Goal: Task Accomplishment & Management: Manage account settings

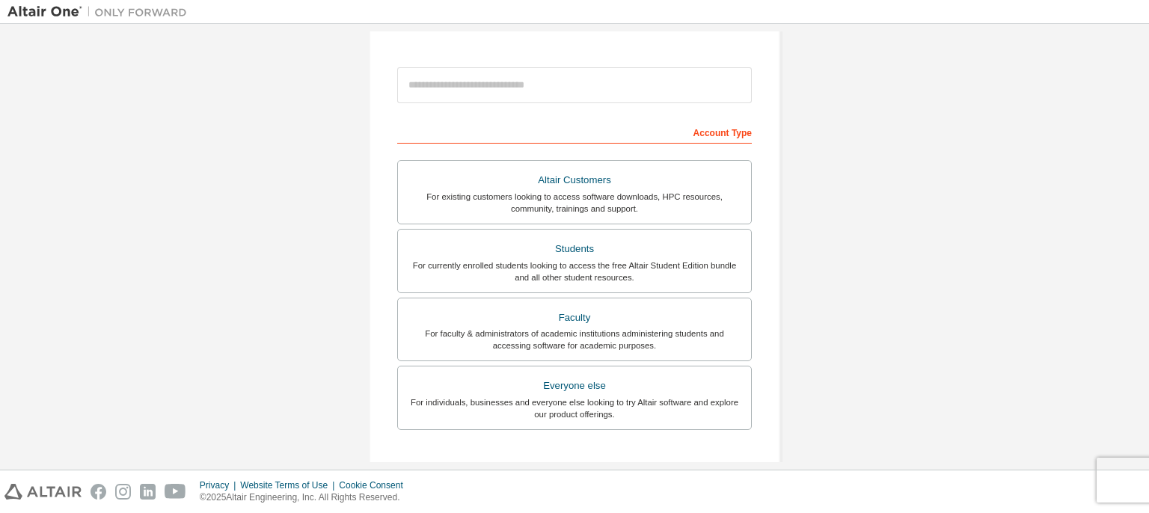
scroll to position [75, 0]
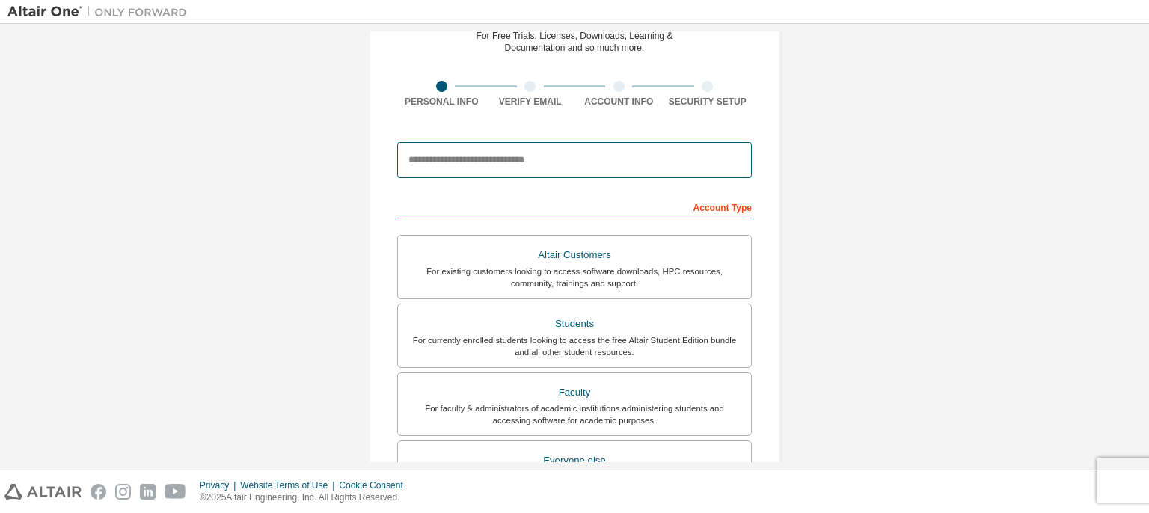
click at [509, 162] on input "email" at bounding box center [574, 160] width 355 height 36
click at [416, 156] on input "**********" at bounding box center [574, 160] width 355 height 36
click at [476, 171] on input "**********" at bounding box center [574, 160] width 355 height 36
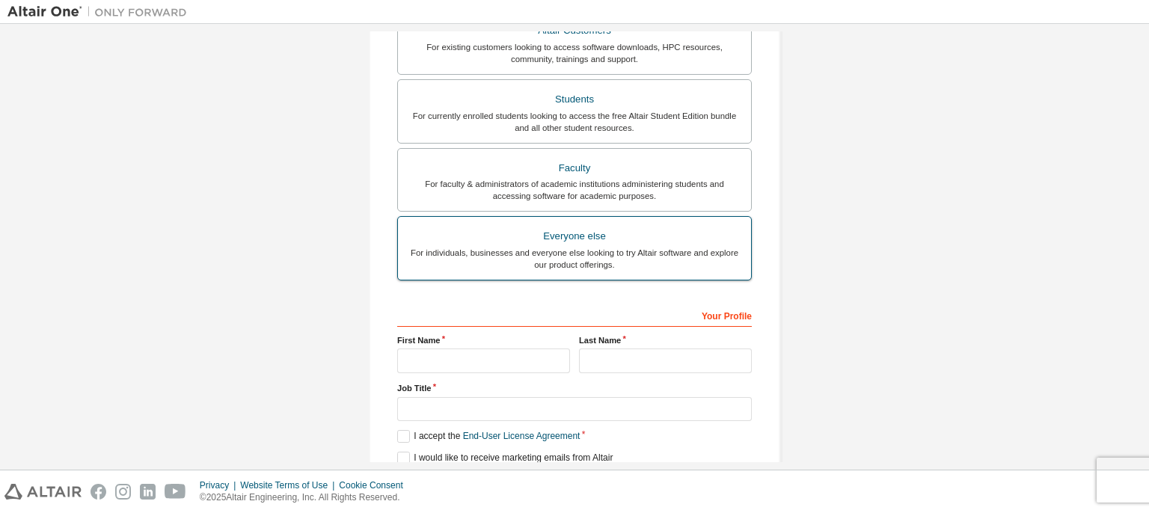
scroll to position [284, 0]
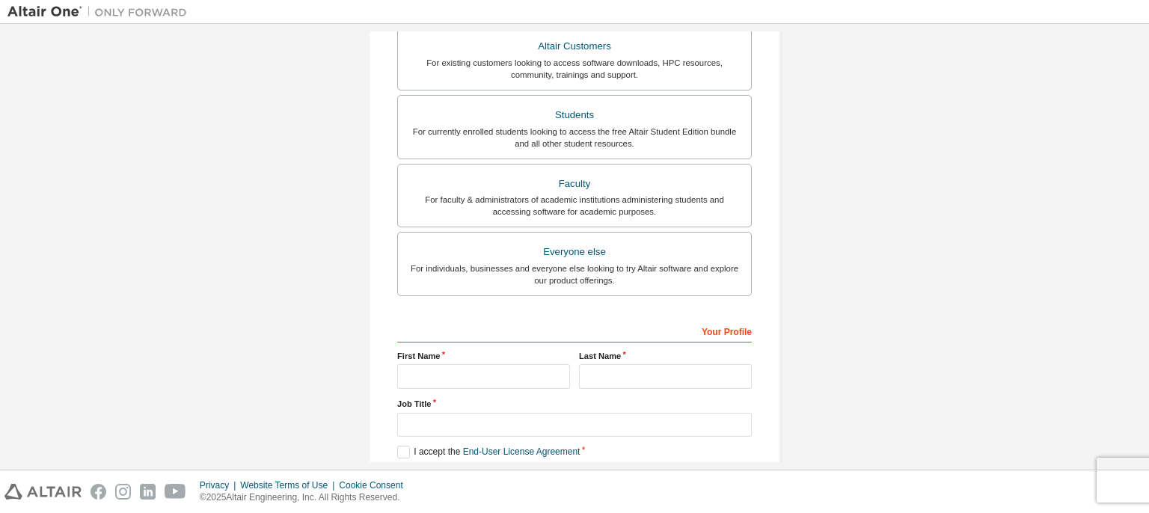
type input "**********"
click at [465, 371] on input "text" at bounding box center [483, 376] width 173 height 25
type input "*"
type input "**********"
click at [605, 382] on input "text" at bounding box center [665, 376] width 173 height 25
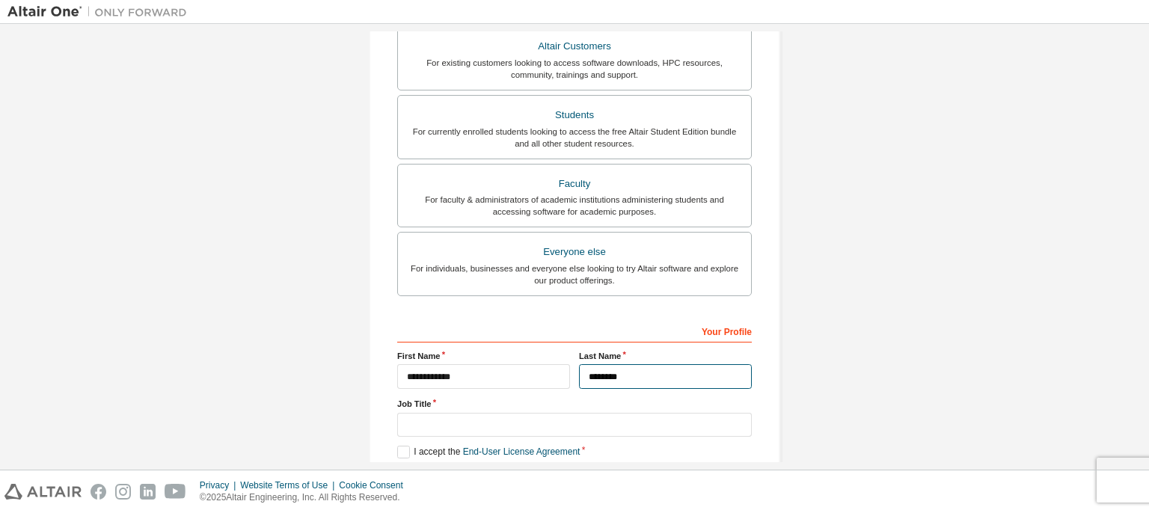
scroll to position [358, 0]
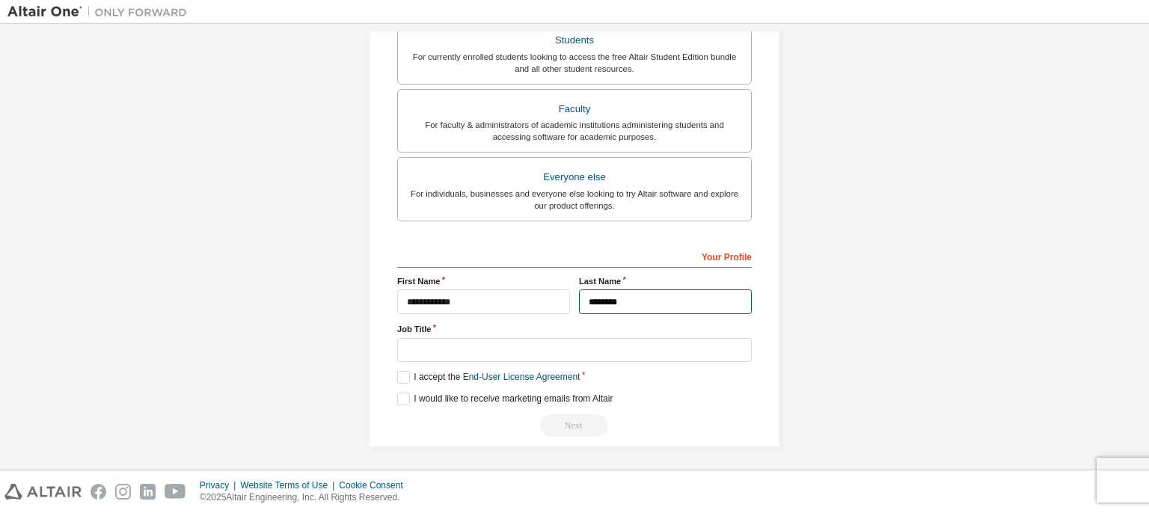
type input "********"
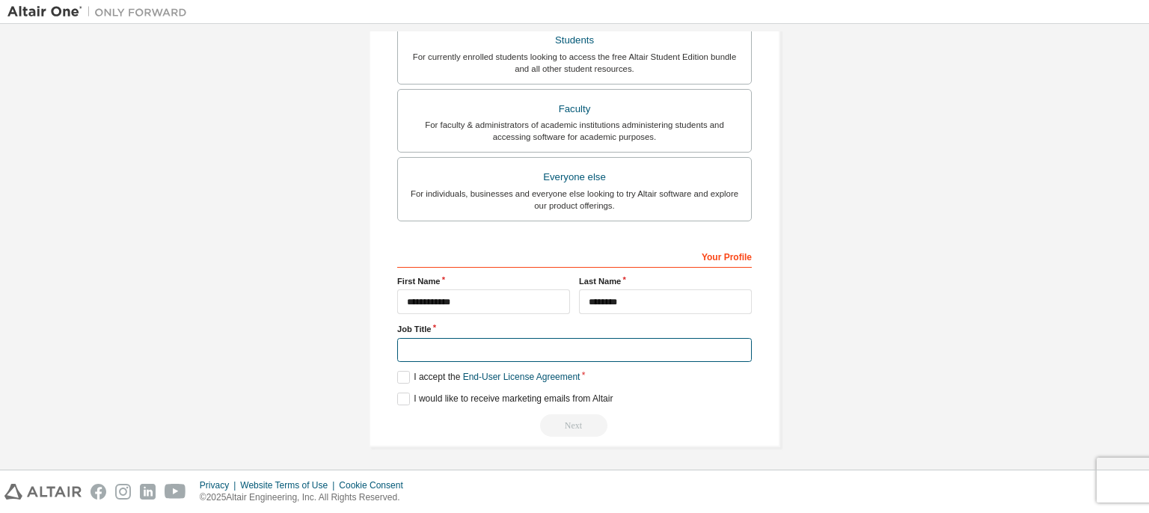
click at [494, 348] on input "text" at bounding box center [574, 350] width 355 height 25
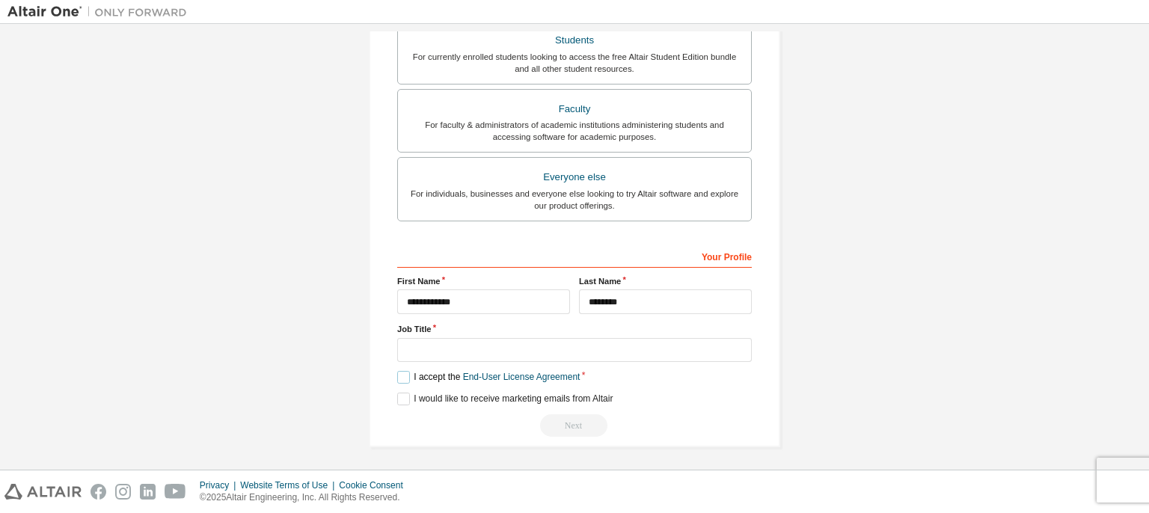
click at [399, 377] on label "I accept the End-User License Agreement" at bounding box center [488, 377] width 183 height 13
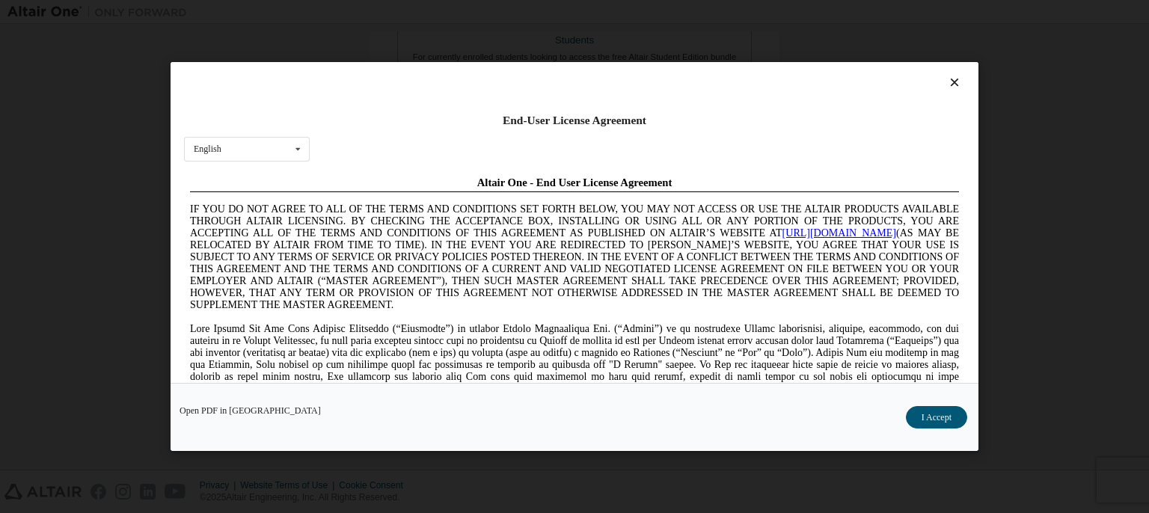
scroll to position [0, 0]
click at [920, 414] on button "I Accept" at bounding box center [936, 417] width 61 height 22
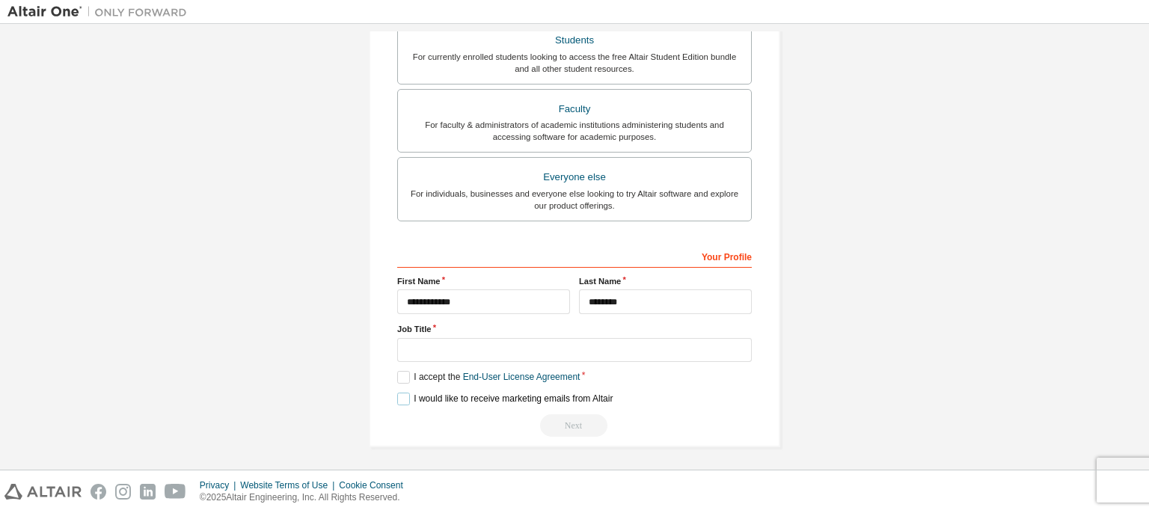
click at [397, 398] on label "I would like to receive marketing emails from Altair" at bounding box center [505, 399] width 216 height 13
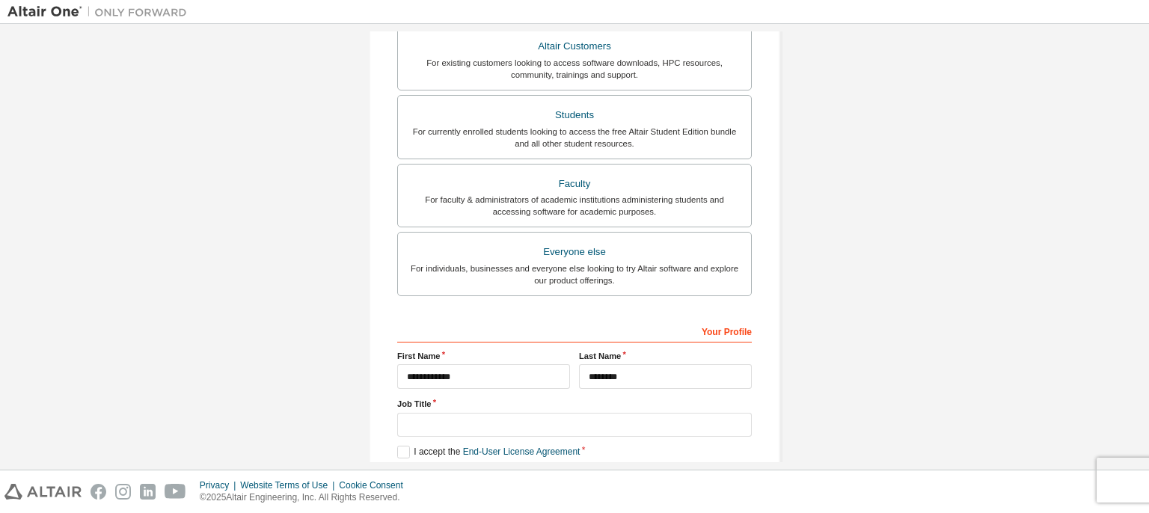
scroll to position [284, 0]
click at [633, 114] on div "Students" at bounding box center [574, 114] width 335 height 21
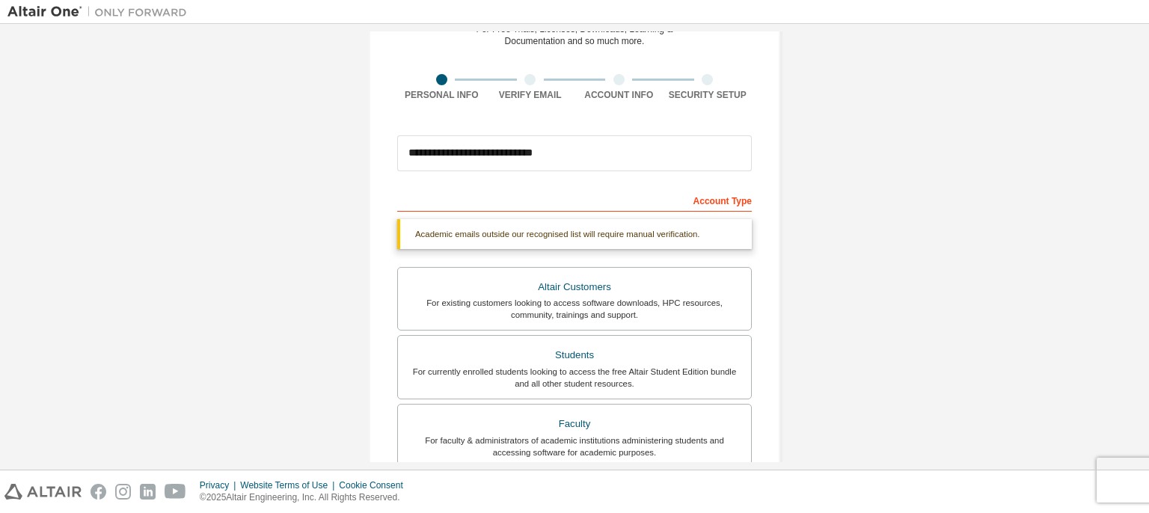
scroll to position [74, 0]
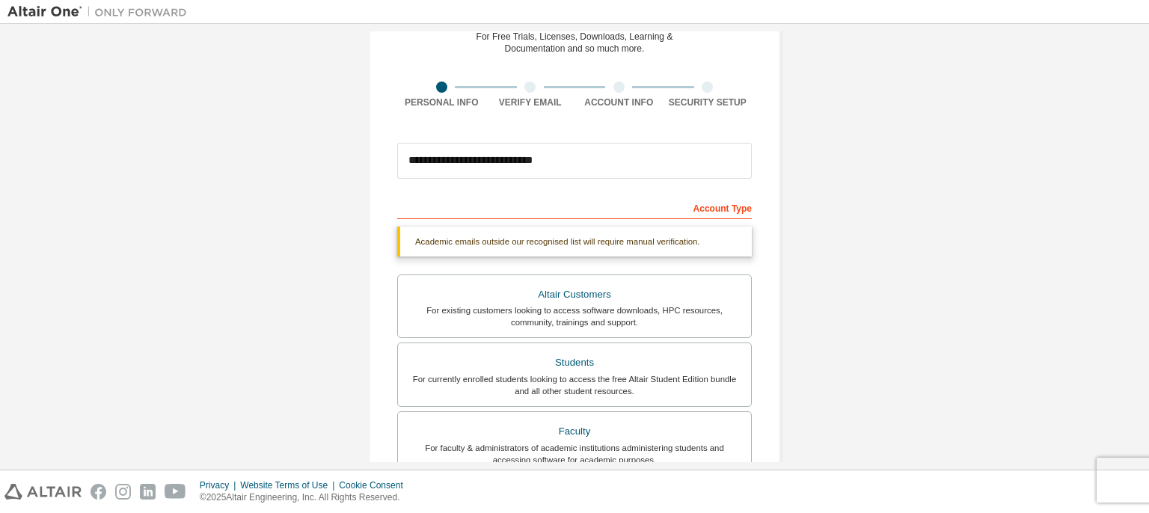
click at [1132, 87] on div "**********" at bounding box center [574, 372] width 1135 height 831
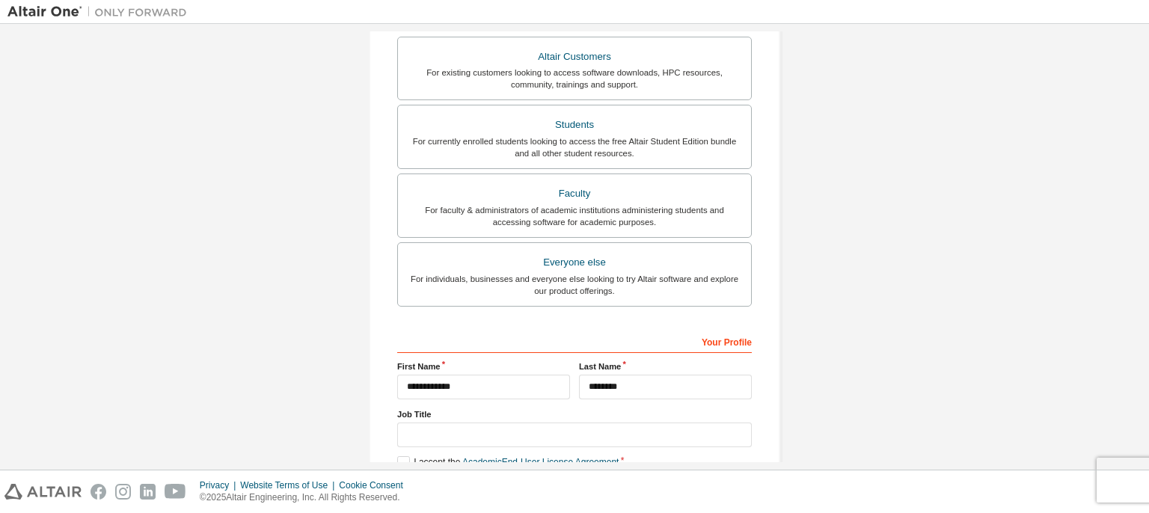
scroll to position [397, 0]
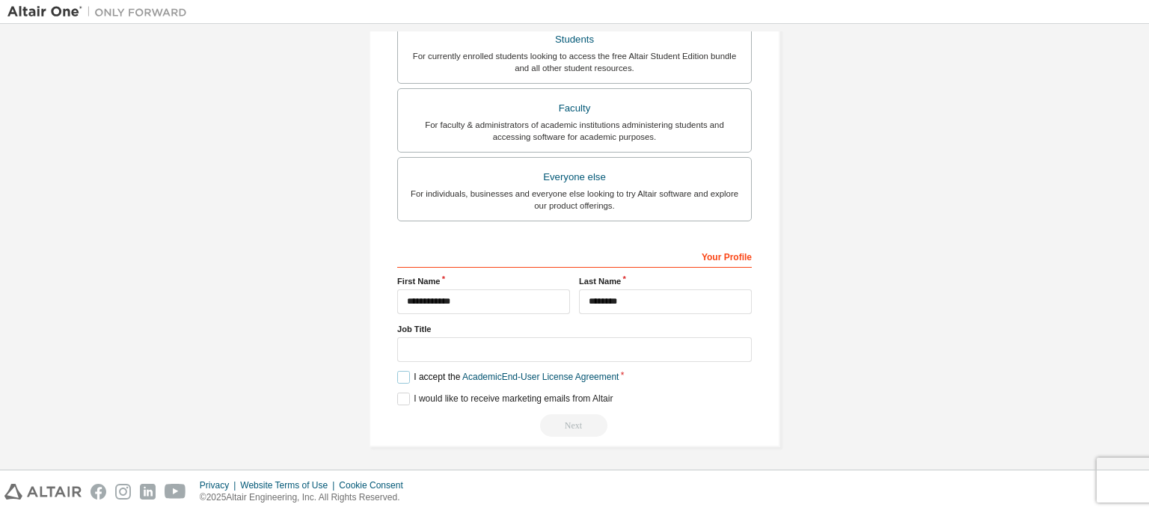
click at [398, 373] on label "I accept the Academic End-User License Agreement" at bounding box center [508, 377] width 222 height 13
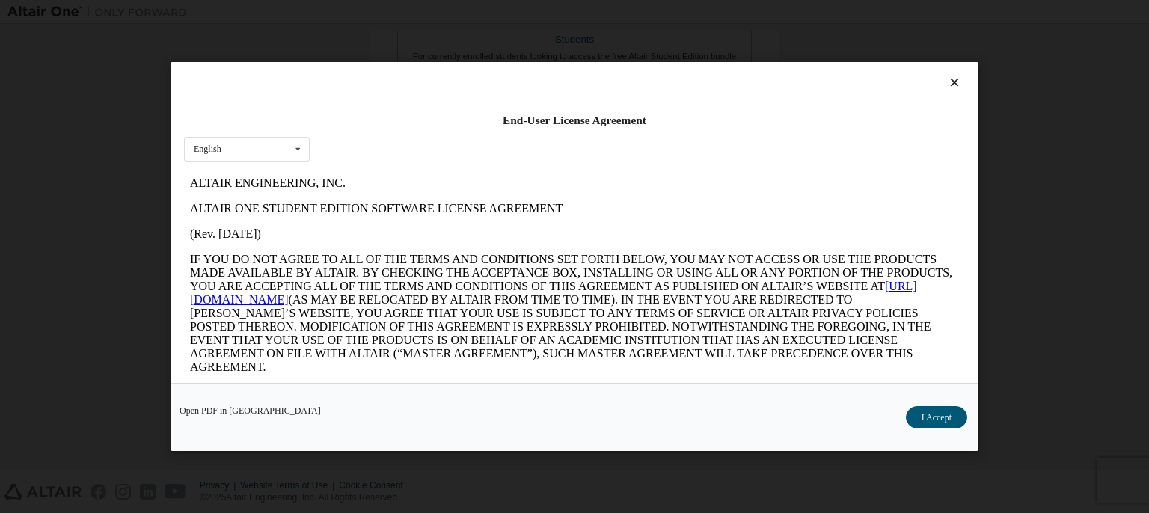
scroll to position [0, 0]
click at [958, 422] on button "I Accept" at bounding box center [936, 417] width 61 height 22
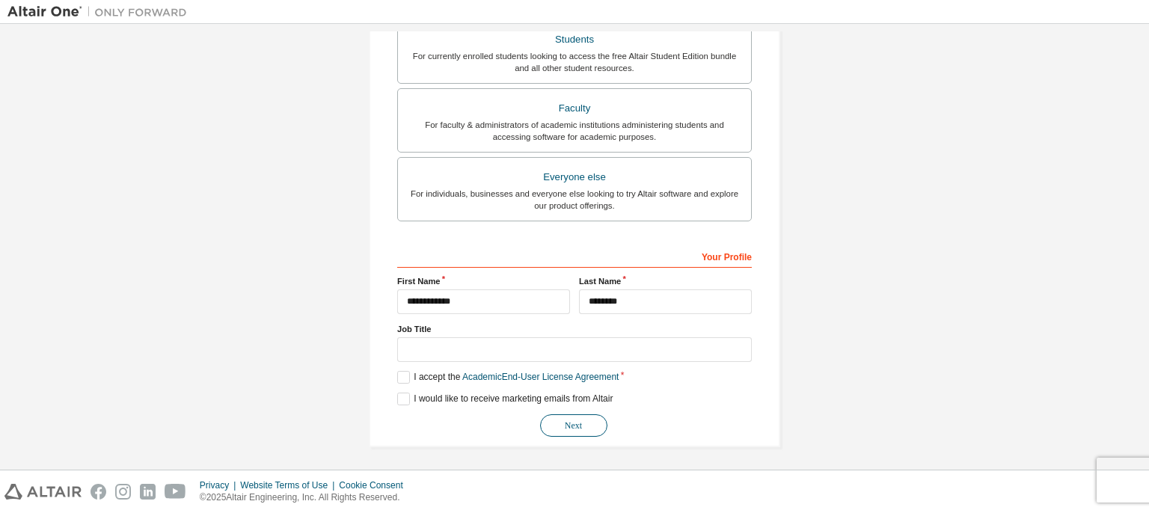
click at [570, 417] on button "Next" at bounding box center [573, 426] width 67 height 22
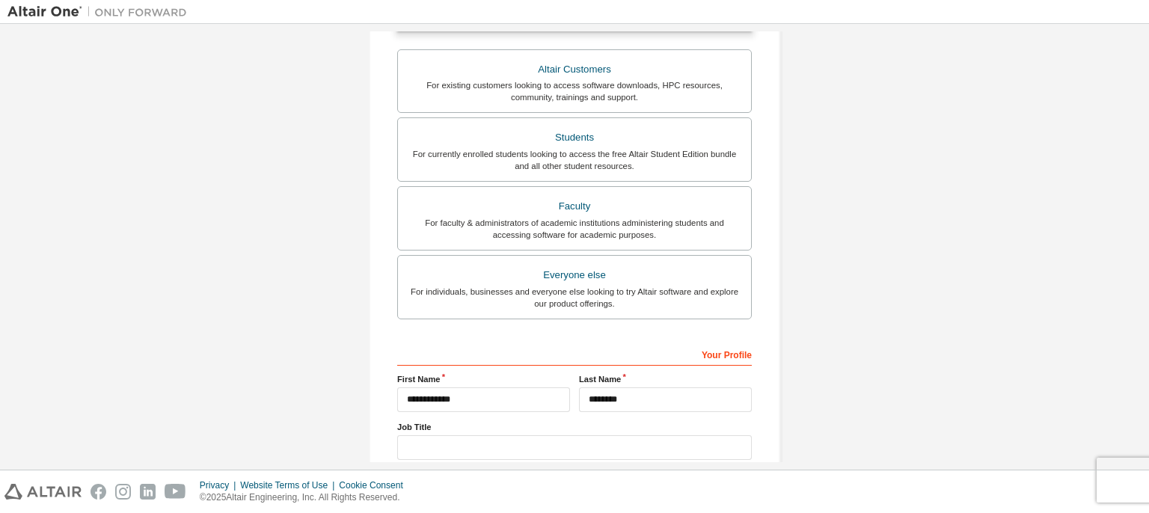
scroll to position [436, 0]
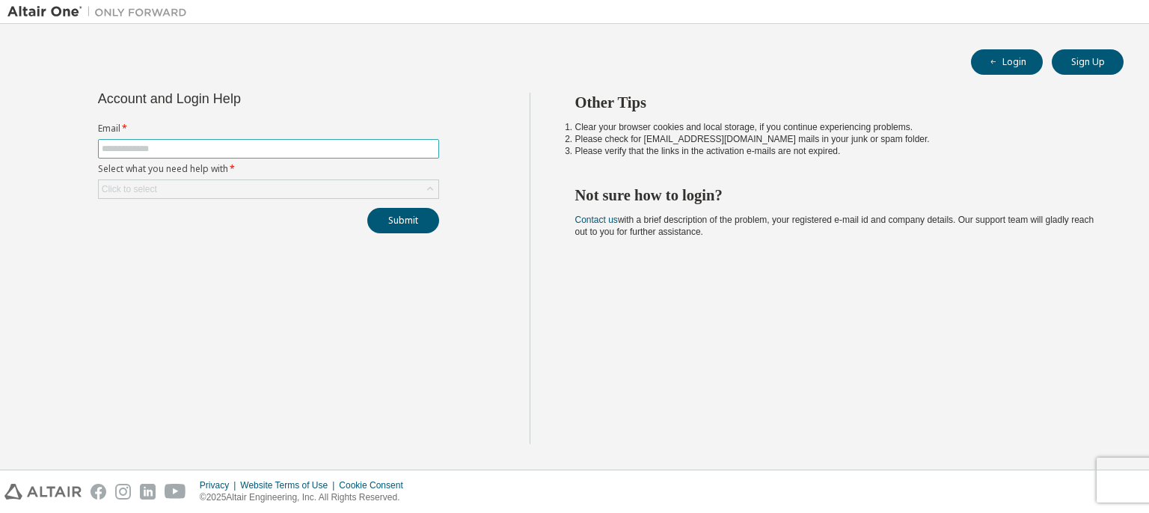
click at [349, 151] on input "text" at bounding box center [269, 149] width 334 height 12
click at [150, 149] on input "**********" at bounding box center [269, 149] width 334 height 12
click at [162, 147] on input "**********" at bounding box center [269, 149] width 334 height 12
click at [165, 152] on input "**********" at bounding box center [269, 149] width 334 height 12
click at [225, 189] on div "Click to select" at bounding box center [269, 189] width 340 height 18
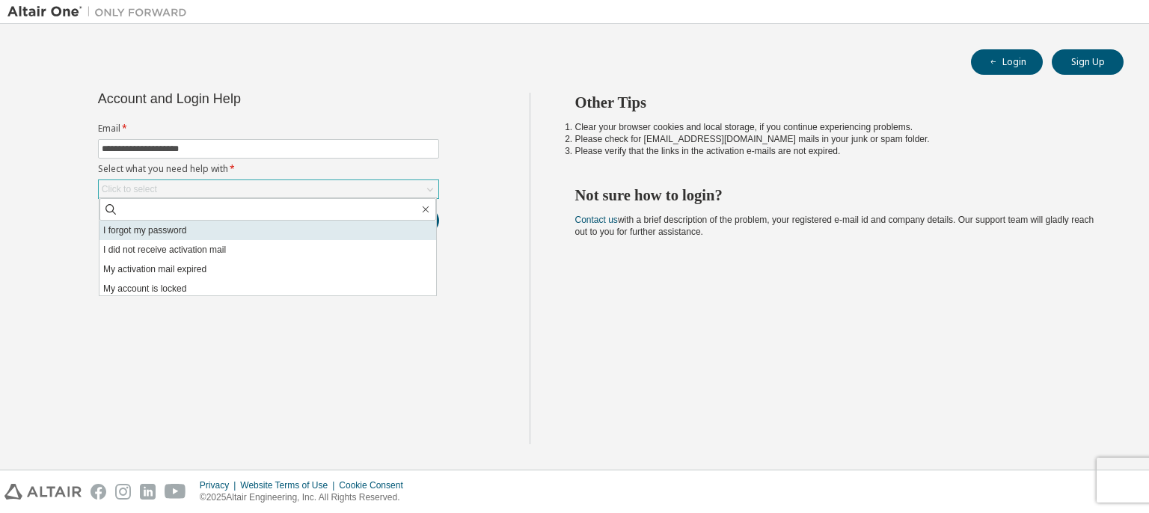
click at [191, 230] on li "I forgot my password" at bounding box center [268, 230] width 337 height 19
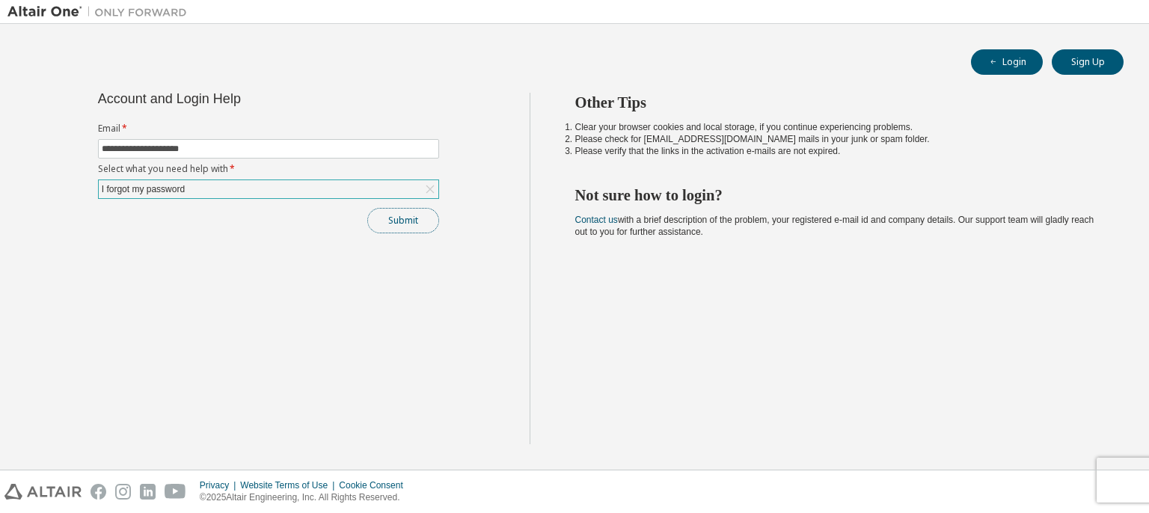
click at [387, 215] on button "Submit" at bounding box center [403, 220] width 72 height 25
click at [405, 230] on button "Submit" at bounding box center [403, 220] width 72 height 25
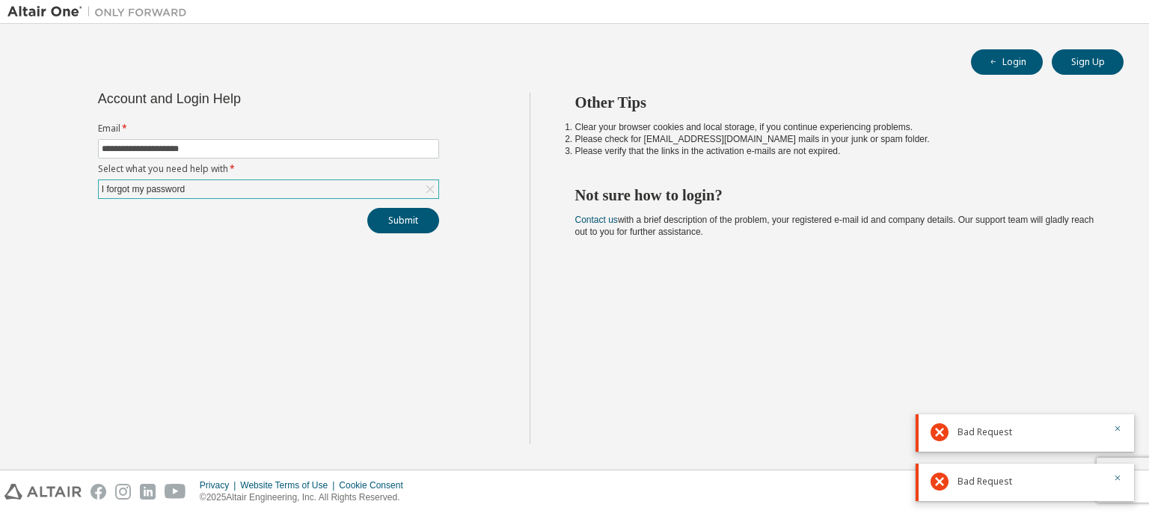
click at [432, 194] on icon at bounding box center [430, 189] width 15 height 15
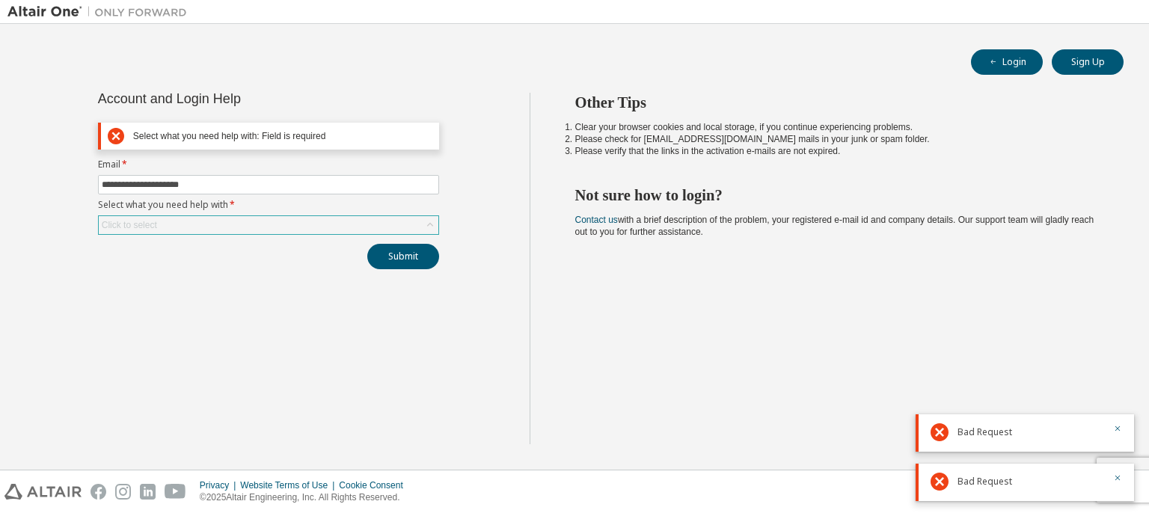
click at [302, 219] on div "Click to select" at bounding box center [269, 225] width 340 height 18
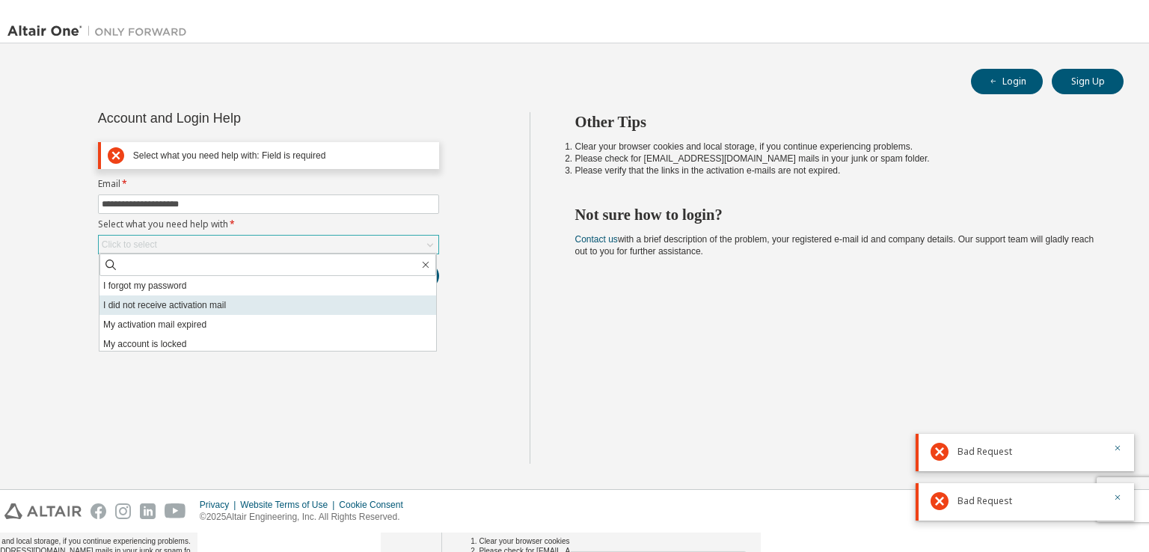
scroll to position [42, 0]
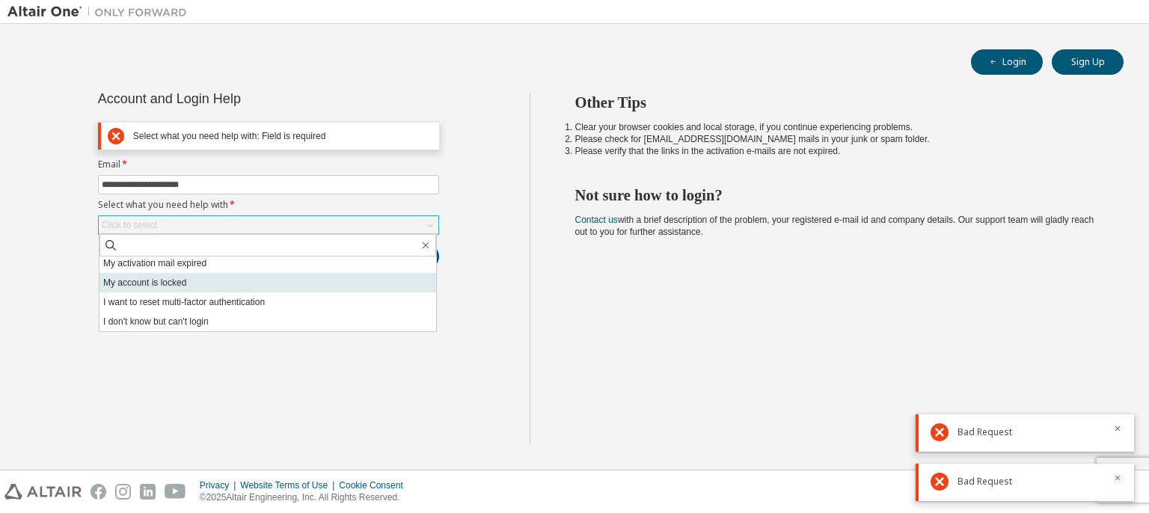
click at [239, 282] on li "My account is locked" at bounding box center [268, 282] width 337 height 19
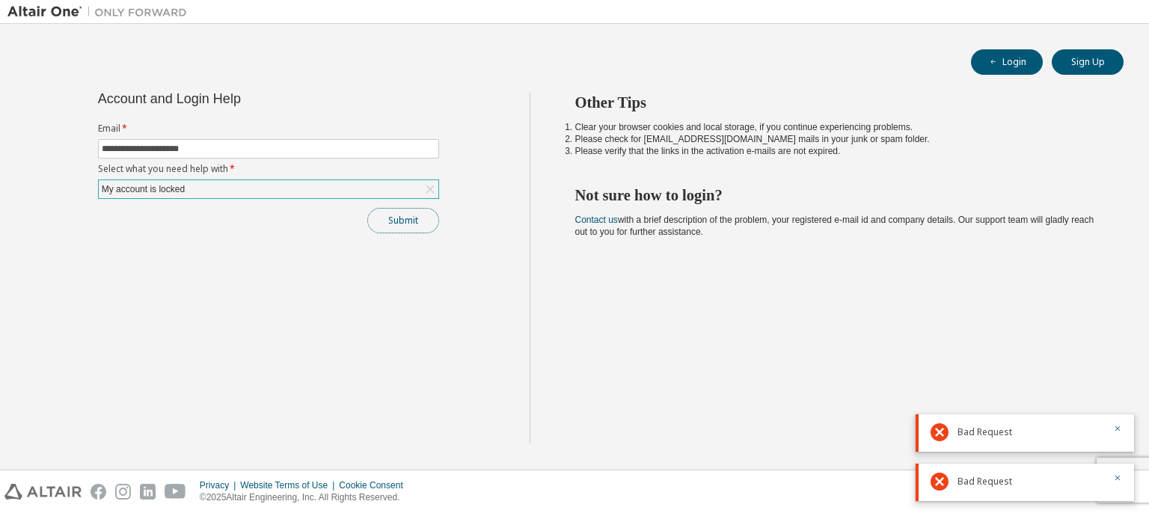
click at [383, 219] on button "Submit" at bounding box center [403, 220] width 72 height 25
click at [378, 168] on label "Select what you need help with *" at bounding box center [268, 169] width 341 height 12
click at [424, 194] on icon at bounding box center [430, 189] width 15 height 15
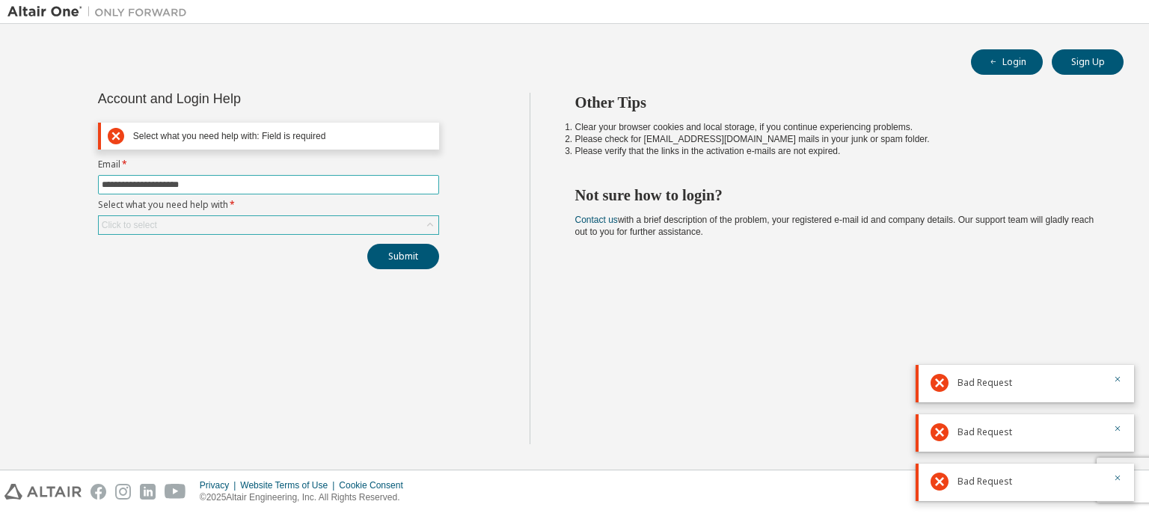
click at [290, 182] on input "**********" at bounding box center [269, 185] width 334 height 12
click at [230, 183] on input "**********" at bounding box center [269, 185] width 334 height 12
click at [236, 189] on input "**********" at bounding box center [269, 185] width 334 height 12
click at [234, 186] on input "**********" at bounding box center [269, 185] width 334 height 12
type input "**********"
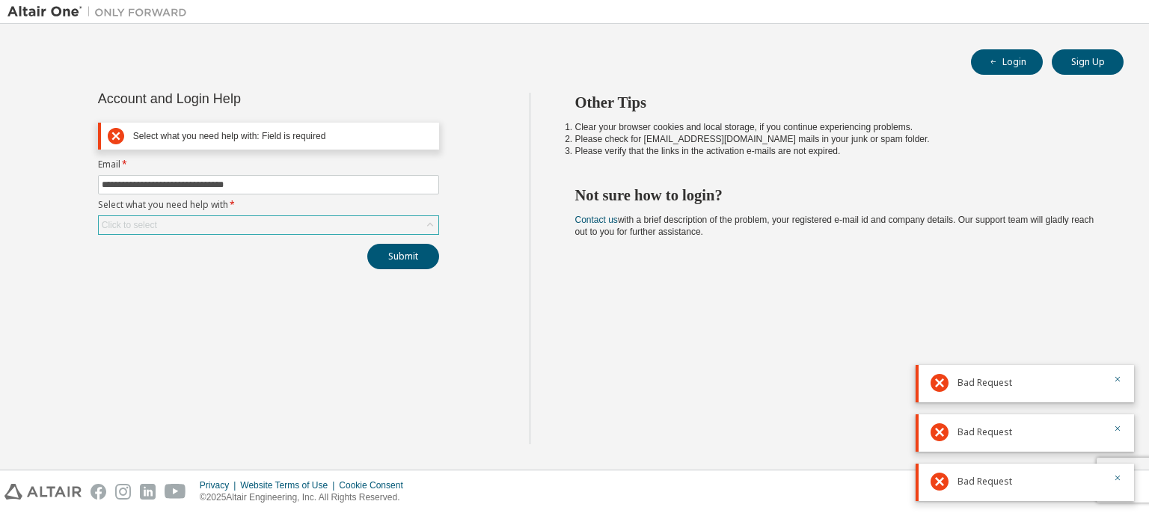
click at [397, 225] on div "Click to select" at bounding box center [269, 225] width 340 height 18
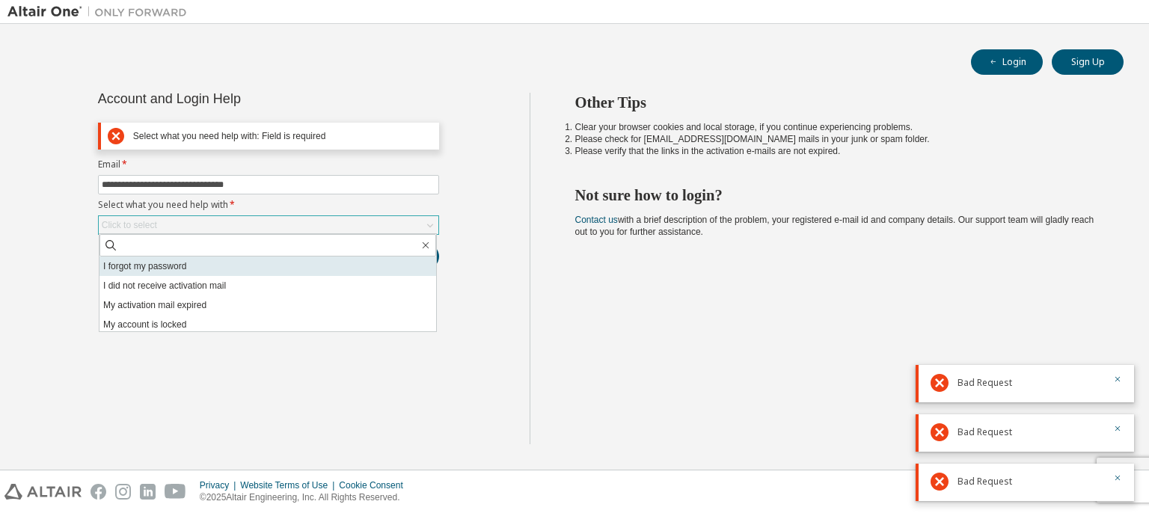
click at [348, 264] on li "I forgot my password" at bounding box center [268, 266] width 337 height 19
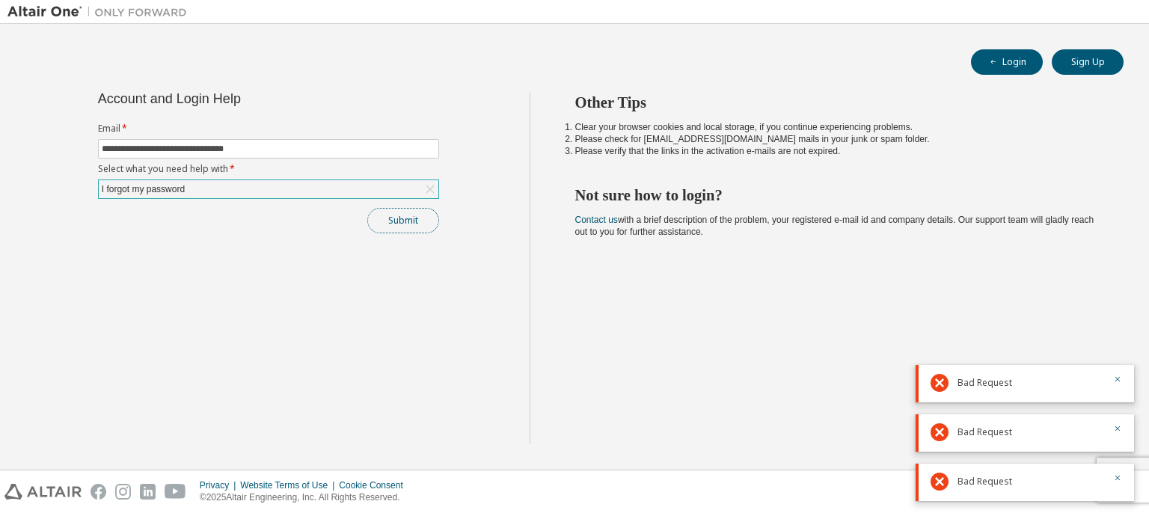
click at [425, 225] on button "Submit" at bounding box center [403, 220] width 72 height 25
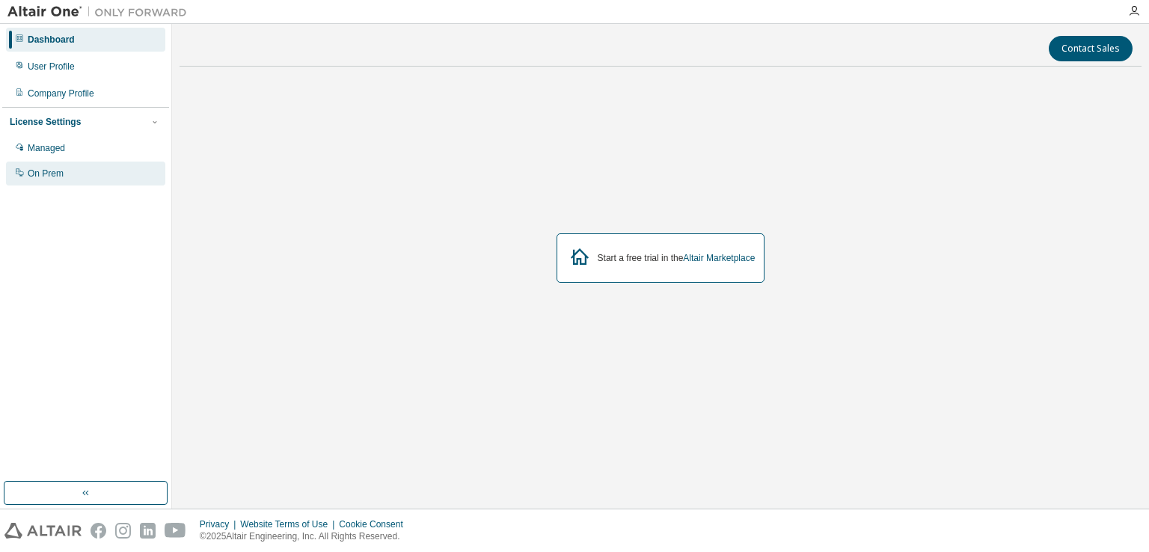
click at [99, 165] on div "On Prem" at bounding box center [85, 174] width 159 height 24
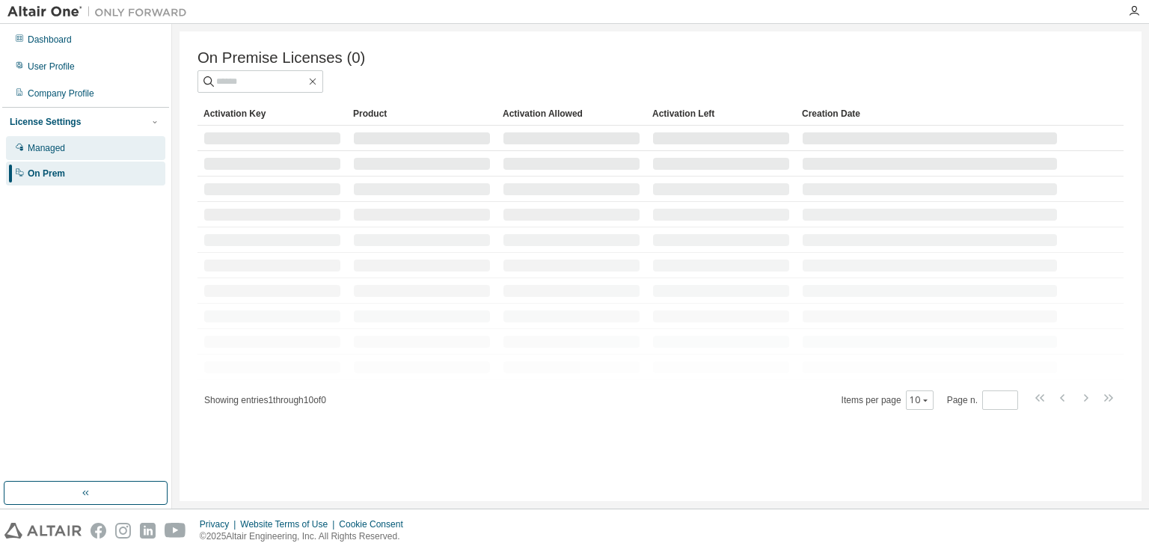
click at [108, 141] on div "Managed" at bounding box center [85, 148] width 159 height 24
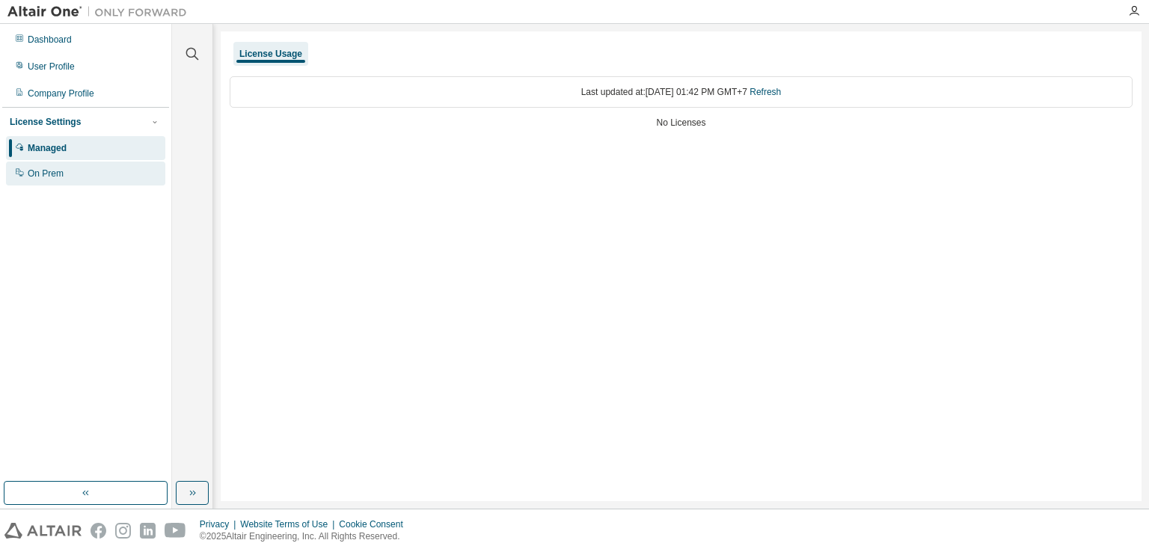
click at [117, 173] on div "On Prem" at bounding box center [85, 174] width 159 height 24
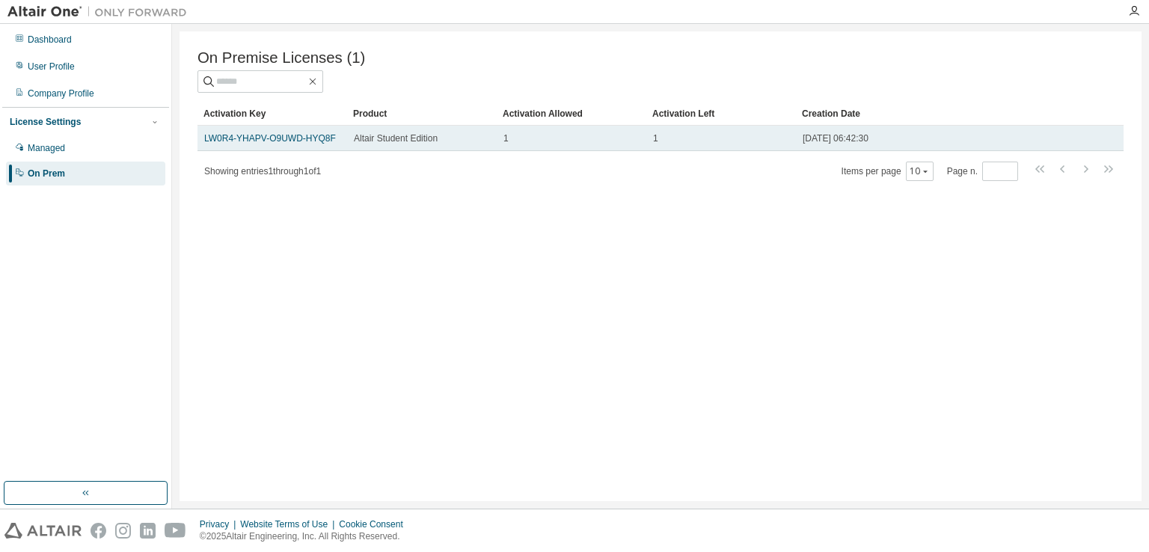
click at [299, 147] on td "LW0R4-YHAPV-O9UWD-HYQ8F" at bounding box center [273, 138] width 150 height 25
click at [298, 144] on link "LW0R4-YHAPV-O9UWD-HYQ8F" at bounding box center [270, 138] width 132 height 10
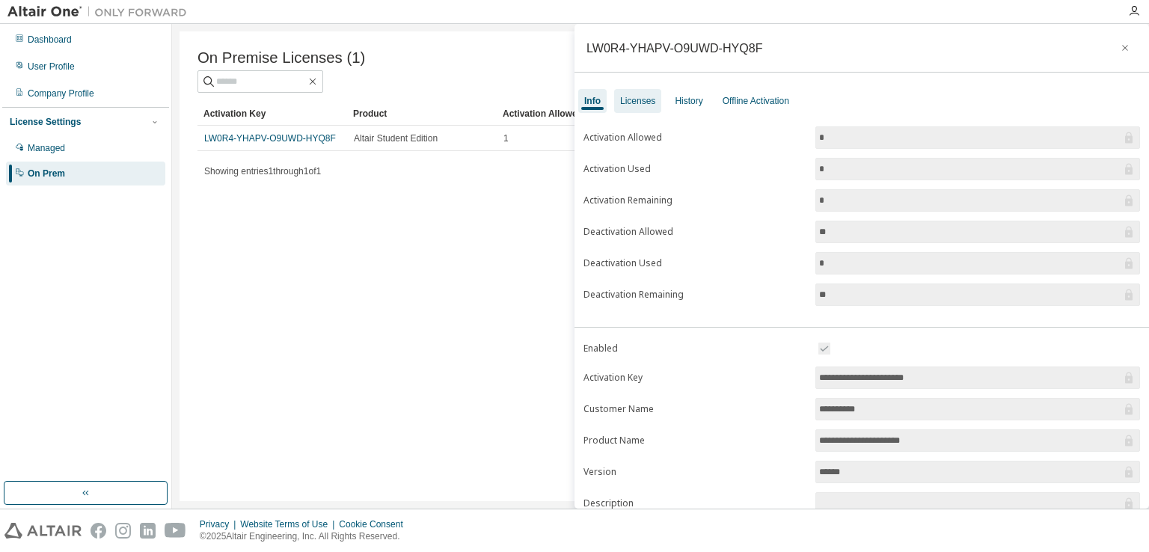
click at [637, 105] on div "Licenses" at bounding box center [637, 101] width 35 height 12
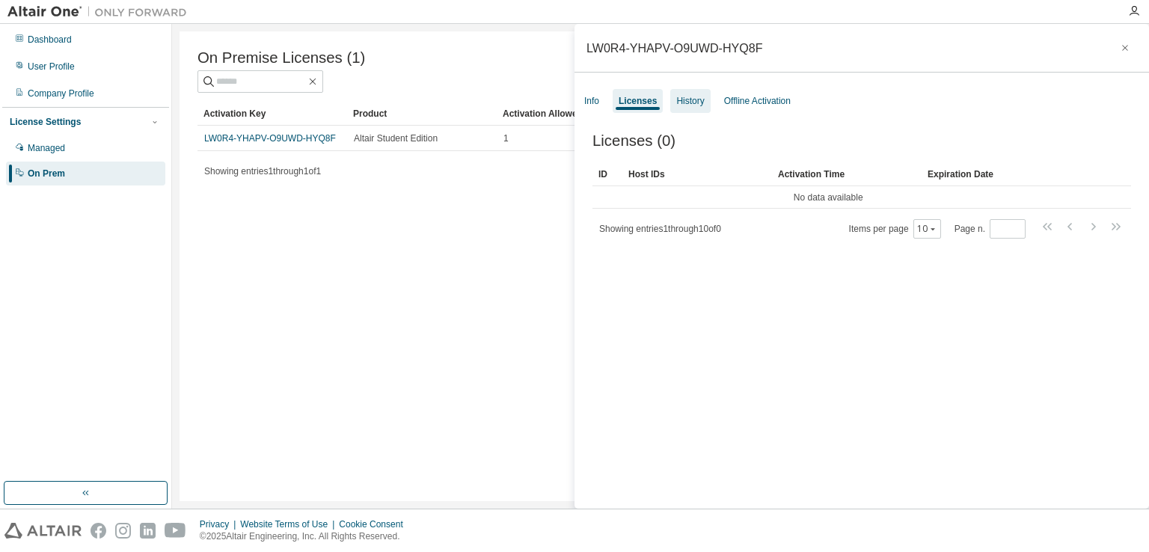
click at [691, 97] on div "History" at bounding box center [691, 101] width 28 height 12
click at [608, 109] on div "Info Licenses History Offline Activation" at bounding box center [862, 101] width 575 height 27
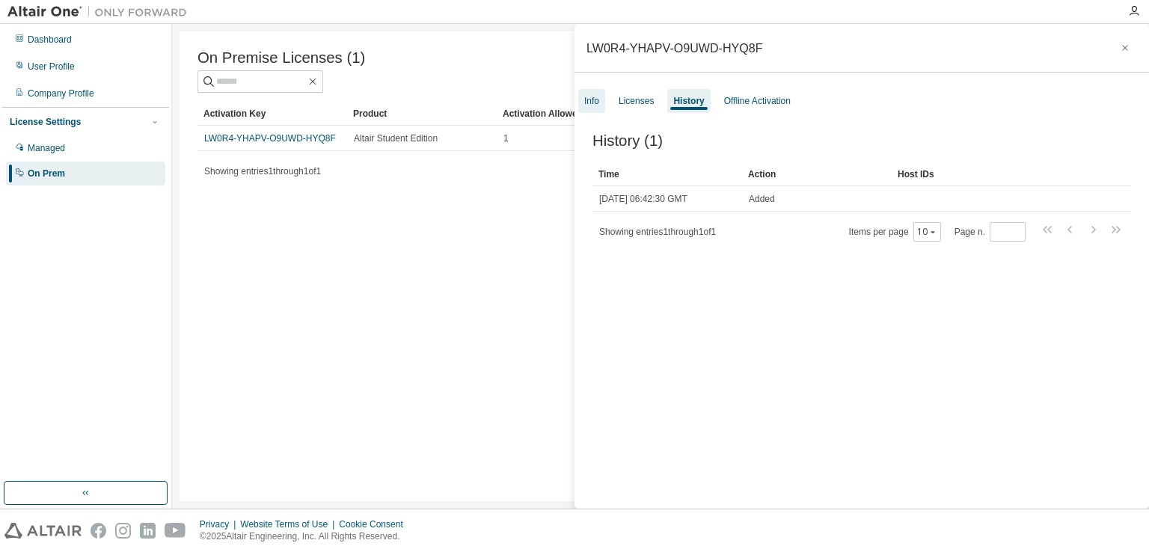
click at [602, 106] on div "Info" at bounding box center [591, 101] width 27 height 24
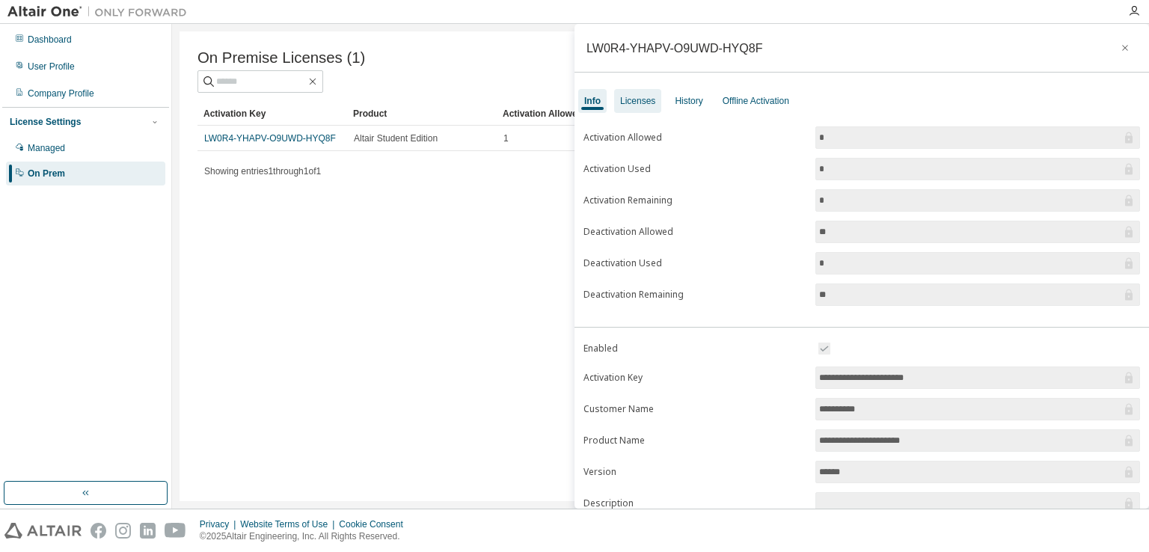
click at [634, 91] on div "Licenses" at bounding box center [637, 101] width 47 height 24
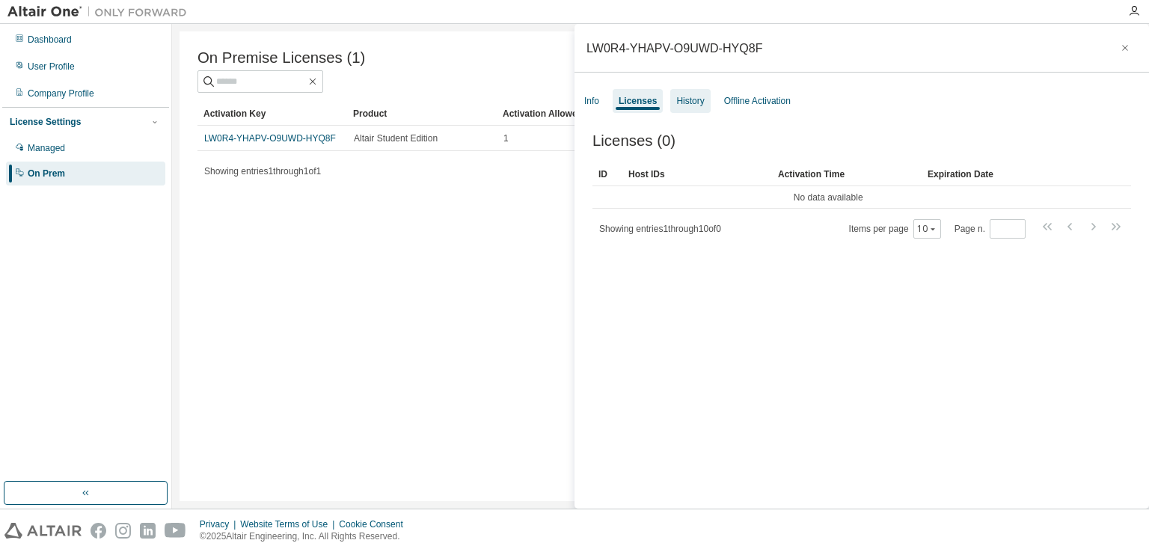
click at [680, 91] on div "History" at bounding box center [691, 101] width 40 height 24
click at [709, 94] on div "Info Licenses History Offline Activation" at bounding box center [862, 101] width 575 height 27
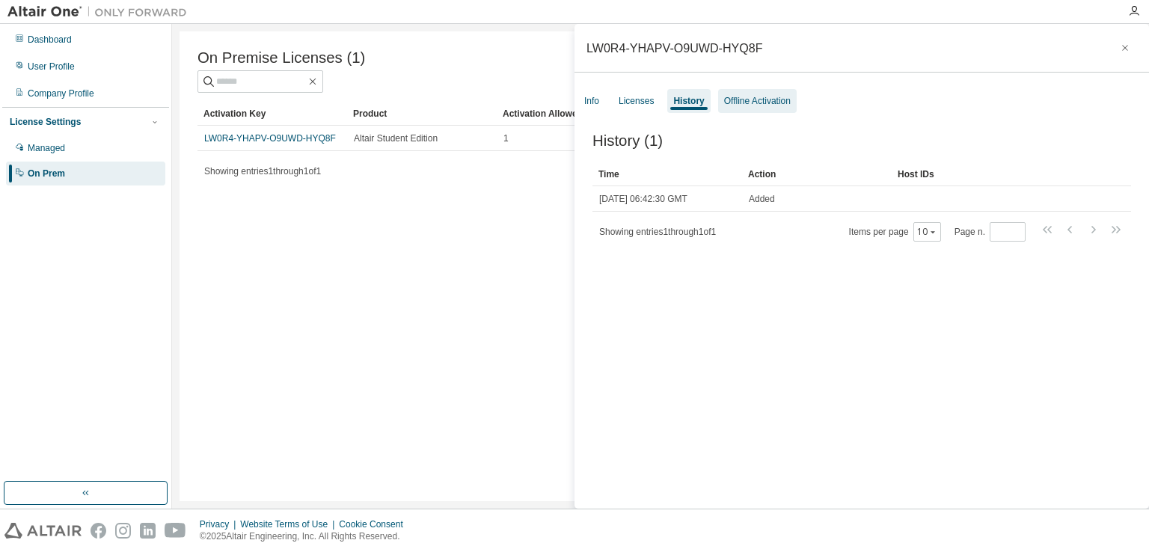
click at [757, 94] on div "Offline Activation" at bounding box center [757, 101] width 79 height 24
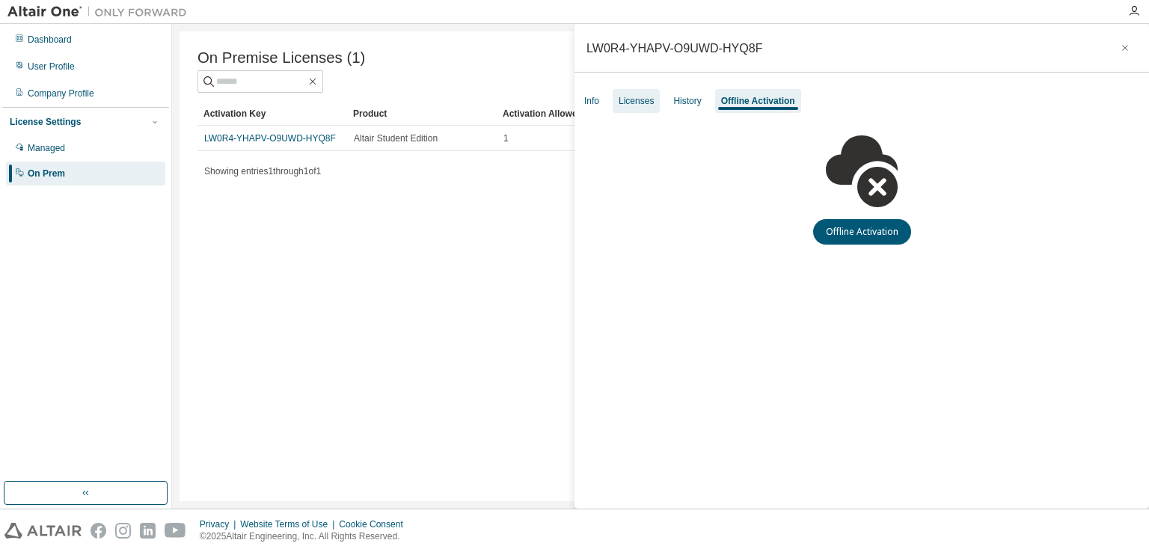
click at [621, 103] on div "Licenses" at bounding box center [636, 101] width 35 height 12
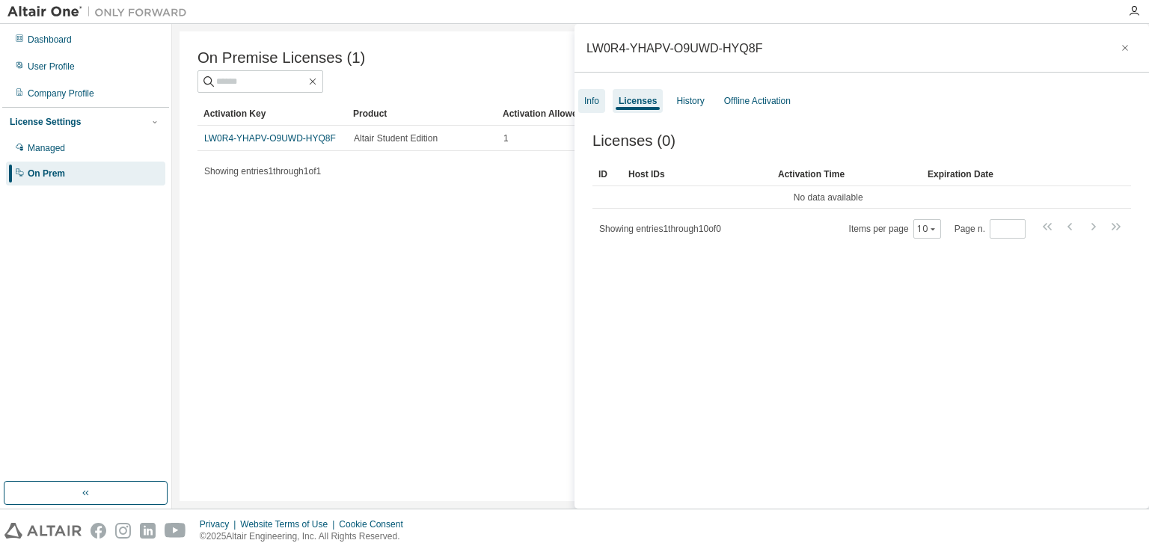
click at [594, 103] on div "Info" at bounding box center [591, 101] width 15 height 12
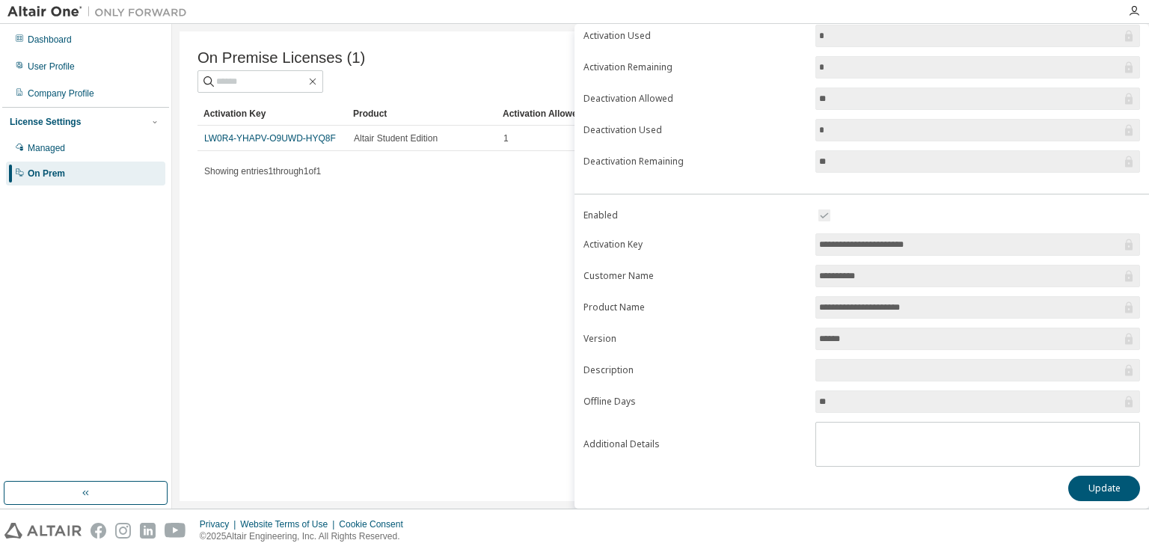
scroll to position [133, 0]
drag, startPoint x: 1057, startPoint y: 484, endPoint x: 1075, endPoint y: 480, distance: 18.5
click at [1063, 483] on div "Update" at bounding box center [862, 488] width 557 height 25
click at [1086, 480] on button "Update" at bounding box center [1105, 488] width 72 height 25
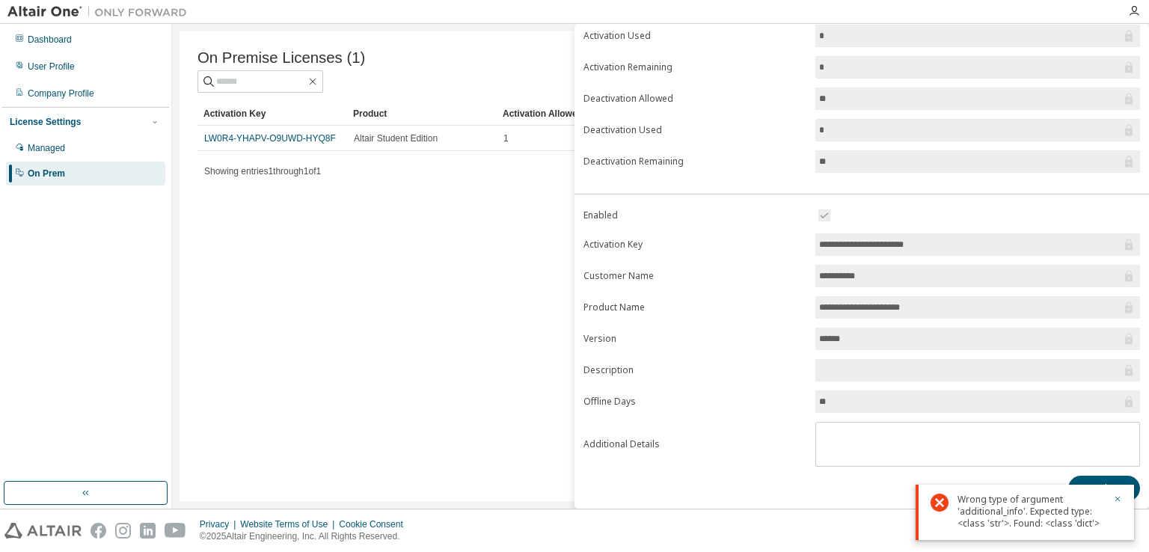
scroll to position [0, 0]
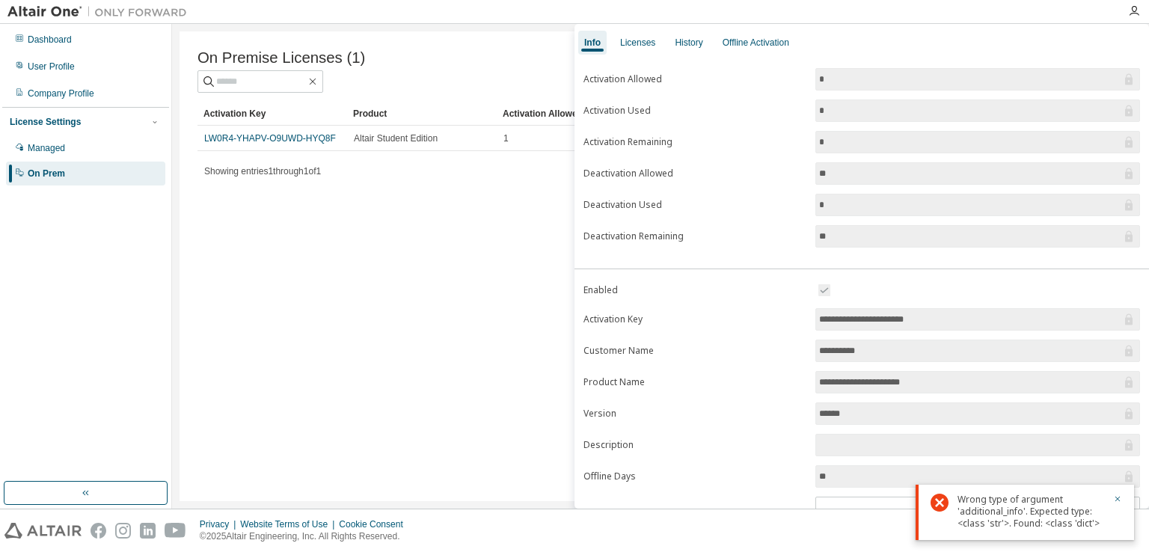
click at [644, 26] on div "**********" at bounding box center [862, 266] width 575 height 485
click at [633, 50] on div "Licenses" at bounding box center [637, 43] width 47 height 24
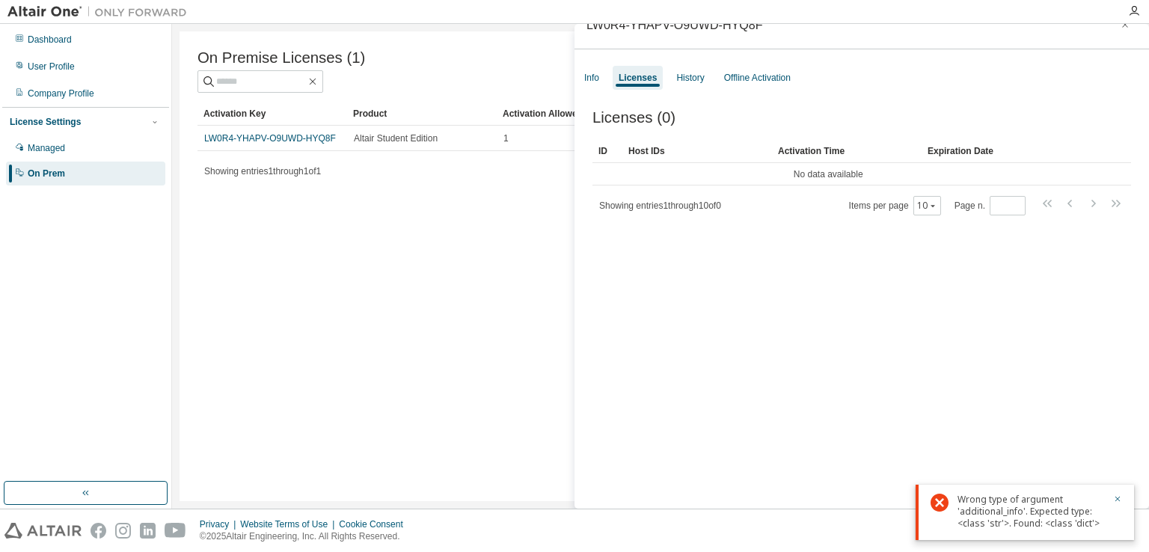
scroll to position [22, 0]
drag, startPoint x: 795, startPoint y: 174, endPoint x: 860, endPoint y: 174, distance: 65.1
click at [860, 174] on table "ID Host IDs Activation Time Expiration Date No data available" at bounding box center [862, 163] width 539 height 46
click at [861, 174] on td "No data available" at bounding box center [828, 175] width 471 height 22
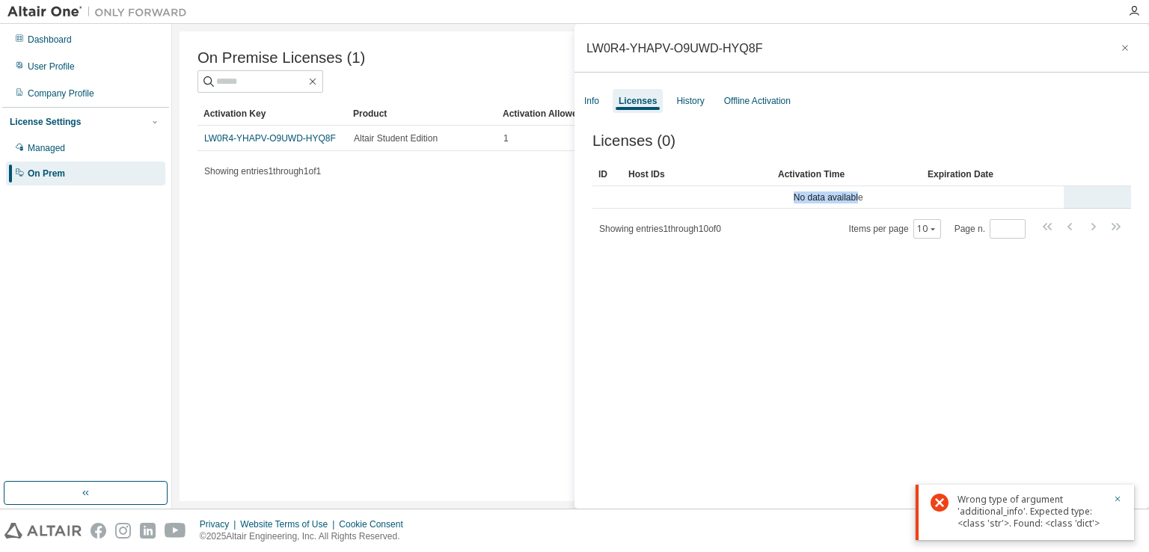
drag, startPoint x: 810, startPoint y: 207, endPoint x: 858, endPoint y: 207, distance: 47.1
click at [858, 207] on td "No data available" at bounding box center [828, 197] width 471 height 22
click at [615, 222] on div "Showing entries 1 through 10 of 0 Items per page 10 Page n. *" at bounding box center [862, 229] width 539 height 22
click at [605, 122] on div "Licenses (0) Clear Load Save Save As Field Operator Value Select filter Select …" at bounding box center [862, 323] width 575 height 418
click at [602, 112] on div "Info" at bounding box center [591, 101] width 27 height 24
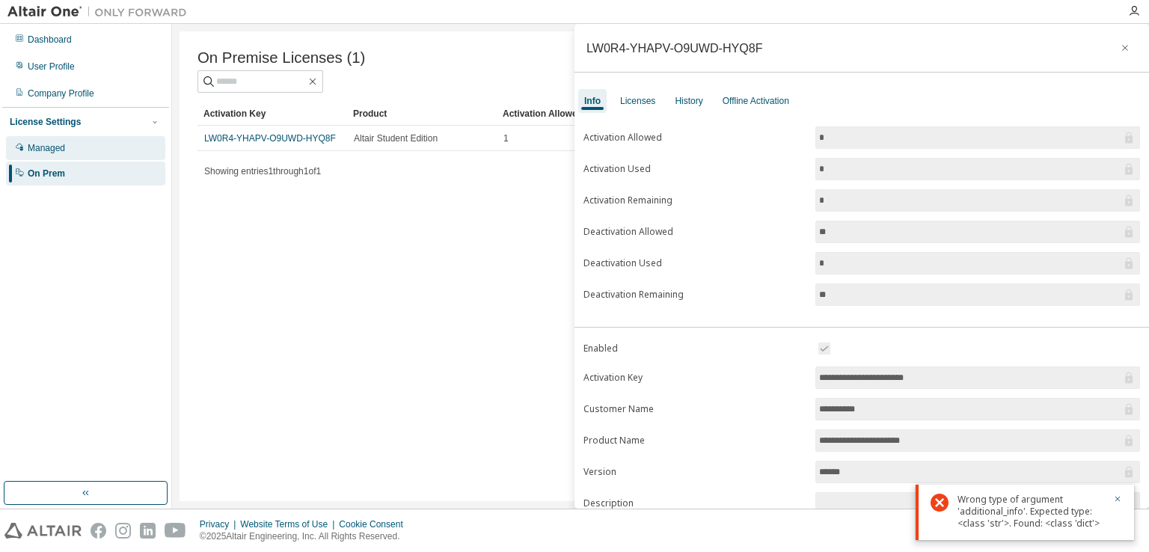
click at [118, 139] on div "Managed" at bounding box center [85, 148] width 159 height 24
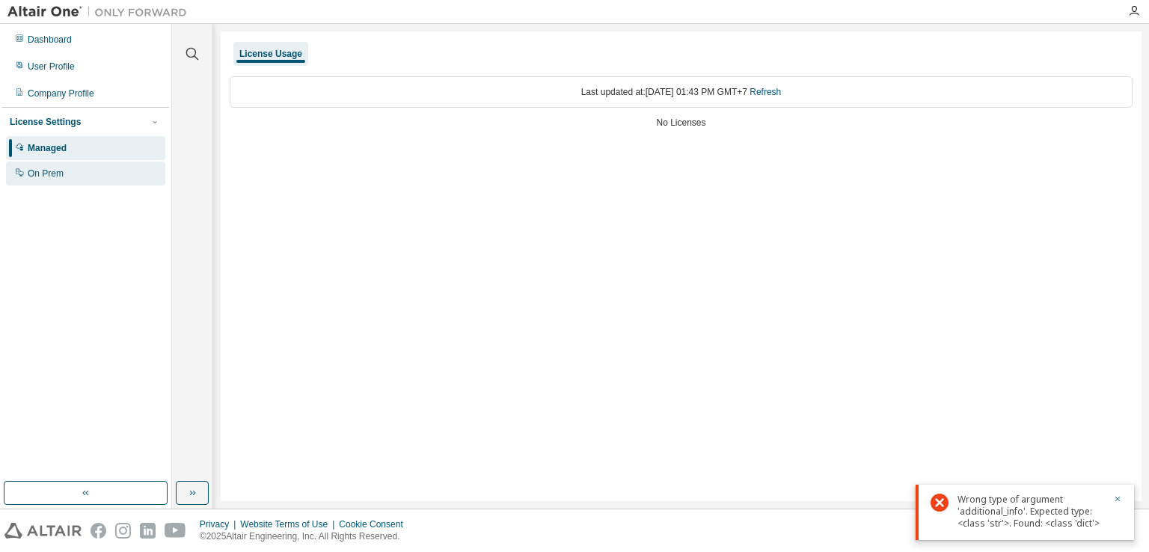
click at [127, 175] on div "On Prem" at bounding box center [85, 174] width 159 height 24
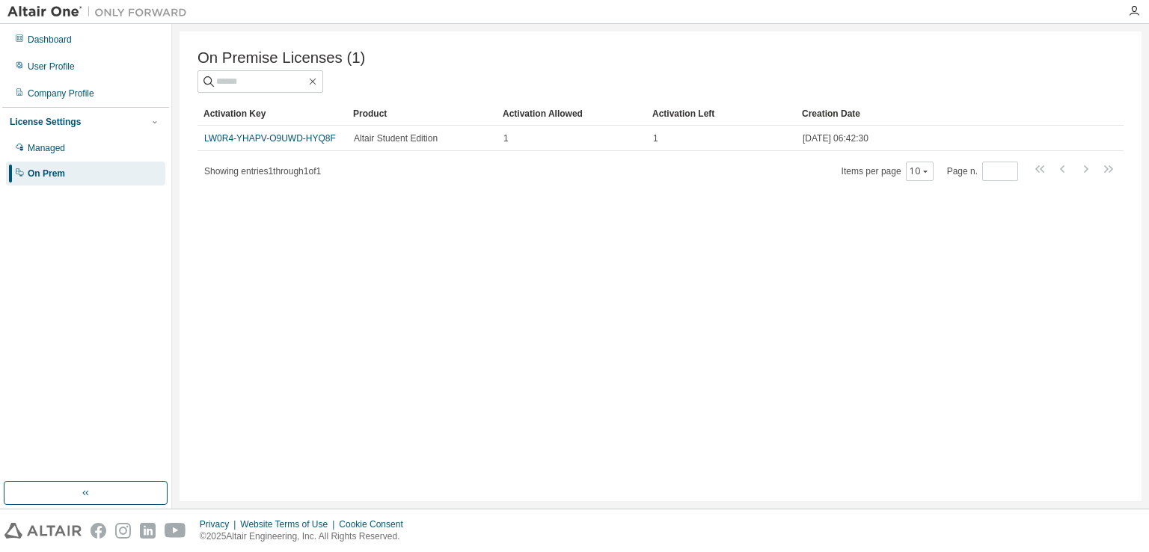
click at [295, 126] on div "Activation Key" at bounding box center [273, 114] width 138 height 24
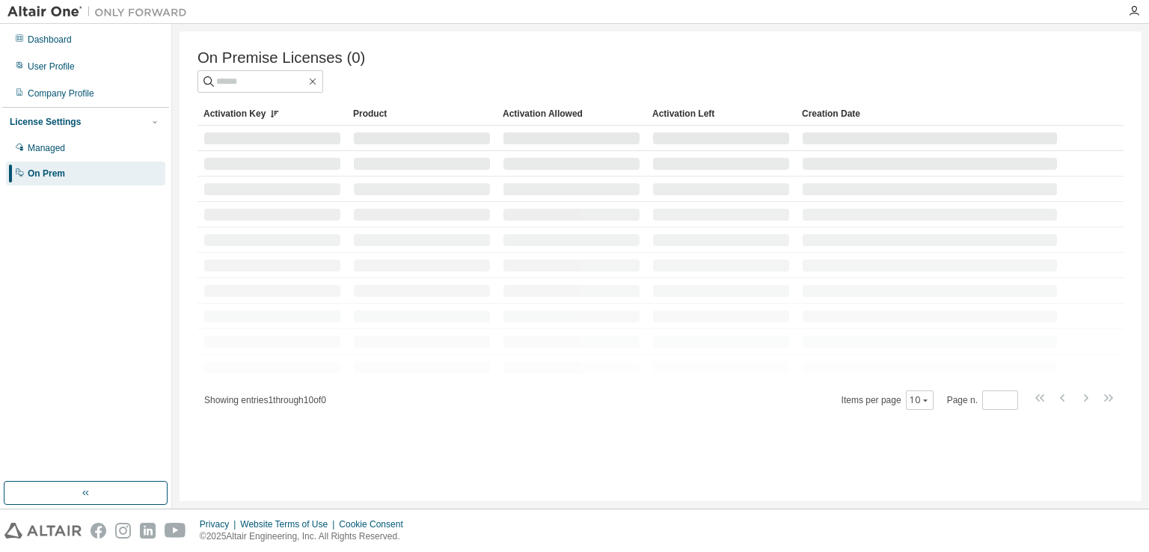
click at [295, 137] on div at bounding box center [272, 138] width 136 height 12
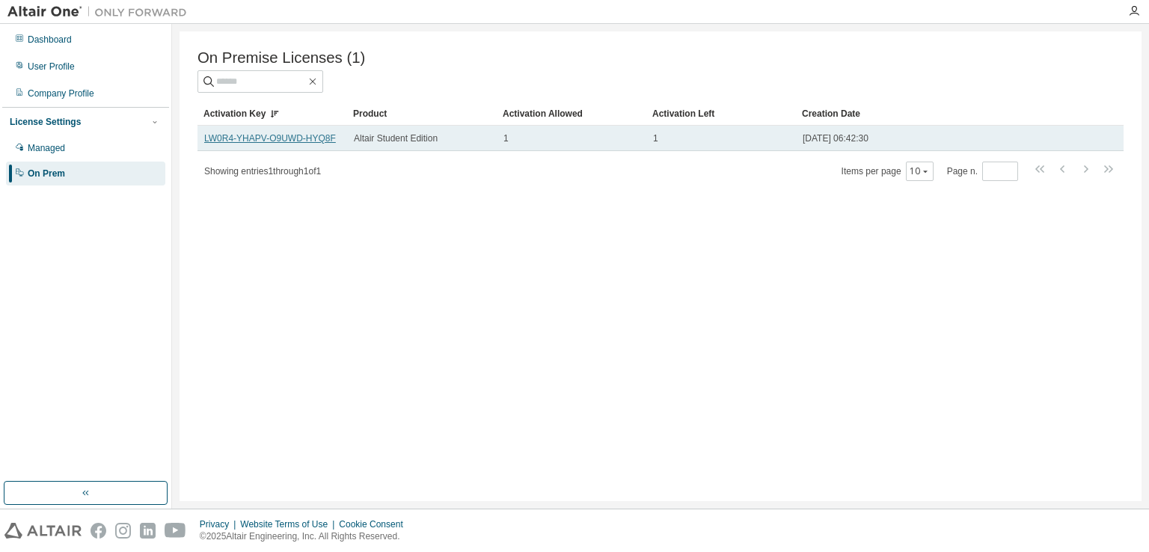
click at [295, 144] on link "LW0R4-YHAPV-O9UWD-HYQ8F" at bounding box center [270, 138] width 132 height 10
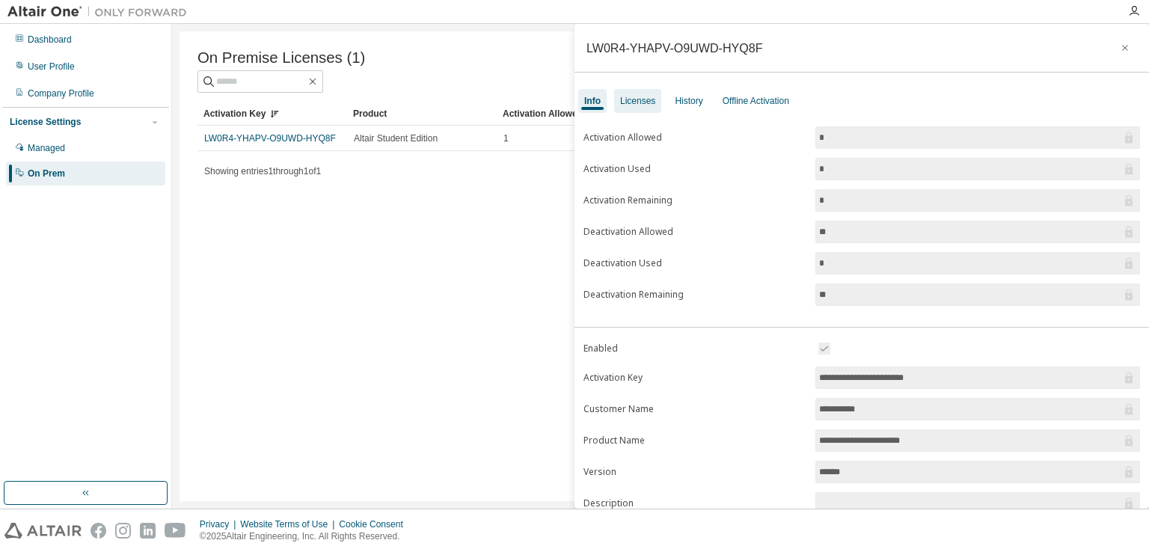
click at [650, 101] on div "Licenses" at bounding box center [637, 101] width 35 height 12
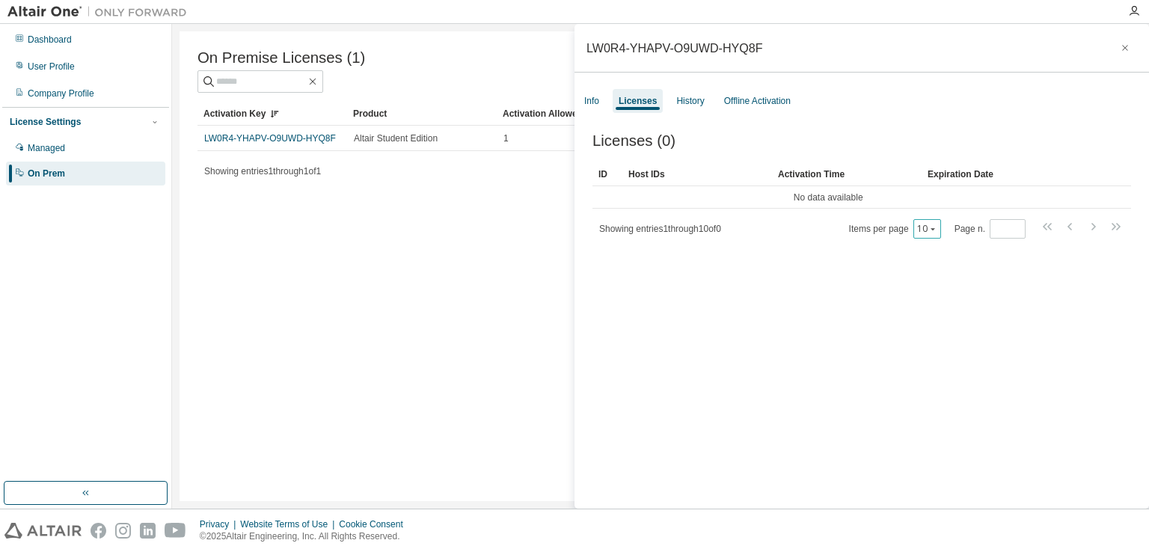
click at [931, 233] on icon "button" at bounding box center [933, 229] width 9 height 9
click at [1000, 228] on input "*" at bounding box center [1008, 229] width 28 height 12
click at [844, 212] on div "ID Host IDs Activation Time Expiration Date No data available Showing entries 1…" at bounding box center [862, 200] width 539 height 77
click at [662, 180] on div "Host IDs" at bounding box center [698, 174] width 138 height 24
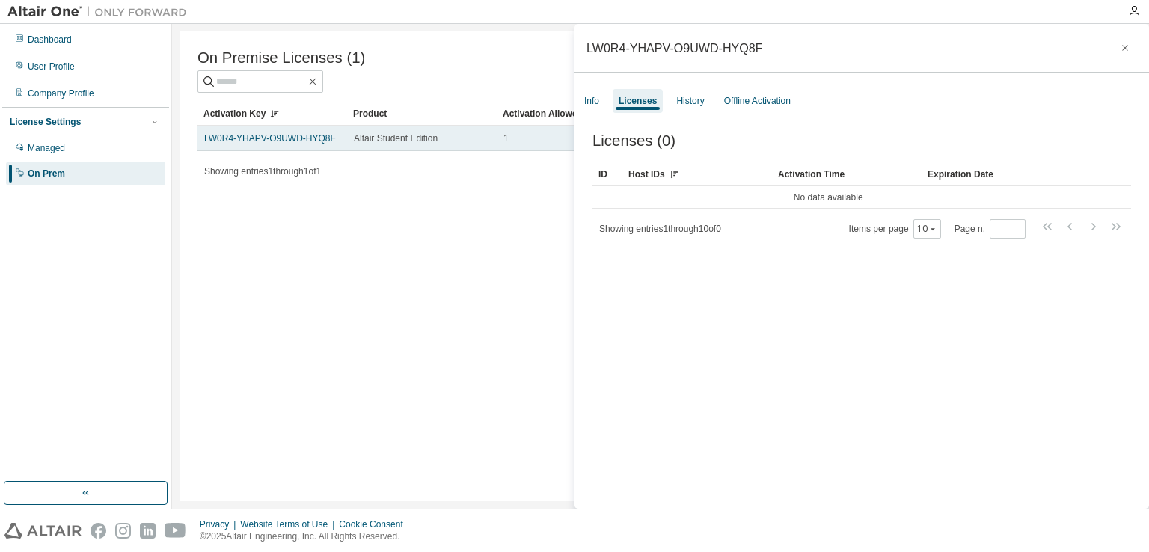
click at [250, 147] on td "LW0R4-YHAPV-O9UWD-HYQ8F" at bounding box center [273, 138] width 150 height 25
click at [254, 141] on link "LW0R4-YHAPV-O9UWD-HYQ8F" at bounding box center [270, 138] width 132 height 10
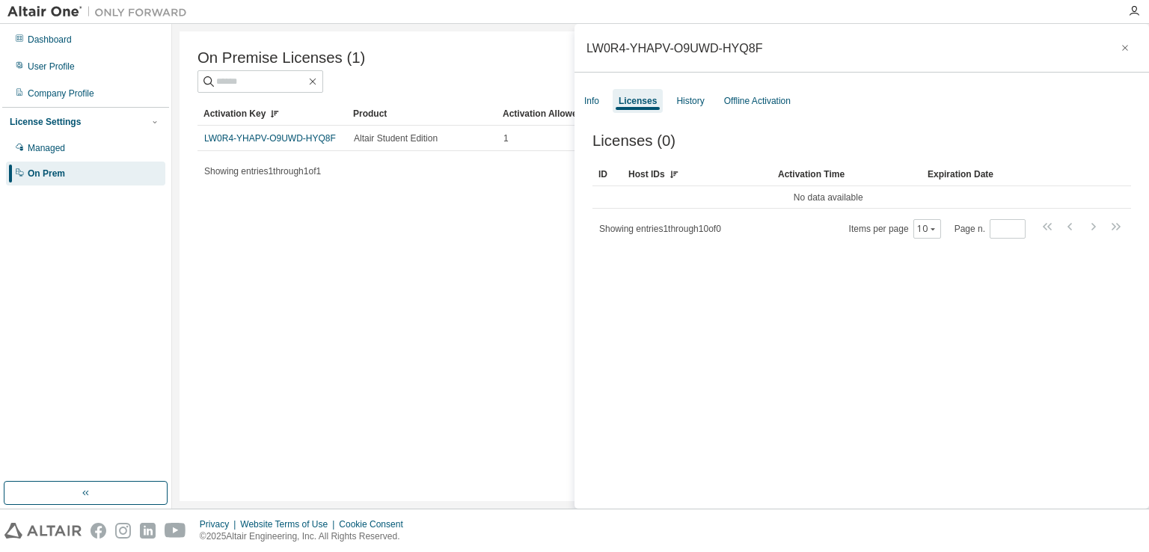
click at [287, 126] on div "Activation Key" at bounding box center [273, 114] width 138 height 24
click at [1124, 52] on button "button" at bounding box center [1126, 48] width 24 height 24
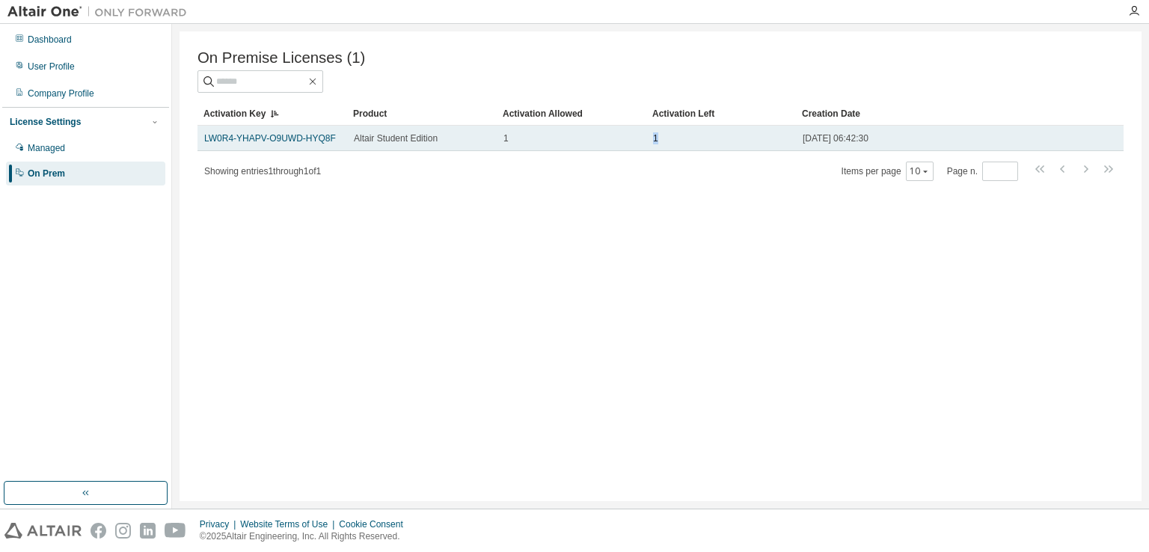
drag, startPoint x: 683, startPoint y: 137, endPoint x: 635, endPoint y: 144, distance: 48.5
click at [635, 144] on tr "LW0R4-YHAPV-O9UWD-HYQ8F Altair Student Edition 1 1 [DATE] 06:42:30" at bounding box center [661, 138] width 926 height 25
click at [720, 138] on div "1" at bounding box center [721, 138] width 136 height 12
click at [811, 136] on span "[DATE] 06:42:30" at bounding box center [836, 138] width 66 height 12
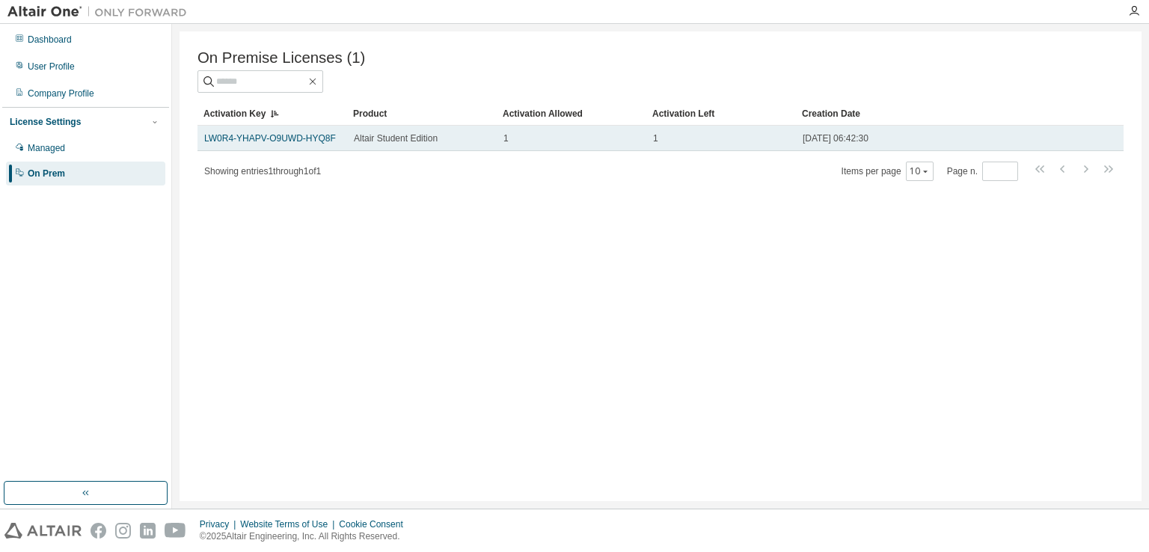
click at [900, 141] on div "[DATE] 06:42:30" at bounding box center [930, 138] width 254 height 12
click at [325, 149] on td "LW0R4-YHAPV-O9UWD-HYQ8F" at bounding box center [273, 138] width 150 height 25
click at [311, 142] on link "LW0R4-YHAPV-O9UWD-HYQ8F" at bounding box center [270, 138] width 132 height 10
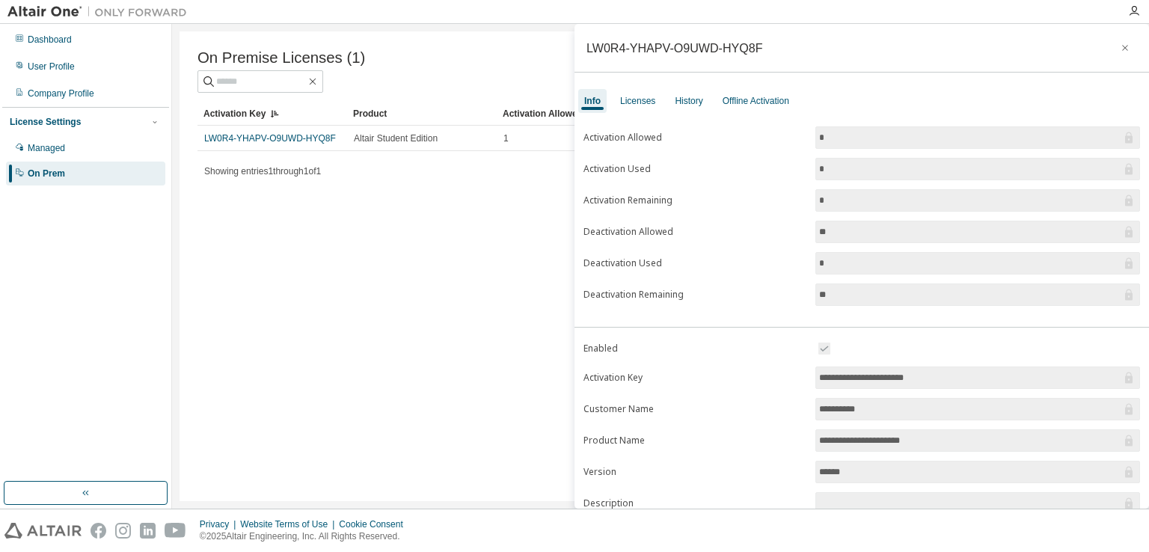
click at [660, 112] on div "Info Licenses History Offline Activation" at bounding box center [862, 101] width 575 height 27
click at [656, 109] on div "Licenses" at bounding box center [637, 101] width 47 height 24
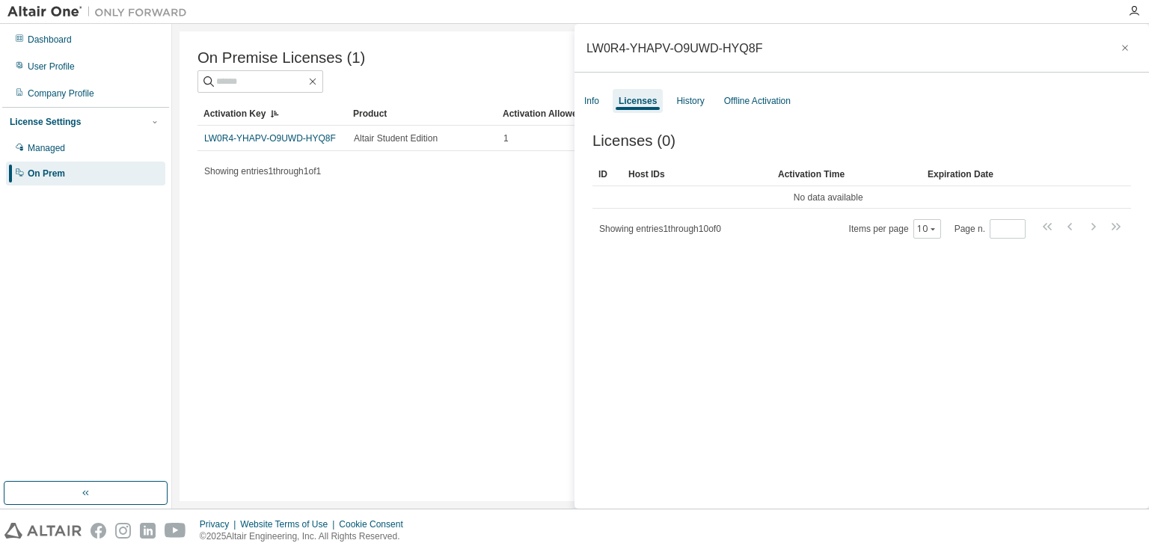
click at [656, 109] on div "Licenses" at bounding box center [638, 101] width 50 height 24
click at [932, 192] on td "No data available" at bounding box center [828, 197] width 471 height 22
click at [519, 300] on div "On Premise Licenses (1) Clear Load Save Save As Field Operator Value Select fil…" at bounding box center [661, 266] width 962 height 470
click at [105, 138] on div "Managed" at bounding box center [85, 148] width 159 height 24
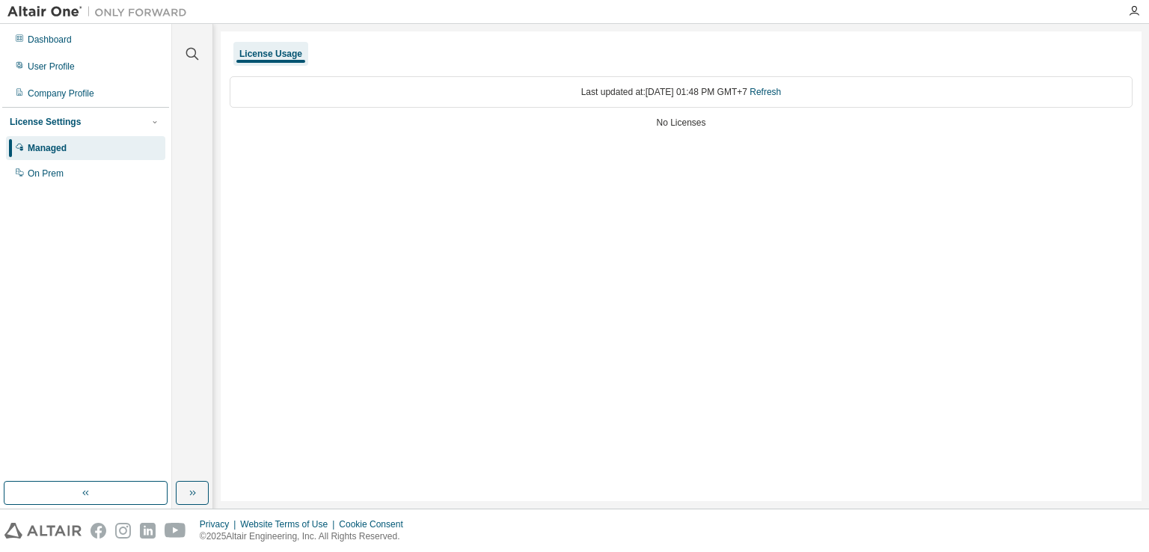
click at [91, 186] on div "License Settings Managed On Prem" at bounding box center [85, 147] width 167 height 80
click at [91, 177] on div "On Prem" at bounding box center [85, 174] width 159 height 24
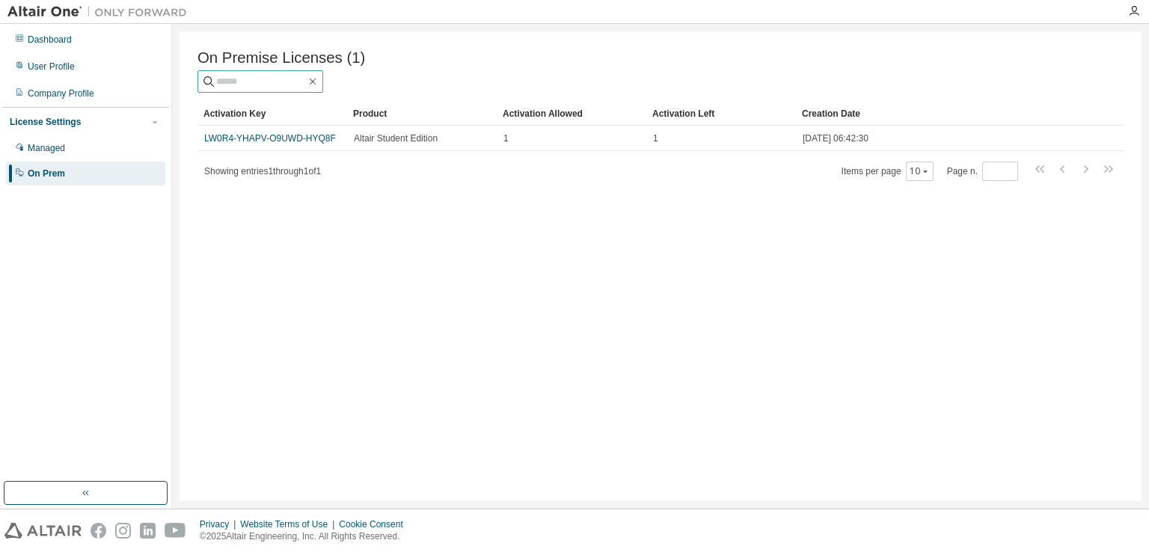
click at [306, 82] on input "text" at bounding box center [261, 81] width 90 height 15
paste input "**********"
type input "**********"
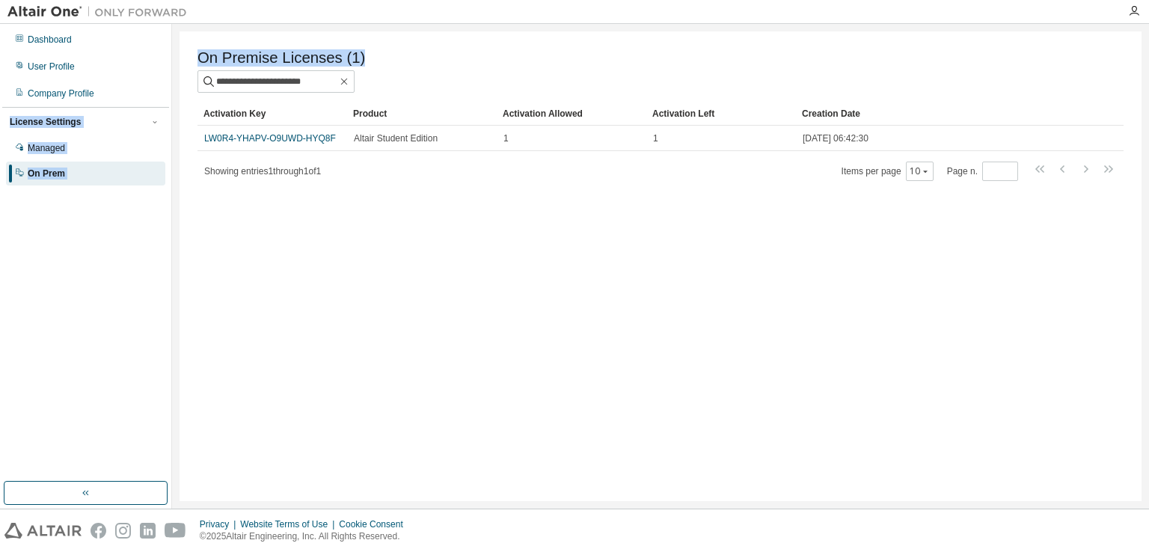
drag, startPoint x: 275, startPoint y: 74, endPoint x: 165, endPoint y: 89, distance: 111.0
click at [165, 89] on div "**********" at bounding box center [574, 266] width 1149 height 485
drag, startPoint x: 253, startPoint y: 88, endPoint x: 211, endPoint y: 91, distance: 42.0
click at [211, 91] on span "**********" at bounding box center [276, 81] width 157 height 22
click at [434, 85] on div "**********" at bounding box center [661, 81] width 926 height 22
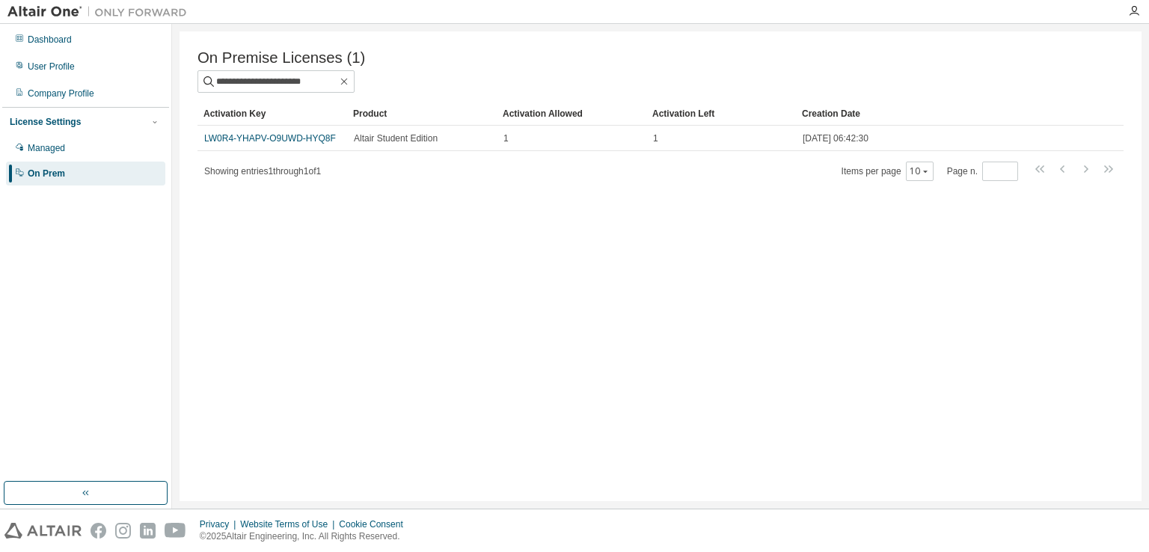
click at [204, 276] on div "**********" at bounding box center [661, 266] width 962 height 470
click at [58, 98] on div "Company Profile" at bounding box center [61, 94] width 67 height 12
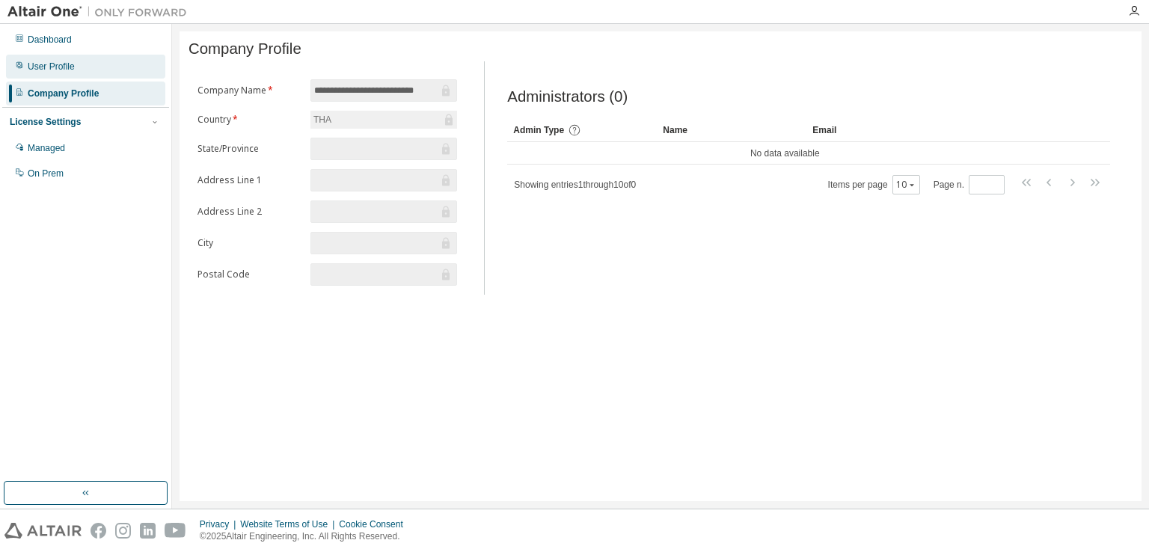
click at [75, 61] on div "User Profile" at bounding box center [85, 67] width 159 height 24
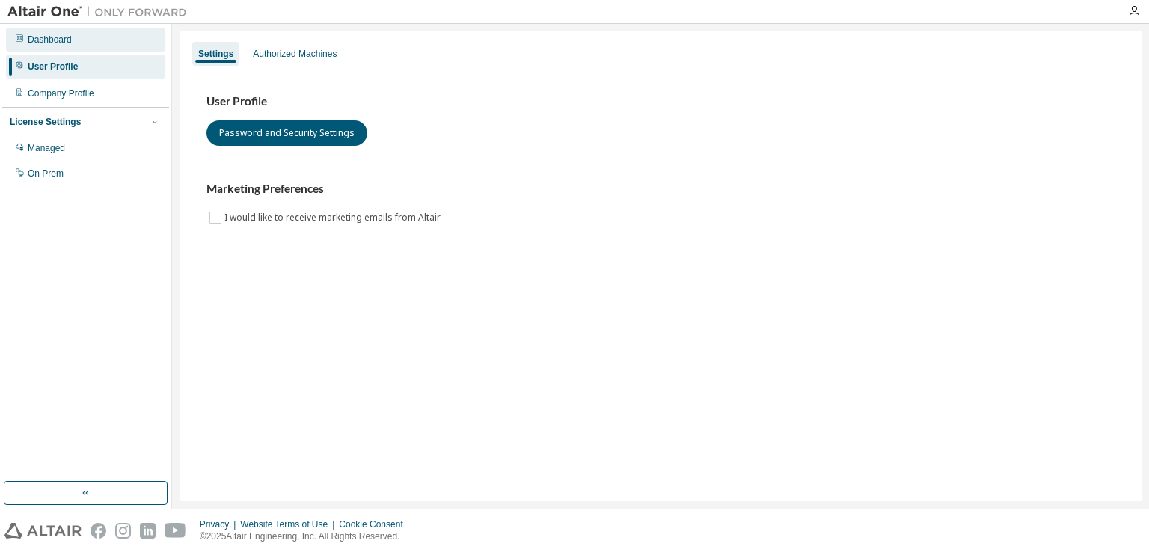
click at [76, 40] on div "Dashboard" at bounding box center [85, 40] width 159 height 24
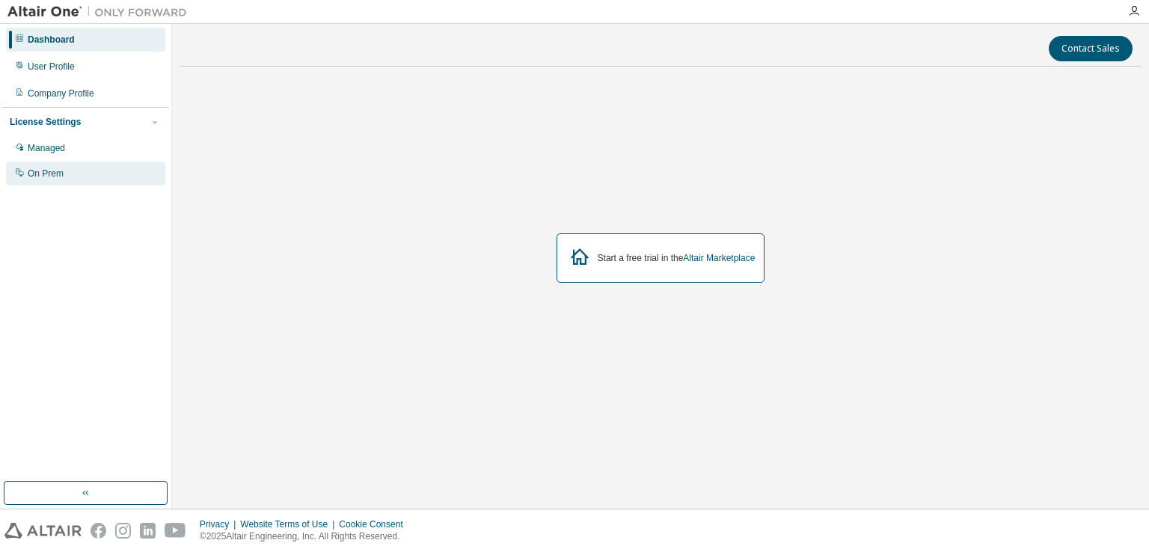
click at [73, 164] on div "On Prem" at bounding box center [85, 174] width 159 height 24
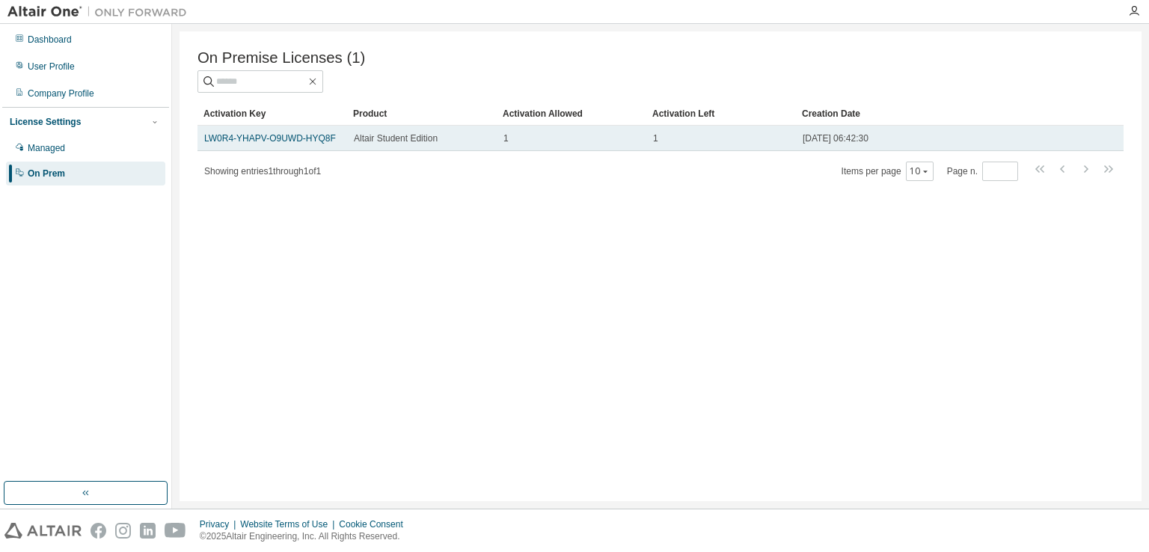
click at [242, 131] on td "LW0R4-YHAPV-O9UWD-HYQ8F" at bounding box center [273, 138] width 150 height 25
click at [245, 131] on td "LW0R4-YHAPV-O9UWD-HYQ8F" at bounding box center [273, 138] width 150 height 25
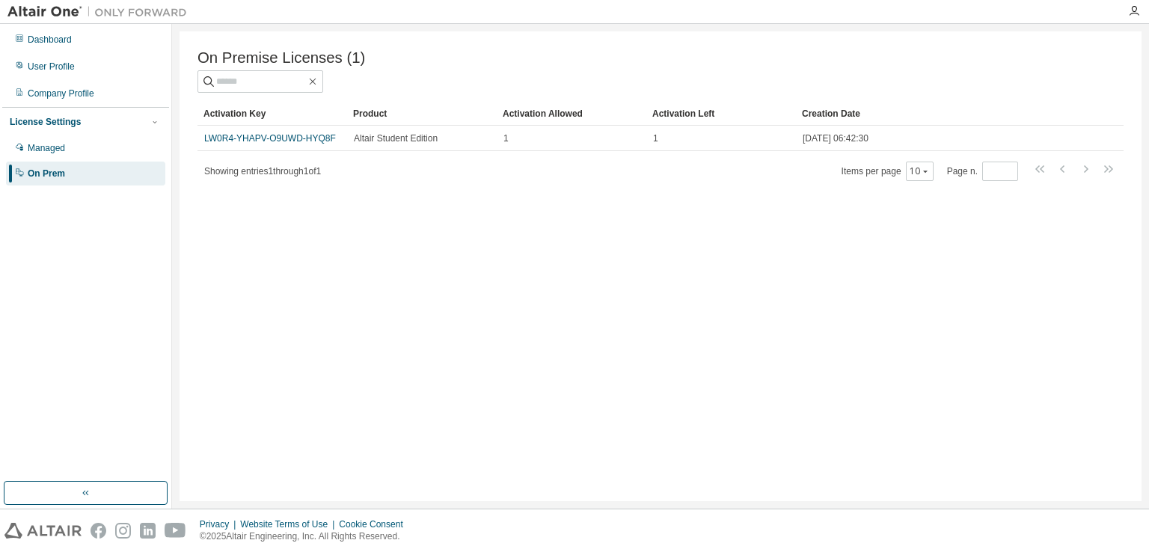
click at [251, 143] on link "LW0R4-YHAPV-O9UWD-HYQ8F" at bounding box center [270, 138] width 132 height 10
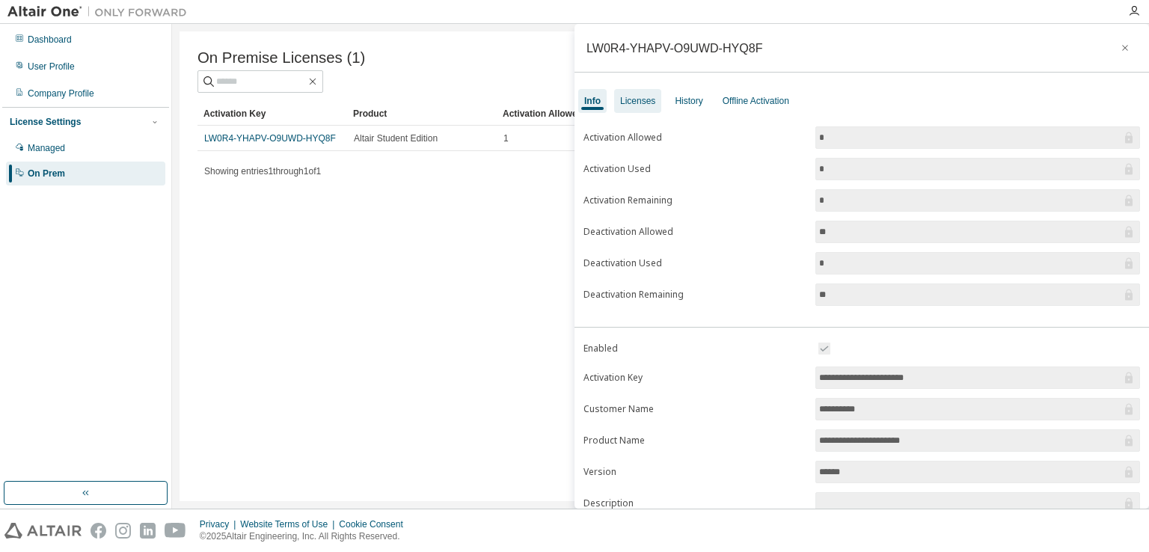
click at [637, 99] on div "Licenses" at bounding box center [637, 101] width 35 height 12
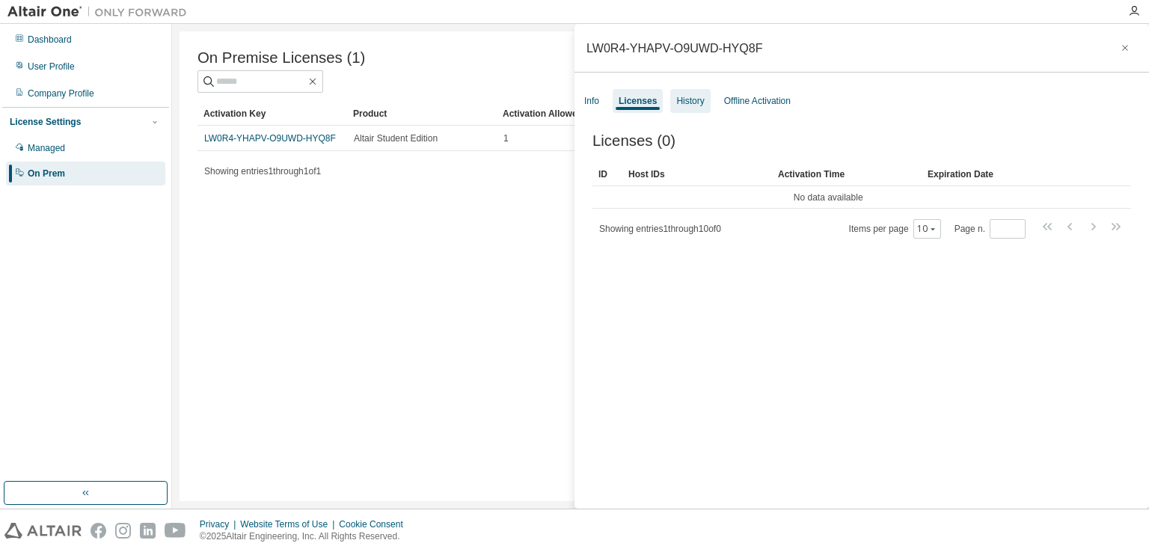
click at [706, 100] on div "History" at bounding box center [691, 101] width 40 height 24
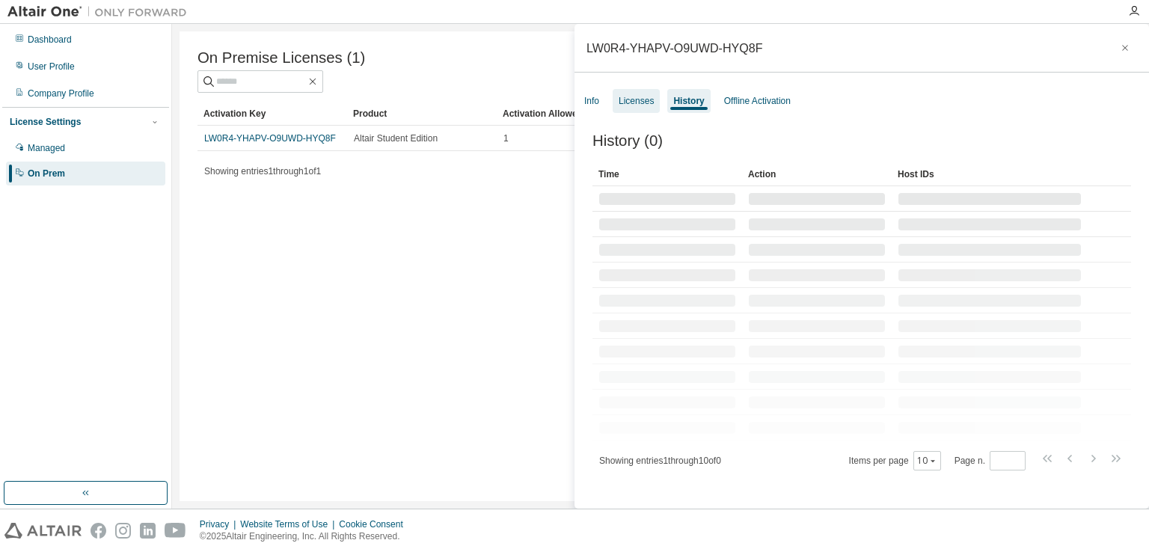
click at [626, 100] on div "Licenses" at bounding box center [636, 101] width 35 height 12
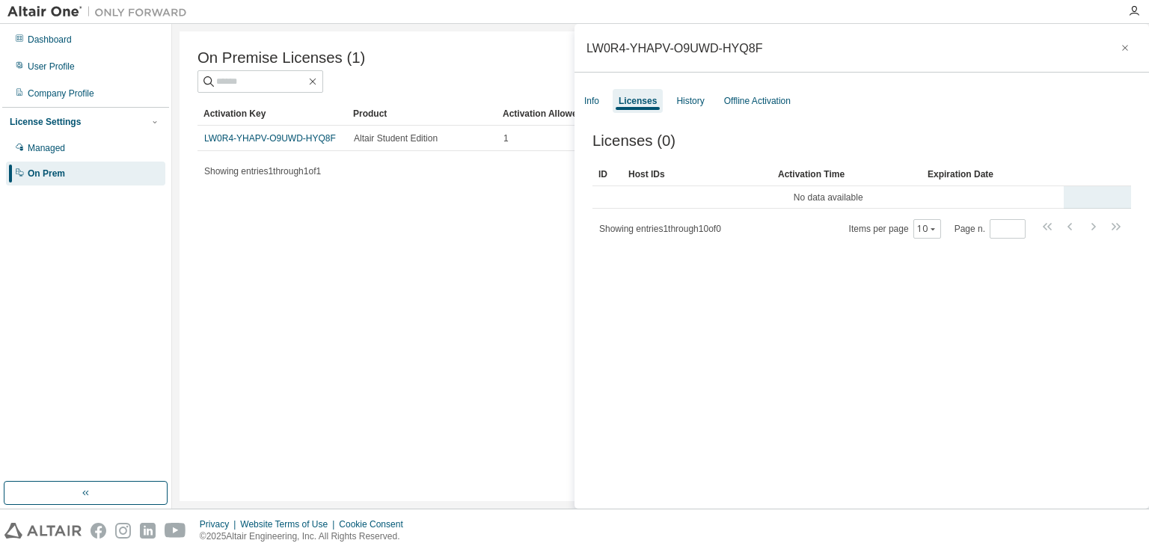
click at [754, 202] on td "No data available" at bounding box center [828, 197] width 471 height 22
click at [828, 191] on td "No data available" at bounding box center [828, 197] width 471 height 22
drag, startPoint x: 771, startPoint y: 171, endPoint x: 856, endPoint y: 174, distance: 85.4
drag, startPoint x: 961, startPoint y: 171, endPoint x: 865, endPoint y: 177, distance: 96.0
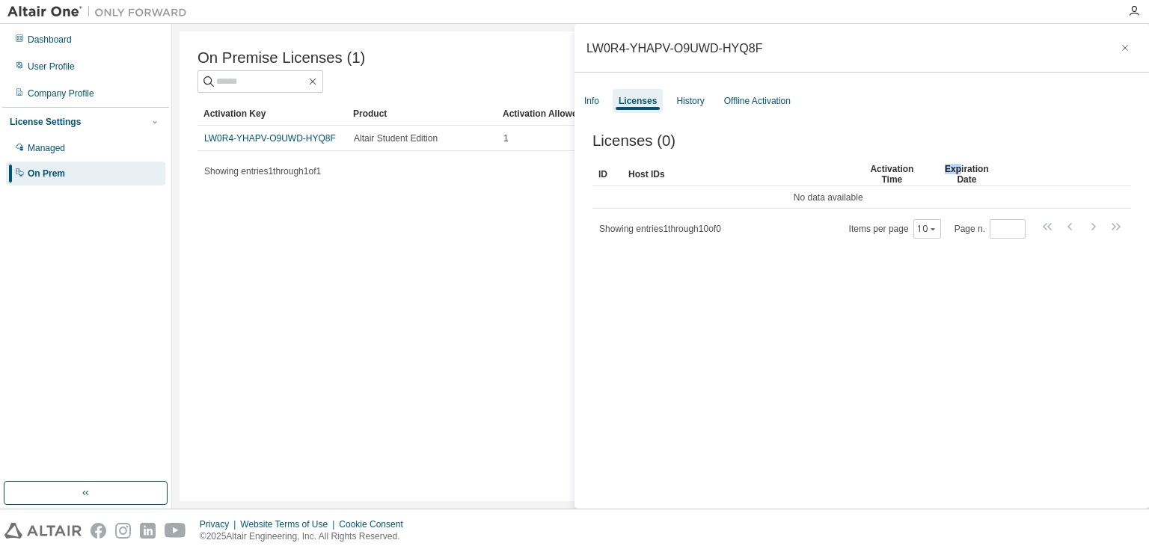
click at [895, 178] on tr "ID Host IDs Activation Time Expiration Date" at bounding box center [862, 174] width 539 height 24
click at [645, 206] on td "No data available" at bounding box center [828, 197] width 471 height 22
click at [591, 84] on div "LW0R4-YHAPV-O9UWD-HYQ8F Info Licenses History Offline Activation Licenses (0) C…" at bounding box center [862, 266] width 575 height 485
click at [591, 100] on div "Info" at bounding box center [591, 101] width 15 height 12
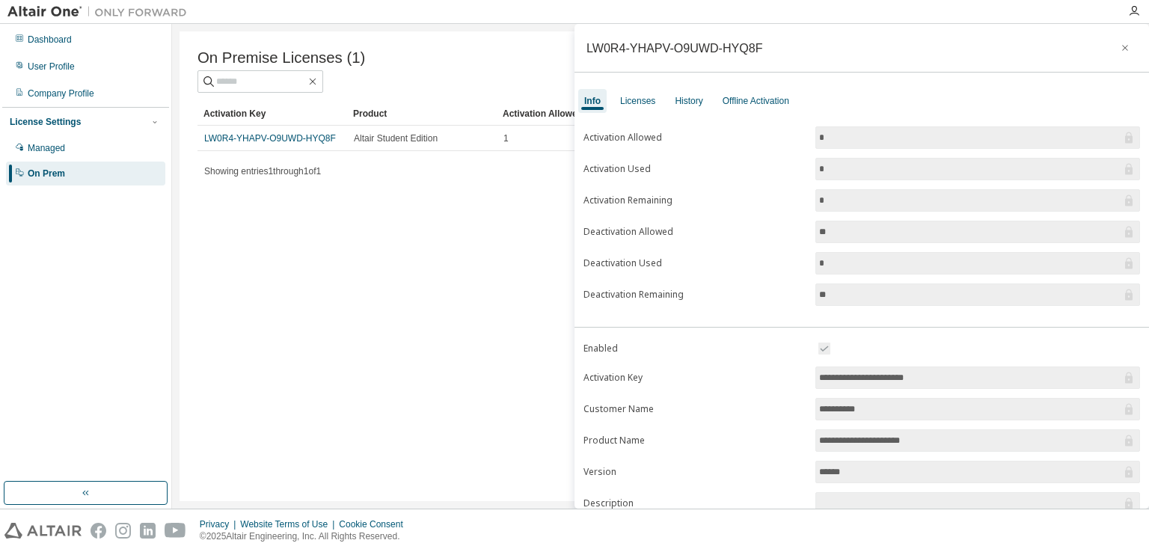
scroll to position [133, 0]
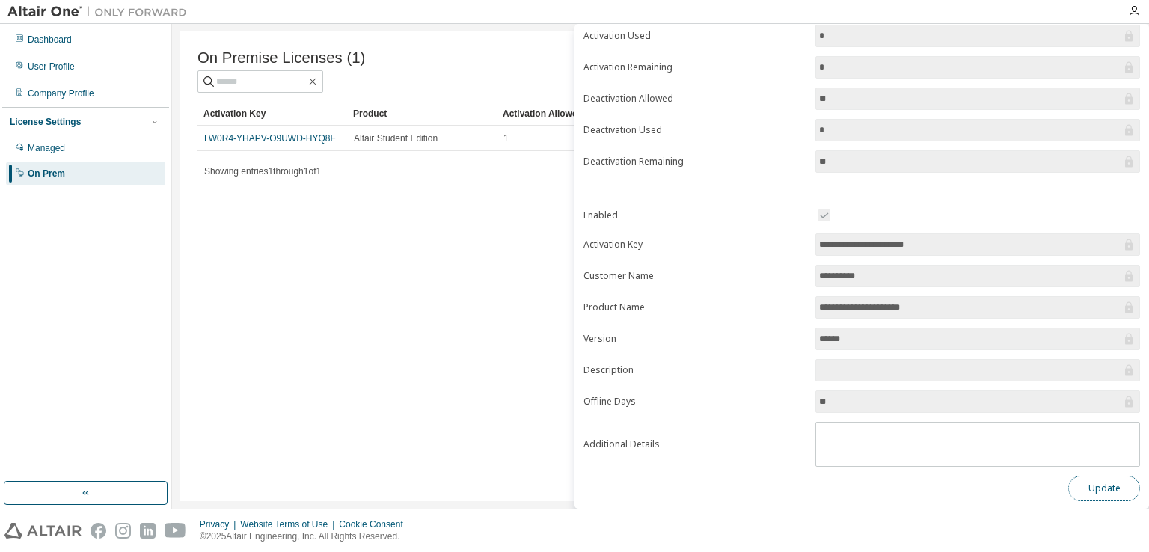
click at [1082, 492] on button "Update" at bounding box center [1105, 488] width 72 height 25
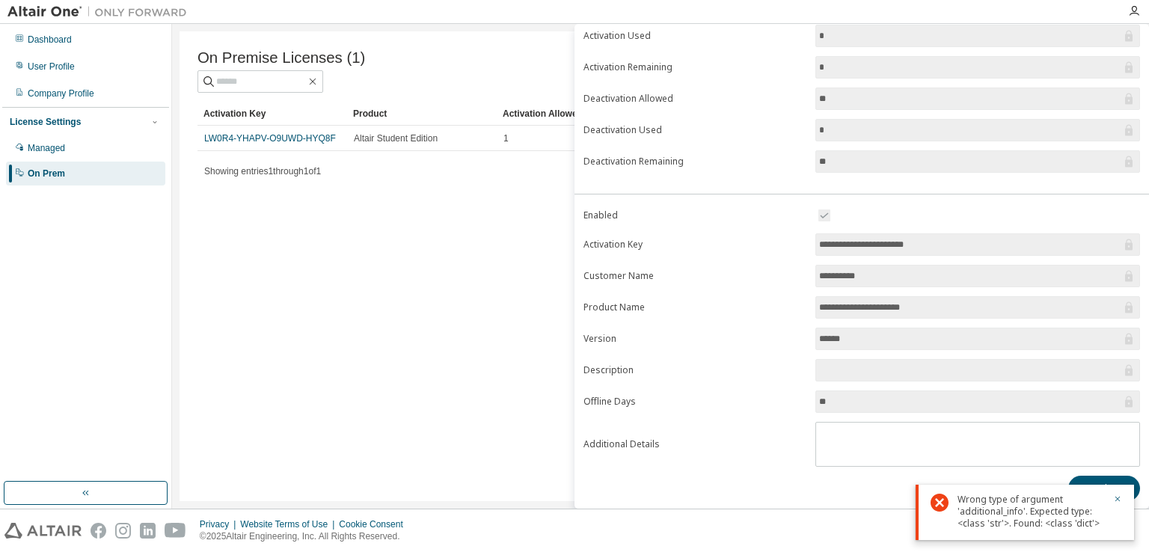
click at [1099, 486] on div "Wrong type of argument 'additional_info'. Expected type: <class 'str'>. Found: …" at bounding box center [1025, 512] width 219 height 55
click at [1114, 502] on icon "button" at bounding box center [1118, 499] width 9 height 9
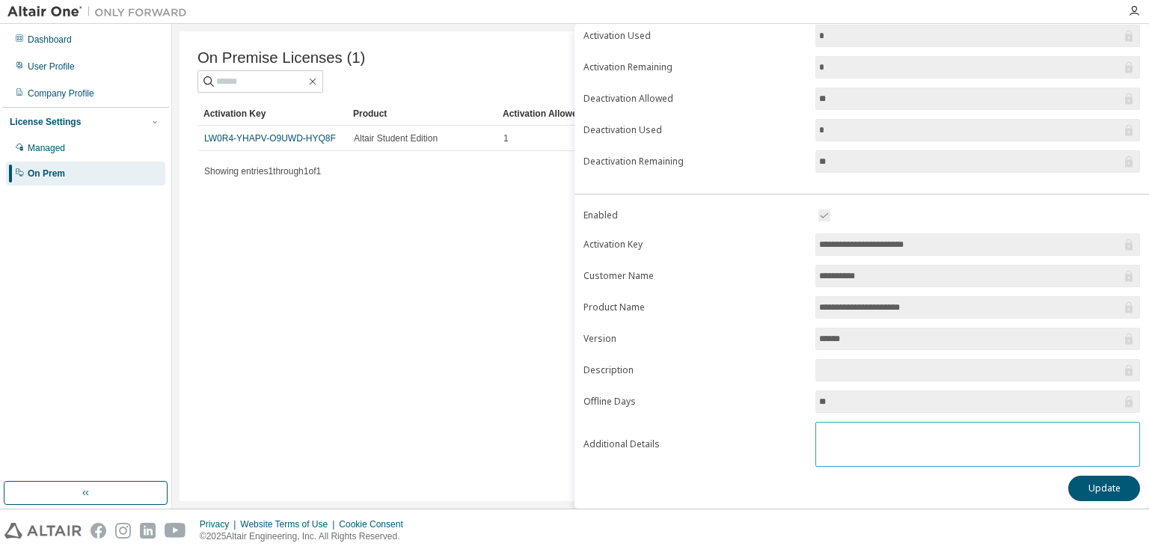
click at [992, 438] on textarea at bounding box center [977, 442] width 323 height 39
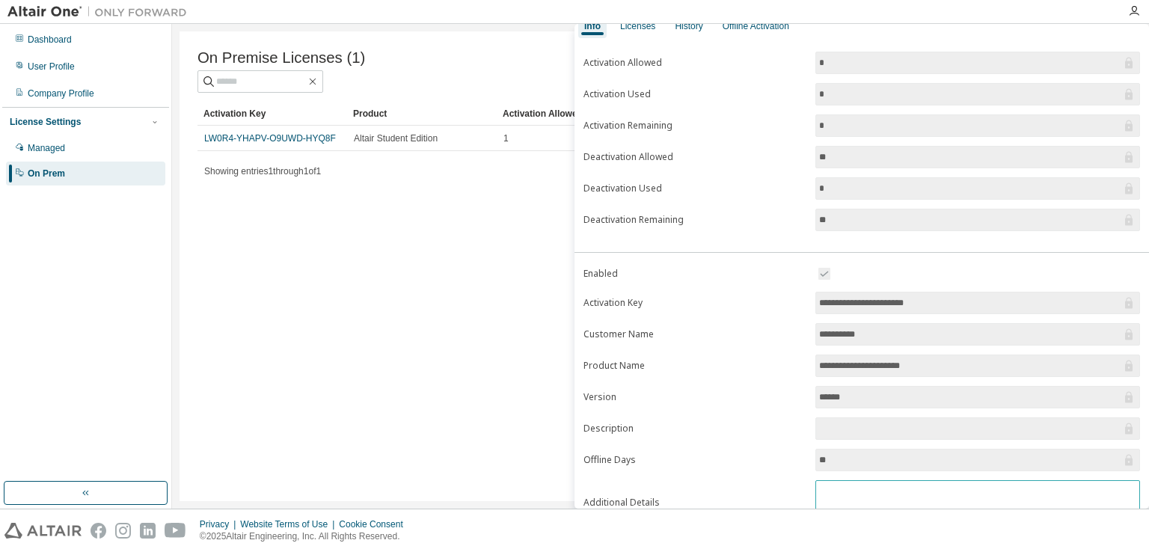
scroll to position [75, 0]
click at [751, 14] on div at bounding box center [657, 11] width 925 height 23
click at [699, 37] on div "History" at bounding box center [689, 26] width 40 height 24
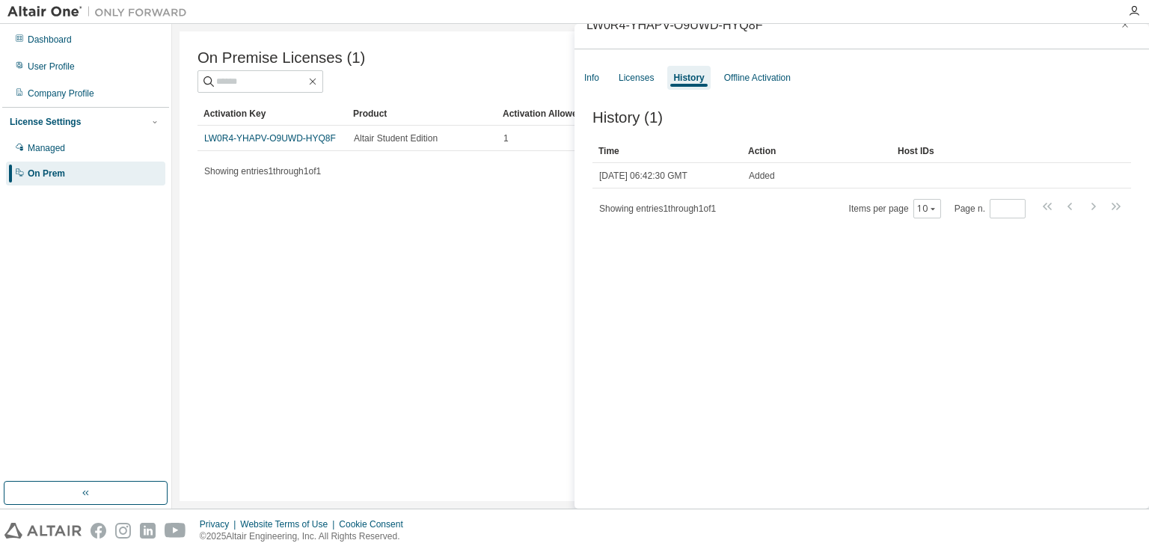
scroll to position [22, 0]
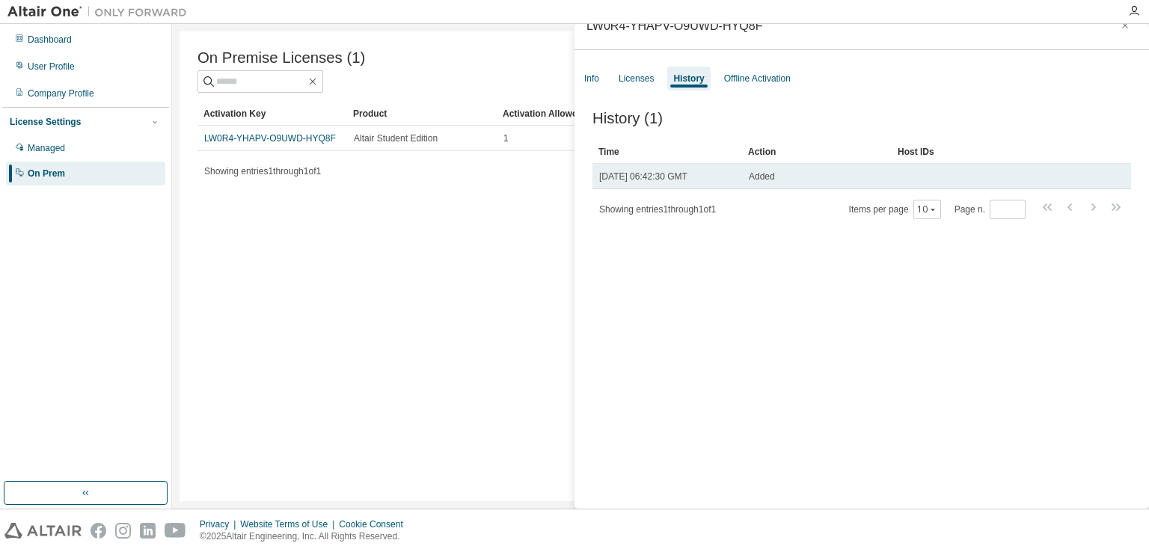
click at [680, 180] on span "[DATE] 06:42:30 GMT" at bounding box center [643, 177] width 88 height 12
drag, startPoint x: 777, startPoint y: 181, endPoint x: 596, endPoint y: 183, distance: 181.1
click at [596, 183] on tr "[DATE] 06:42:30 GMT Added" at bounding box center [862, 176] width 539 height 25
click at [762, 179] on span "Added" at bounding box center [762, 177] width 26 height 12
click at [792, 174] on div "Added" at bounding box center [817, 177] width 136 height 12
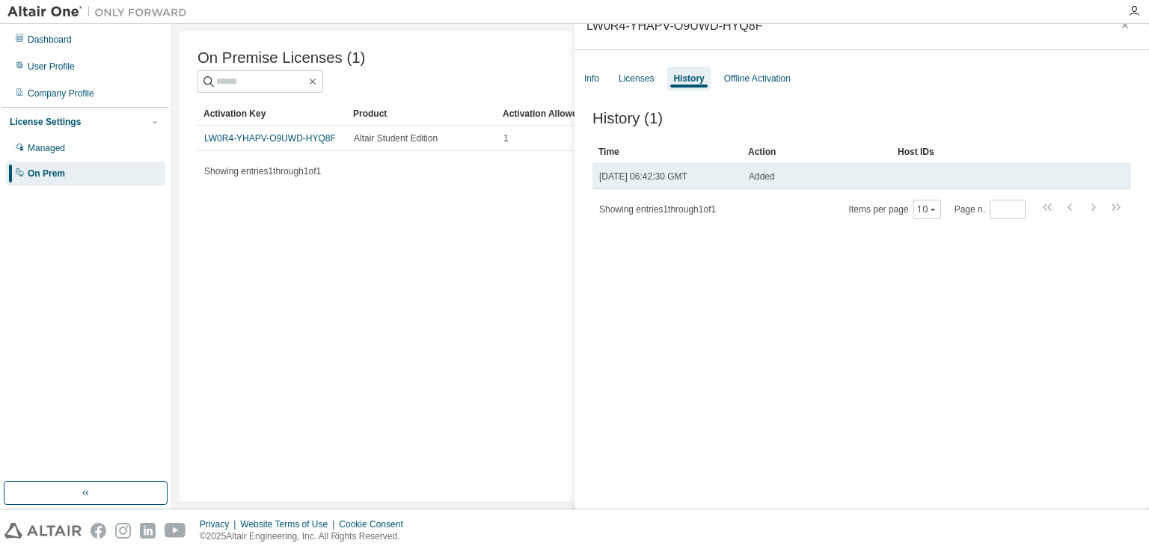
click at [792, 174] on div "Added" at bounding box center [817, 177] width 136 height 12
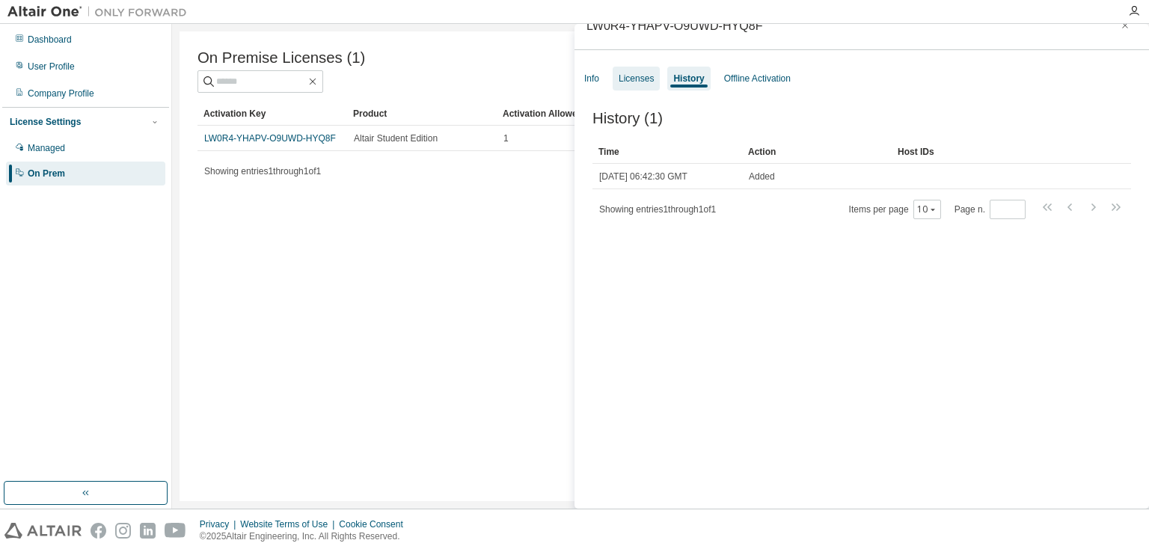
click at [638, 71] on div "Licenses" at bounding box center [636, 79] width 47 height 24
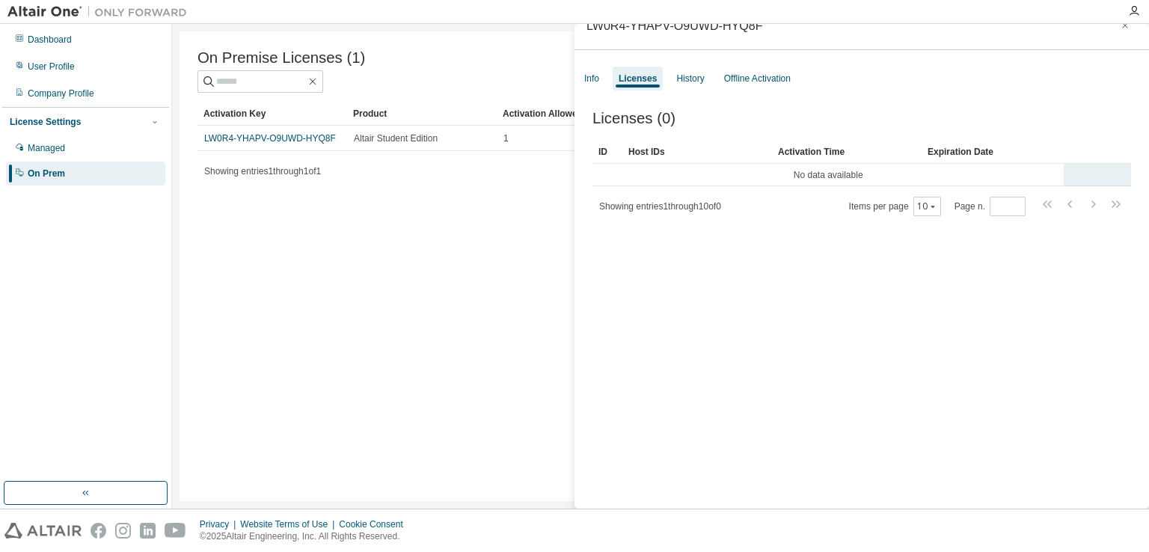
click at [691, 177] on td "No data available" at bounding box center [828, 175] width 471 height 22
click at [429, 174] on div "Showing entries 1 through 1 of 1 Items per page 10 Page n. *" at bounding box center [661, 171] width 926 height 22
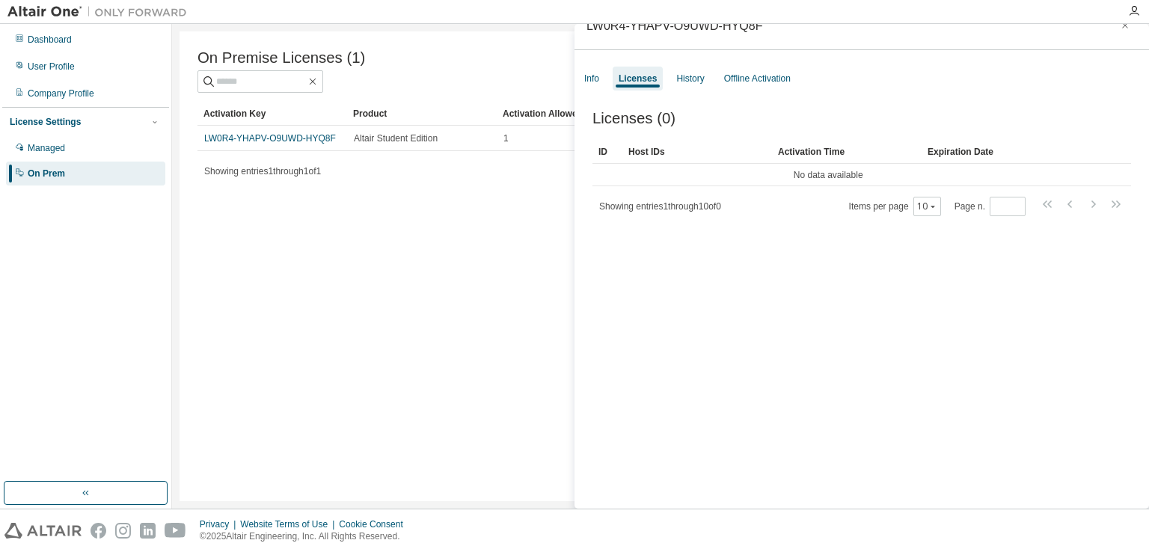
click at [429, 174] on div "Showing entries 1 through 1 of 1 Items per page 10 Page n. *" at bounding box center [661, 171] width 926 height 22
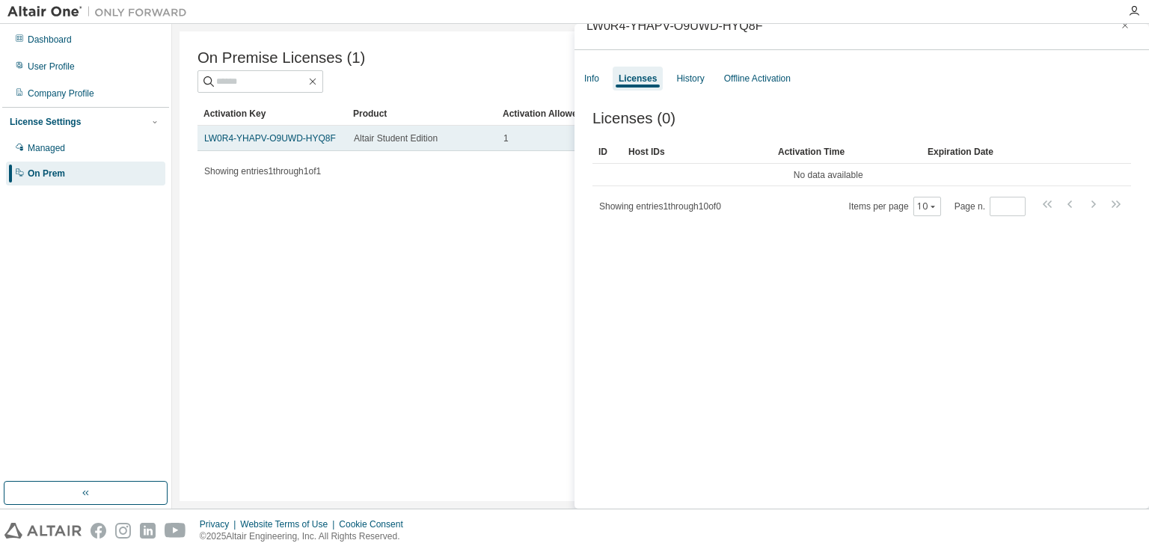
click at [308, 133] on td "LW0R4-YHAPV-O9UWD-HYQ8F" at bounding box center [273, 138] width 150 height 25
click at [308, 141] on link "LW0R4-YHAPV-O9UWD-HYQ8F" at bounding box center [270, 138] width 132 height 10
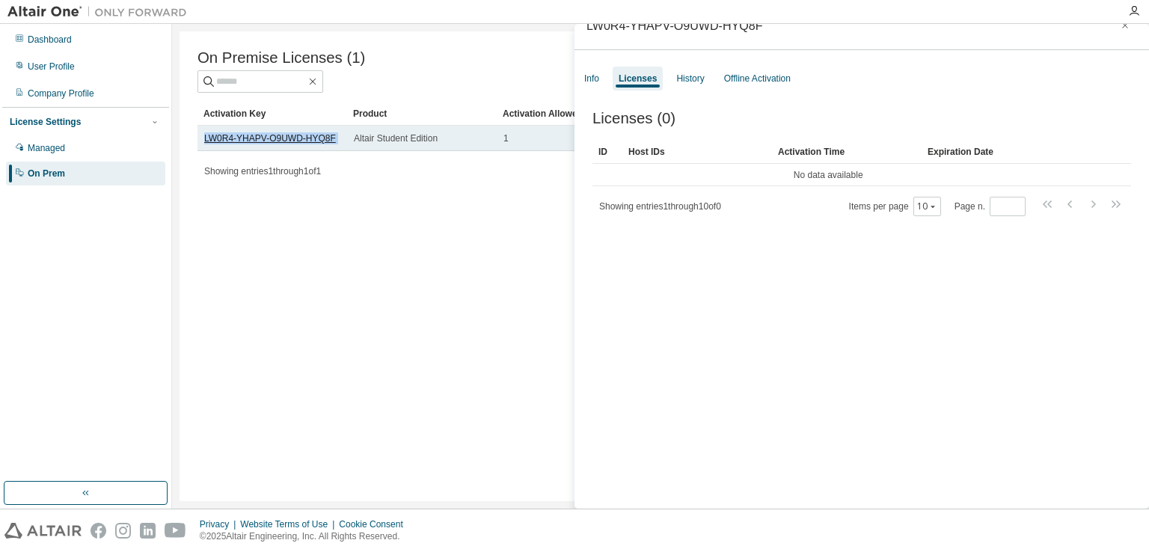
click at [308, 141] on link "LW0R4-YHAPV-O9UWD-HYQ8F" at bounding box center [270, 138] width 132 height 10
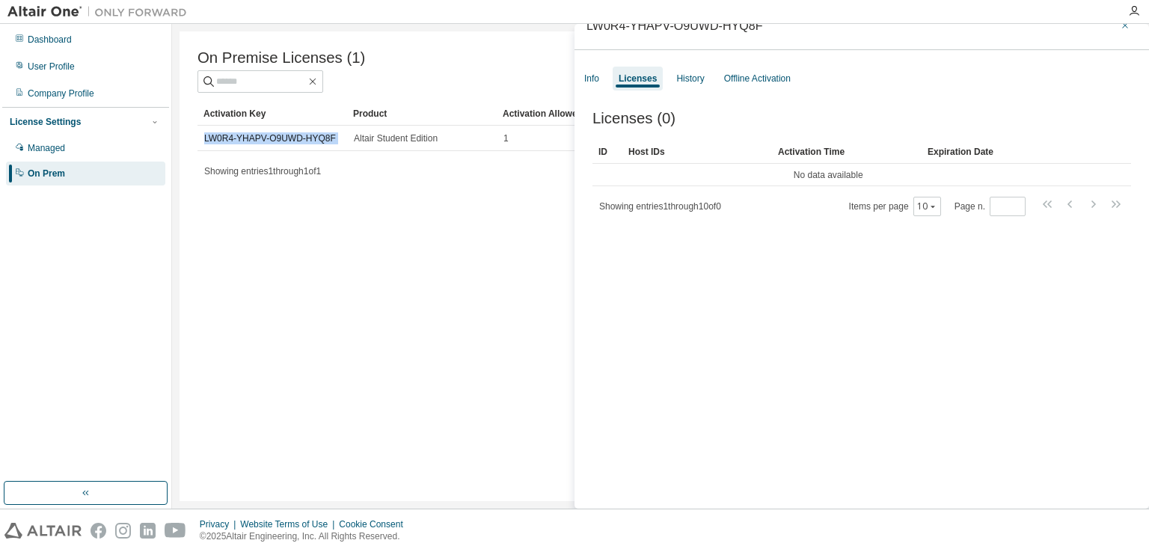
click at [1123, 31] on button "button" at bounding box center [1126, 25] width 24 height 24
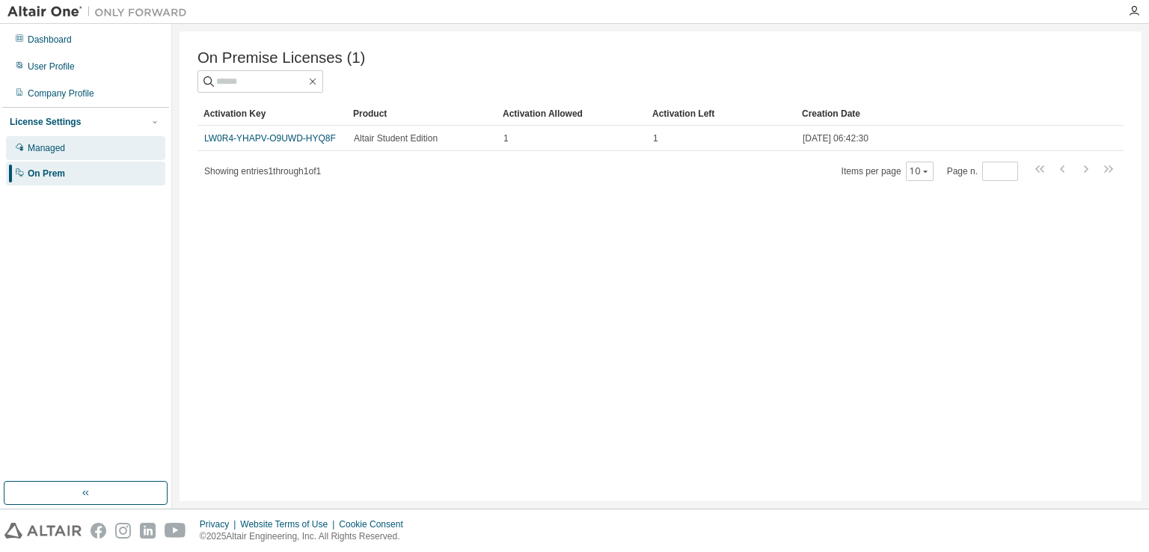
click at [135, 156] on div "Managed" at bounding box center [85, 148] width 159 height 24
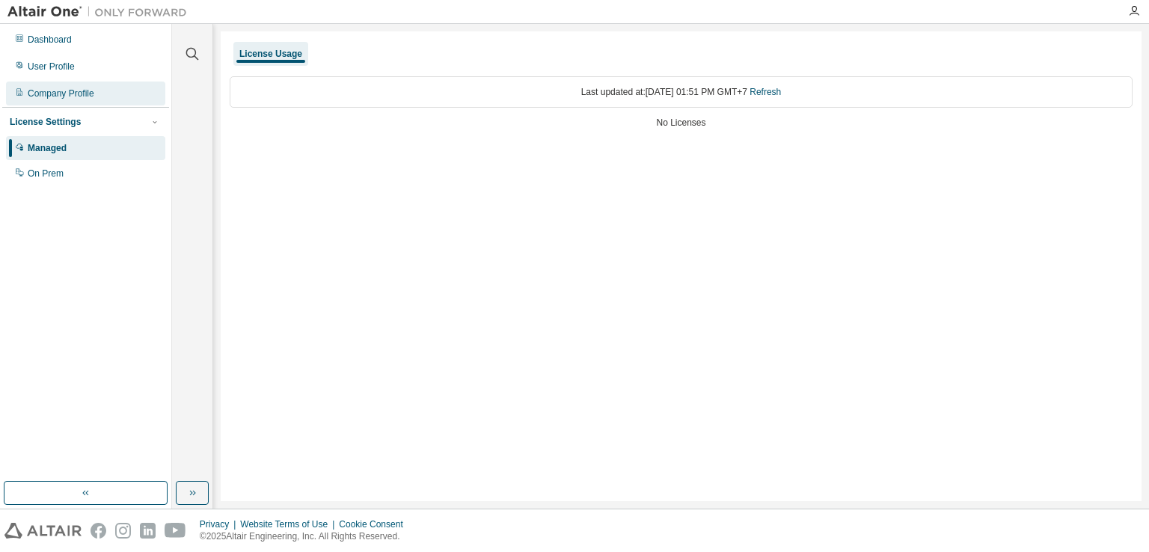
click at [117, 100] on div "Company Profile" at bounding box center [85, 94] width 159 height 24
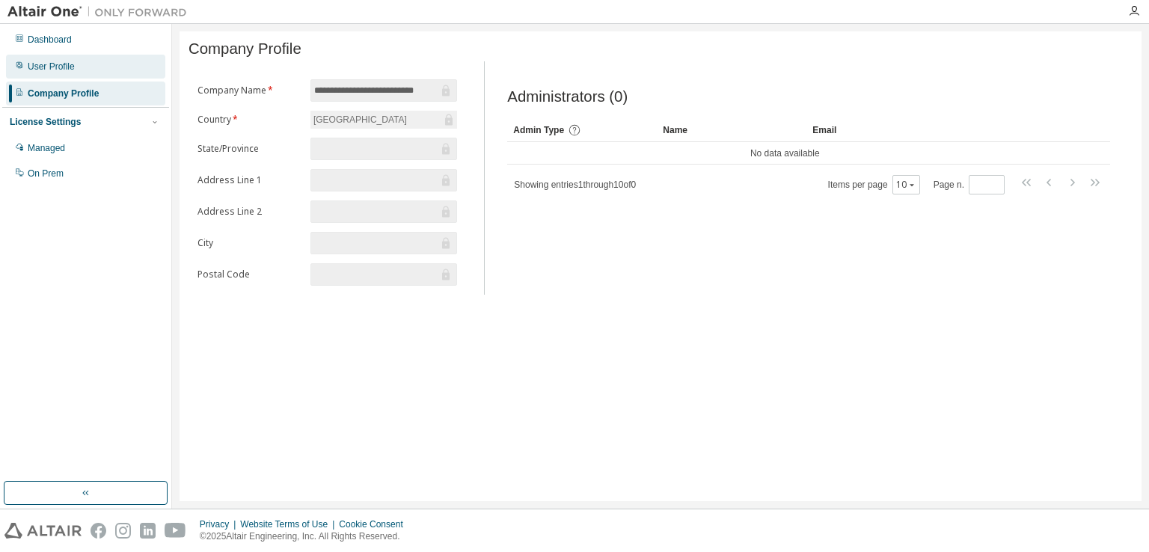
click at [105, 61] on div "User Profile" at bounding box center [85, 67] width 159 height 24
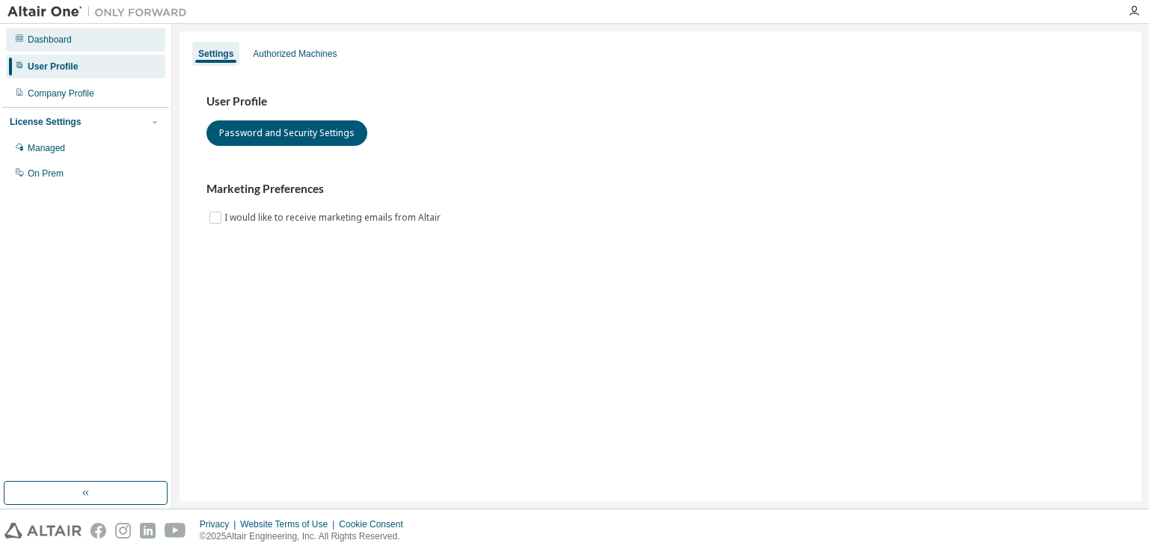
click at [105, 44] on div "Dashboard" at bounding box center [85, 40] width 159 height 24
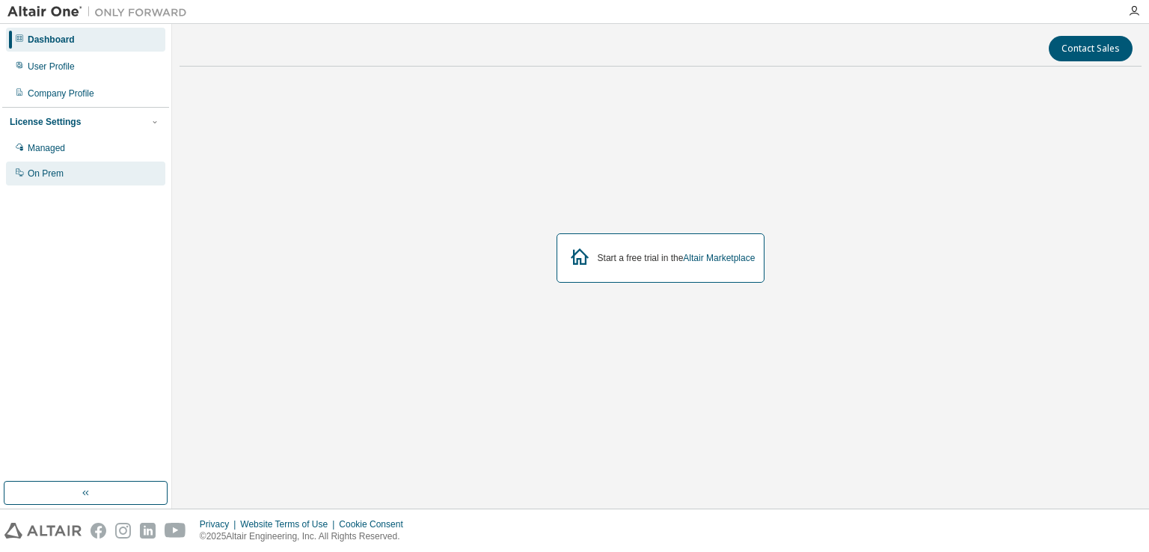
click at [84, 179] on div "On Prem" at bounding box center [85, 174] width 159 height 24
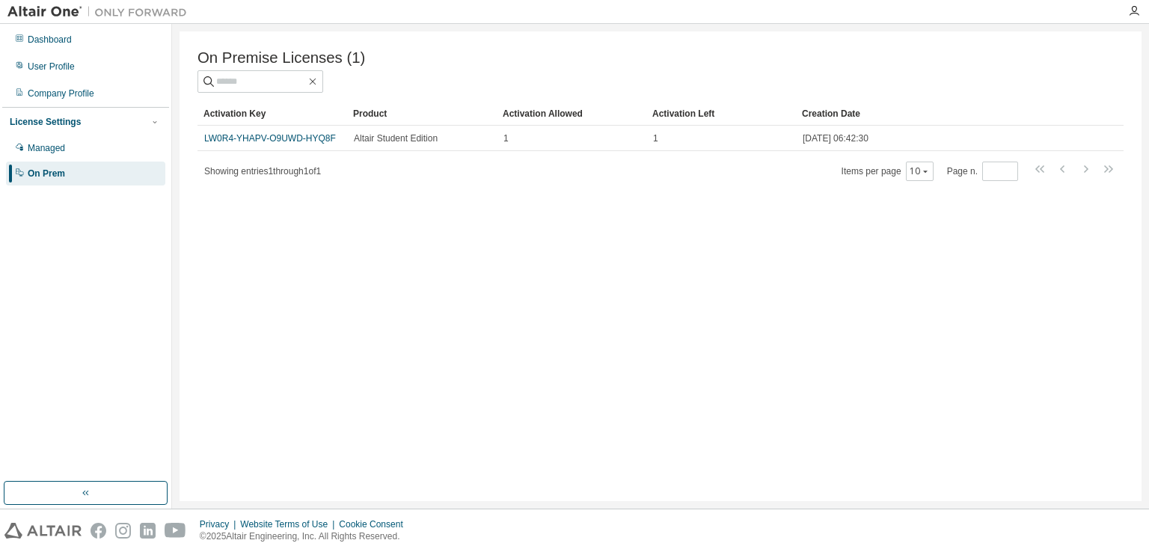
click at [717, 399] on div "On Premise Licenses (1) Clear Load Save Save As Field Operator Value Select fil…" at bounding box center [661, 266] width 962 height 470
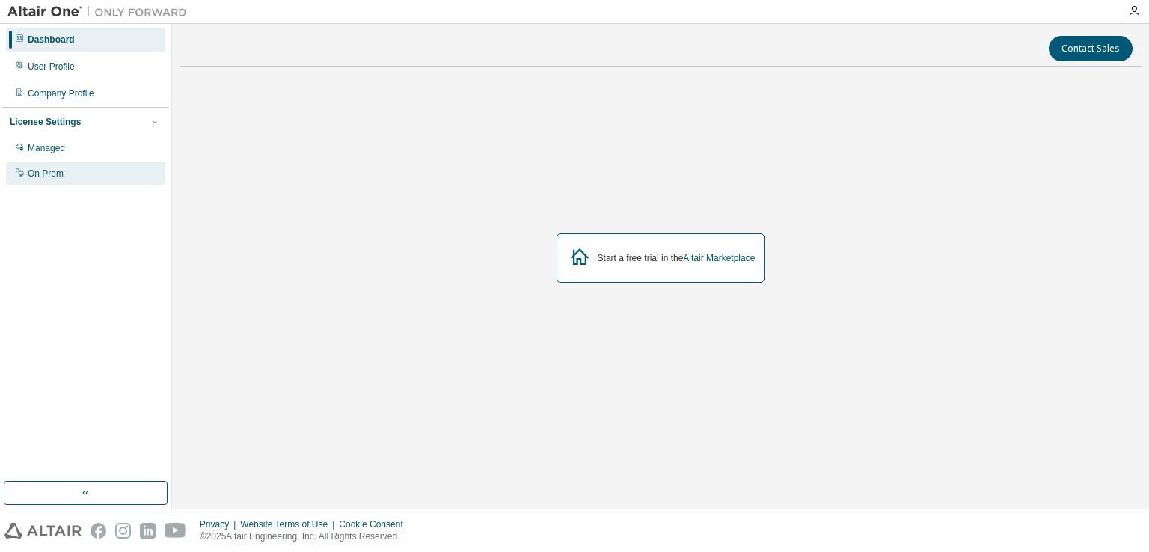
click at [108, 168] on div "On Prem" at bounding box center [85, 174] width 159 height 24
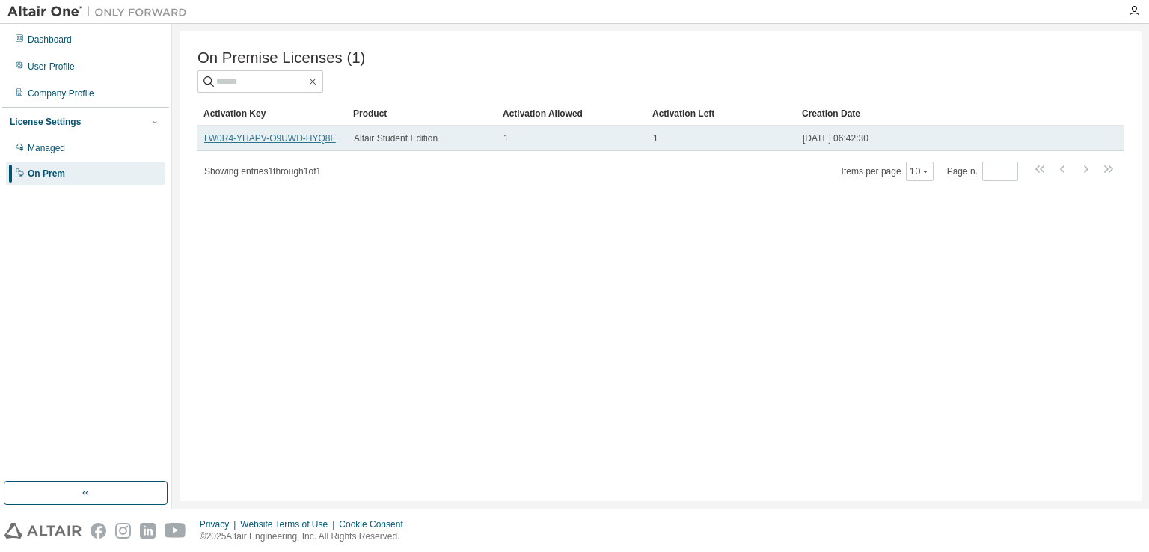
click at [320, 137] on link "LW0R4-YHAPV-O9UWD-HYQ8F" at bounding box center [270, 138] width 132 height 10
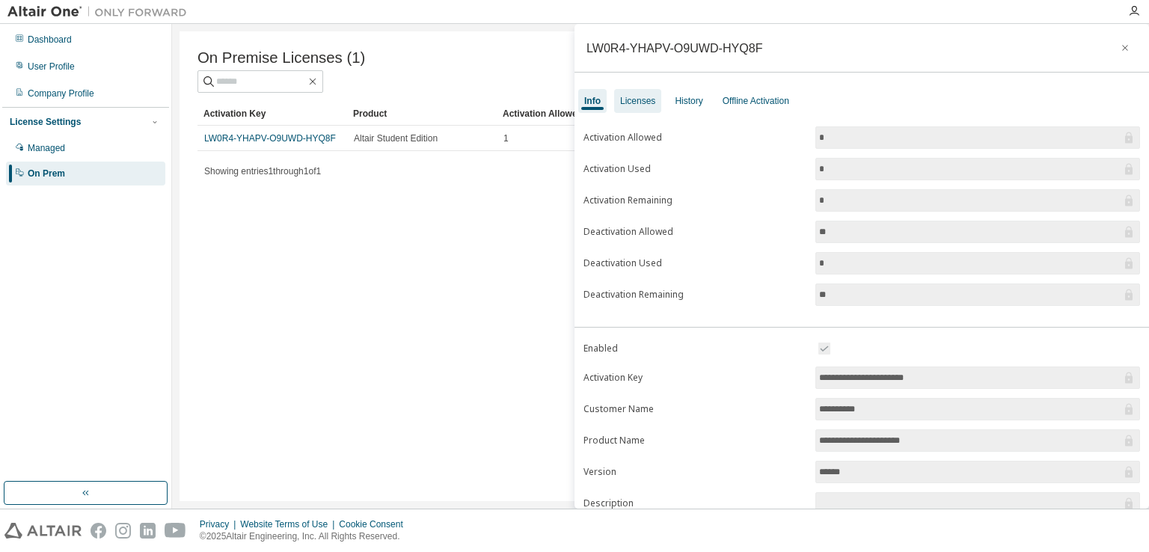
click at [645, 103] on div "Licenses" at bounding box center [637, 101] width 35 height 12
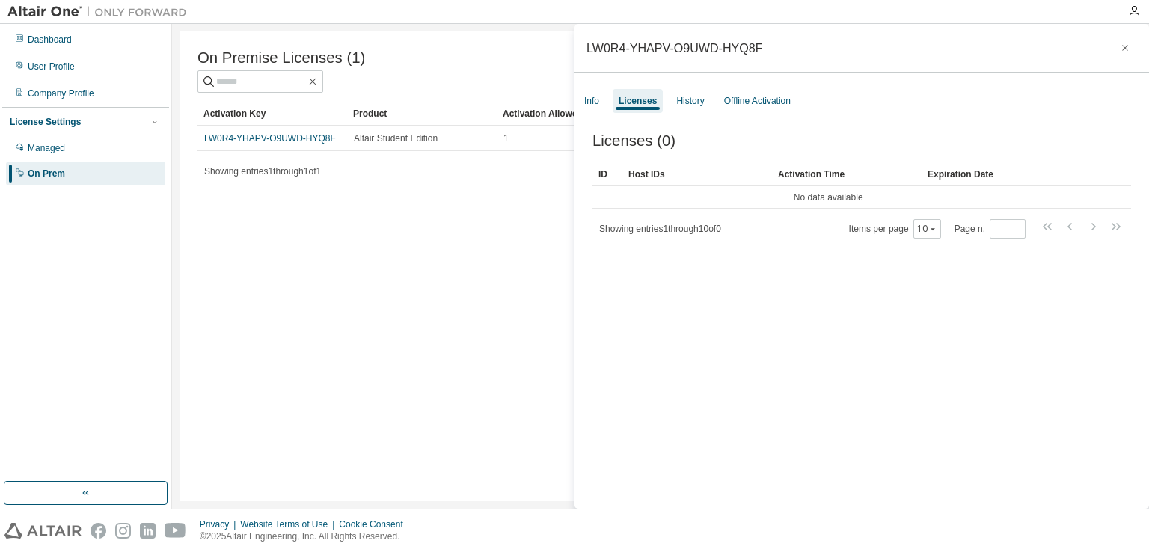
click at [709, 103] on div "Info Licenses History Offline Activation" at bounding box center [862, 101] width 575 height 27
click at [687, 105] on div "History" at bounding box center [691, 101] width 28 height 12
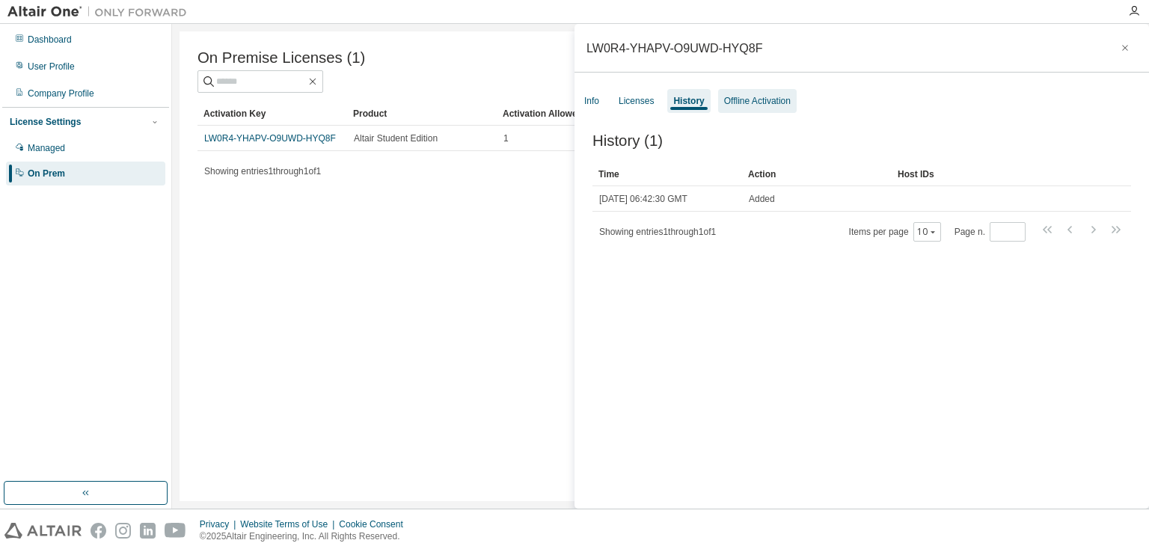
click at [733, 97] on div "Offline Activation" at bounding box center [757, 101] width 67 height 12
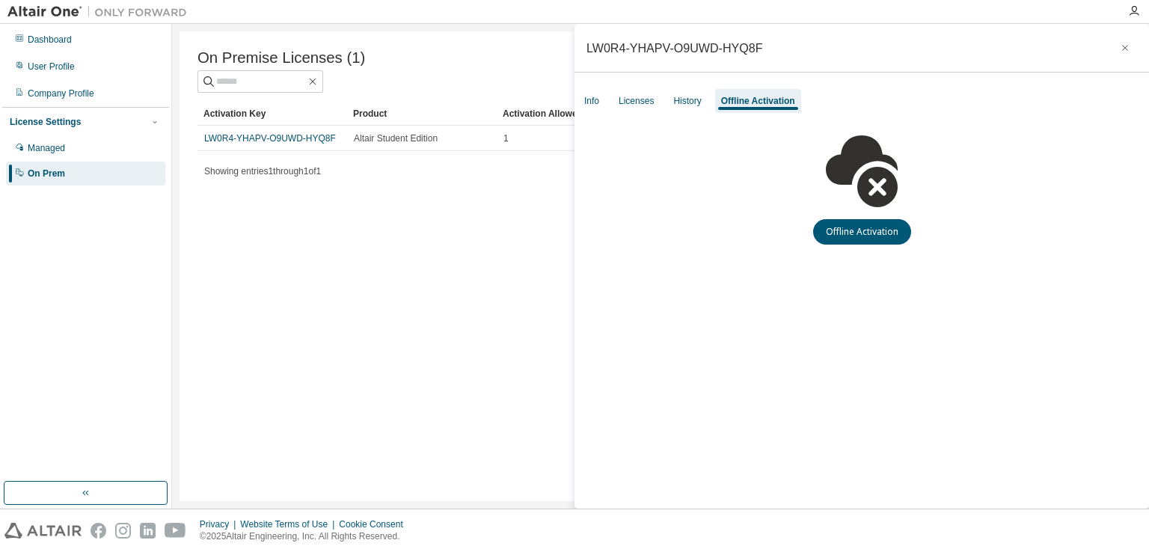
click at [225, 123] on div "Activation Key" at bounding box center [273, 114] width 138 height 24
click at [230, 135] on link "LW0R4-YHAPV-O9UWD-HYQ8F" at bounding box center [270, 138] width 132 height 10
click at [637, 97] on div "Licenses" at bounding box center [636, 101] width 35 height 12
click at [638, 97] on div "Licenses" at bounding box center [636, 101] width 35 height 12
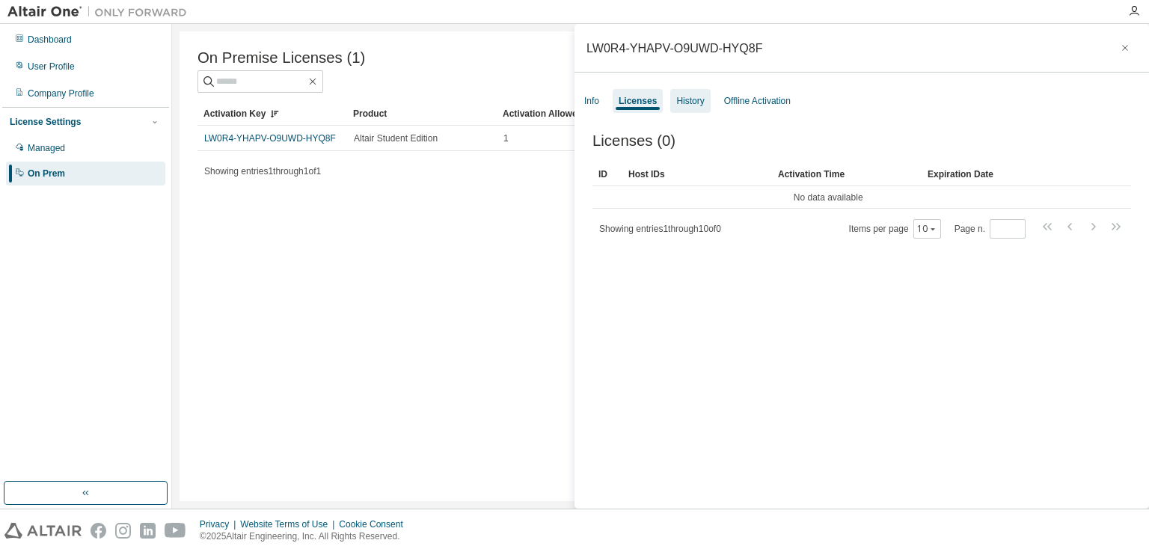
click at [685, 105] on div "History" at bounding box center [691, 101] width 28 height 12
click at [685, 105] on div "History" at bounding box center [689, 101] width 31 height 12
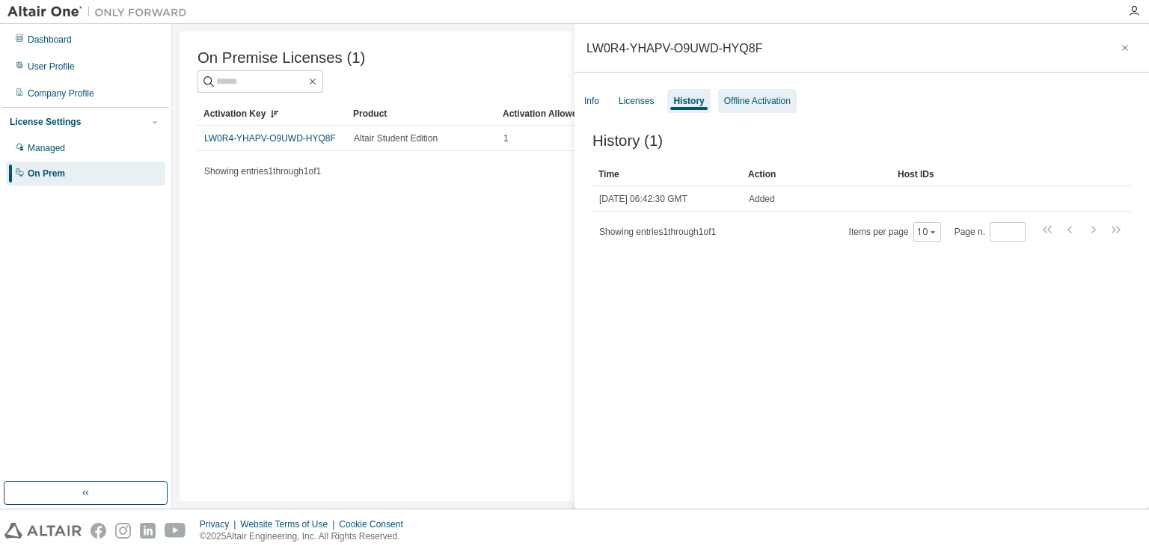
click at [724, 99] on div "Offline Activation" at bounding box center [757, 101] width 67 height 12
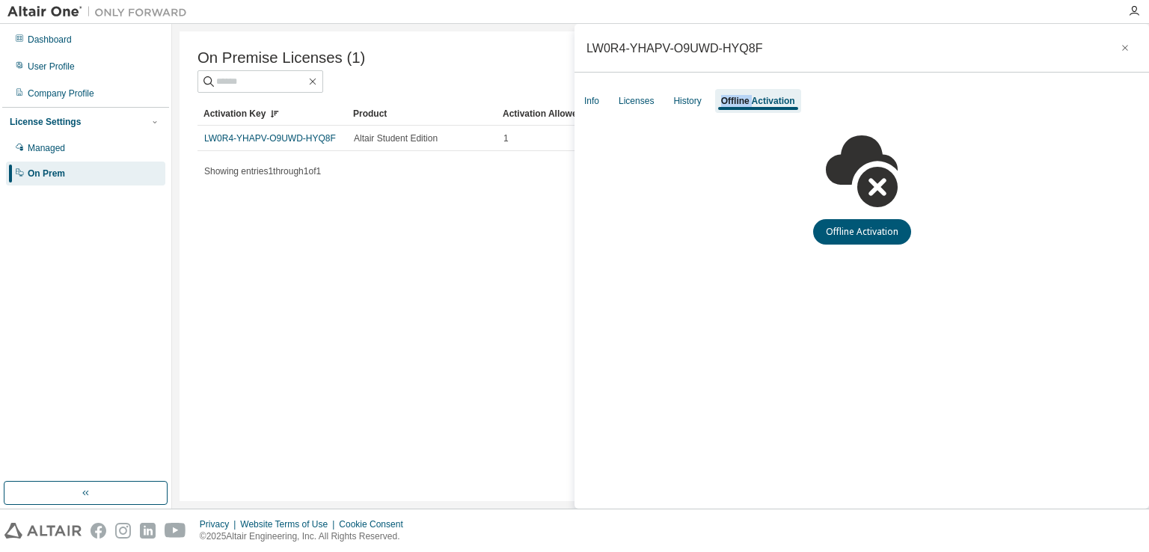
click at [724, 99] on div "Offline Activation" at bounding box center [758, 101] width 74 height 12
click at [674, 99] on div "History" at bounding box center [688, 101] width 28 height 12
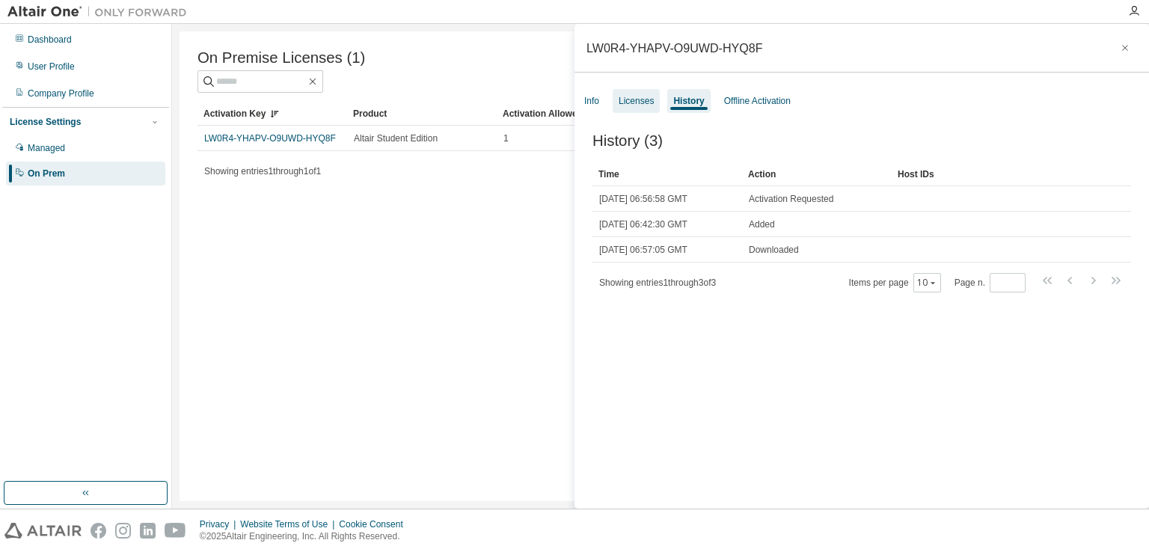
click at [653, 100] on div "Info Licenses History Offline Activation" at bounding box center [862, 101] width 575 height 27
click at [635, 106] on div "Licenses" at bounding box center [636, 101] width 35 height 12
drag, startPoint x: 635, startPoint y: 106, endPoint x: 608, endPoint y: 103, distance: 27.0
click at [623, 105] on div "Licenses" at bounding box center [636, 101] width 35 height 12
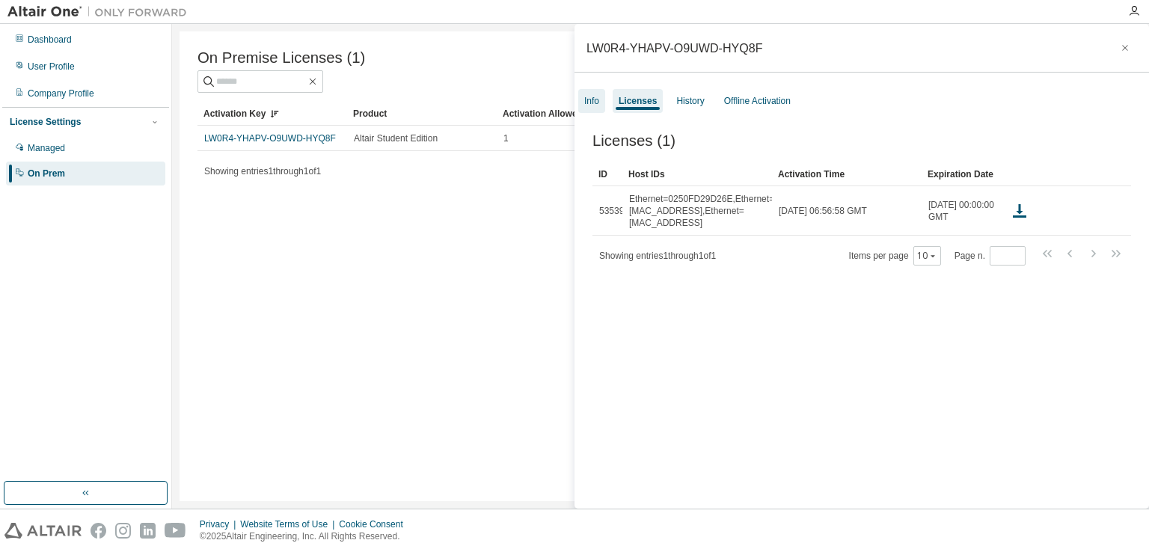
click at [590, 102] on div "Info" at bounding box center [591, 101] width 15 height 12
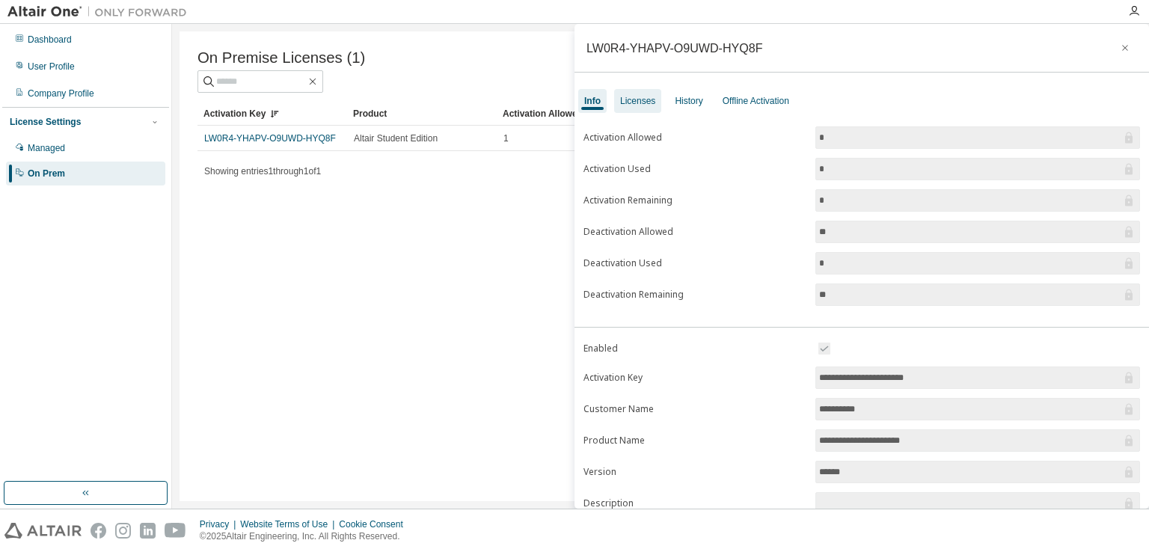
drag, startPoint x: 636, startPoint y: 94, endPoint x: 654, endPoint y: 94, distance: 18.0
click at [637, 95] on div "Licenses" at bounding box center [637, 101] width 35 height 12
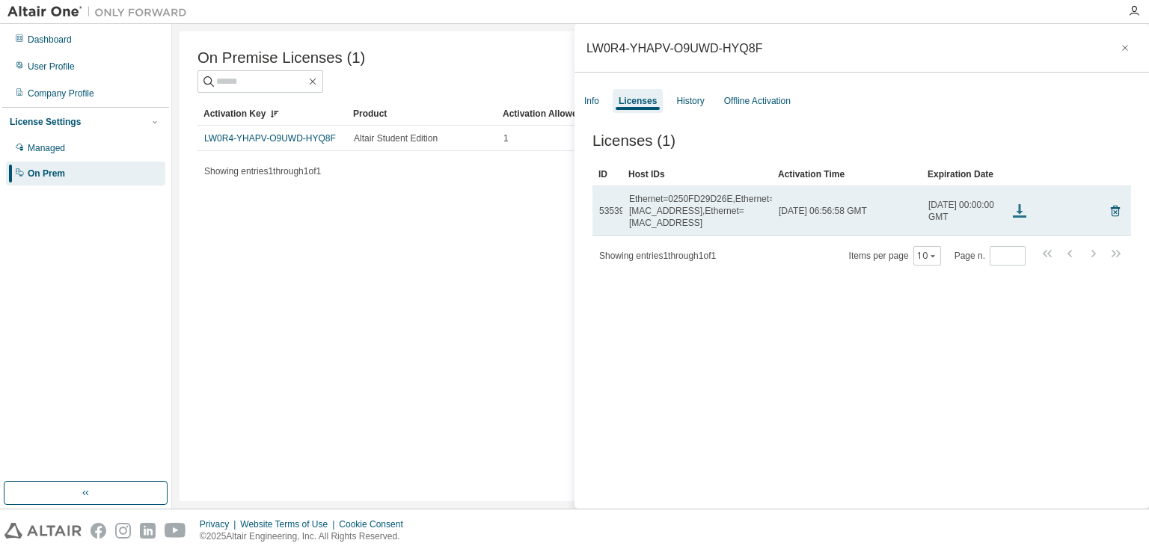
click at [1015, 208] on icon at bounding box center [1020, 211] width 18 height 18
click at [1009, 194] on td at bounding box center [1034, 210] width 60 height 49
click at [1014, 202] on icon at bounding box center [1020, 211] width 18 height 18
